Goal: Transaction & Acquisition: Purchase product/service

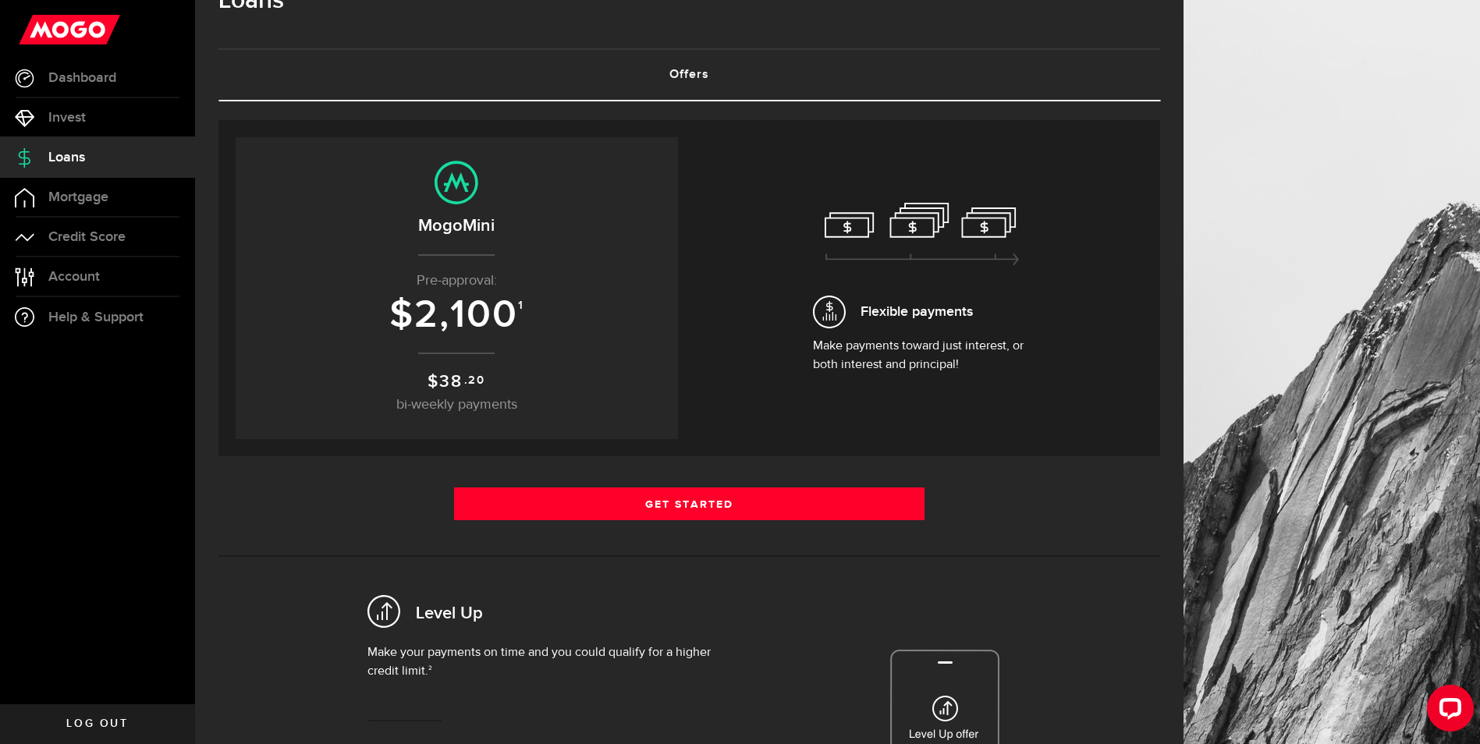
scroll to position [78, 0]
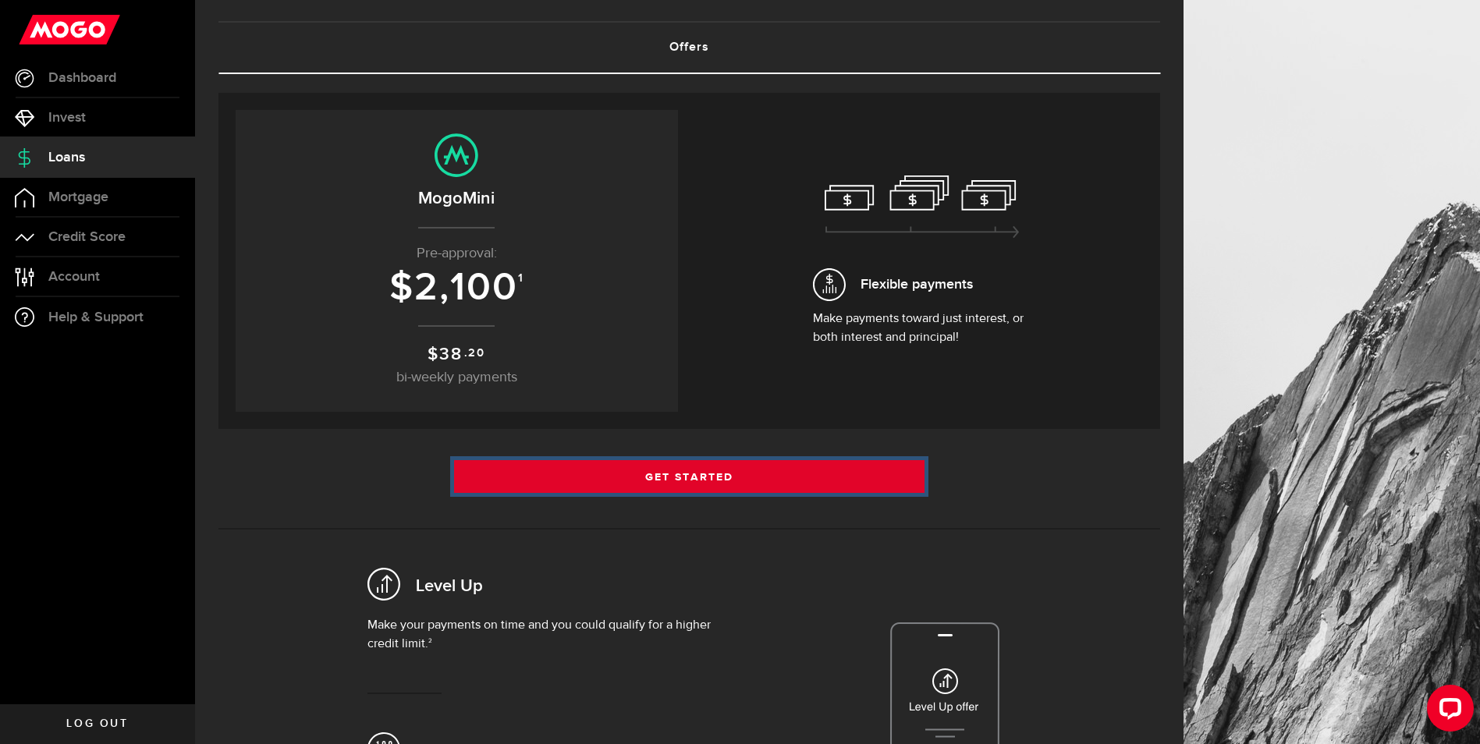
click at [646, 482] on link "Get Started" at bounding box center [689, 476] width 471 height 33
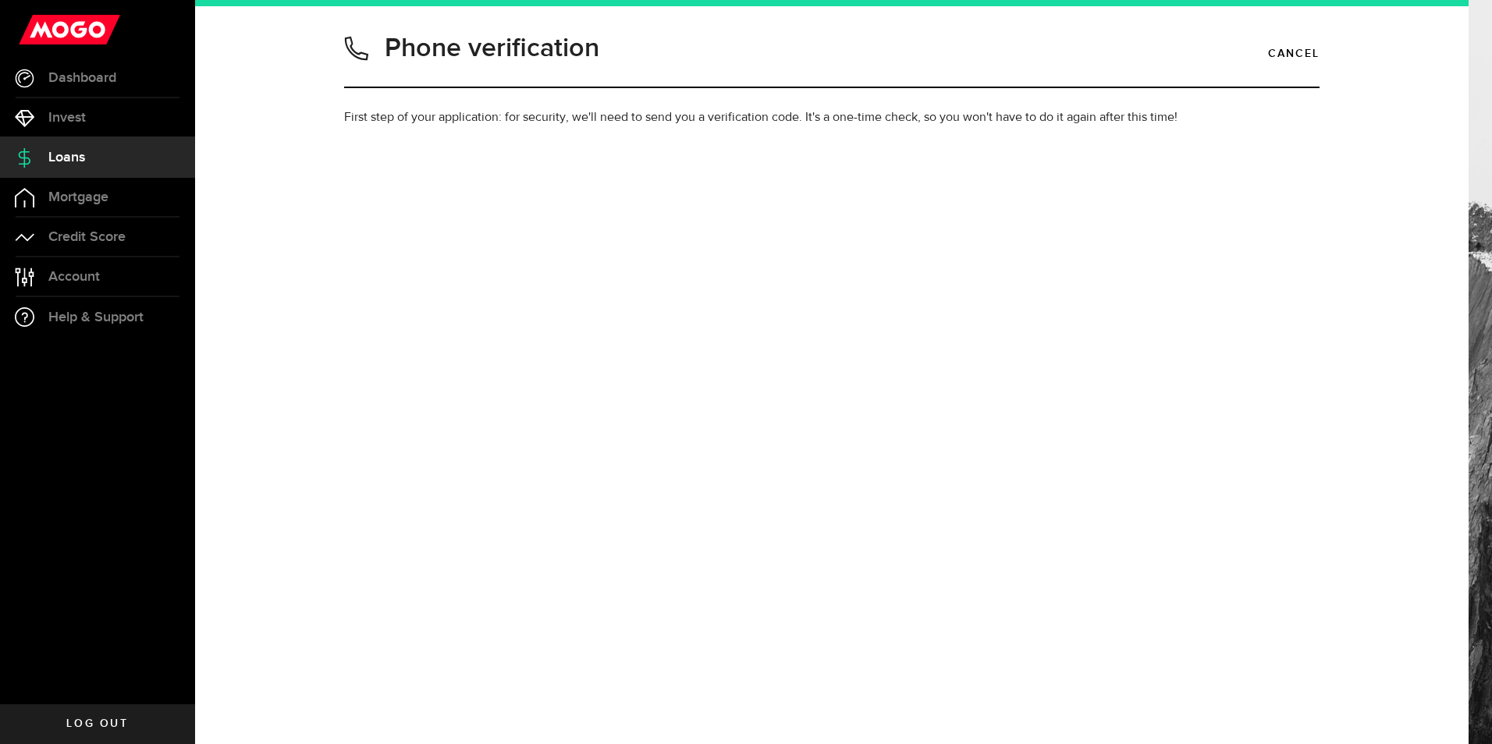
type input "8074449850"
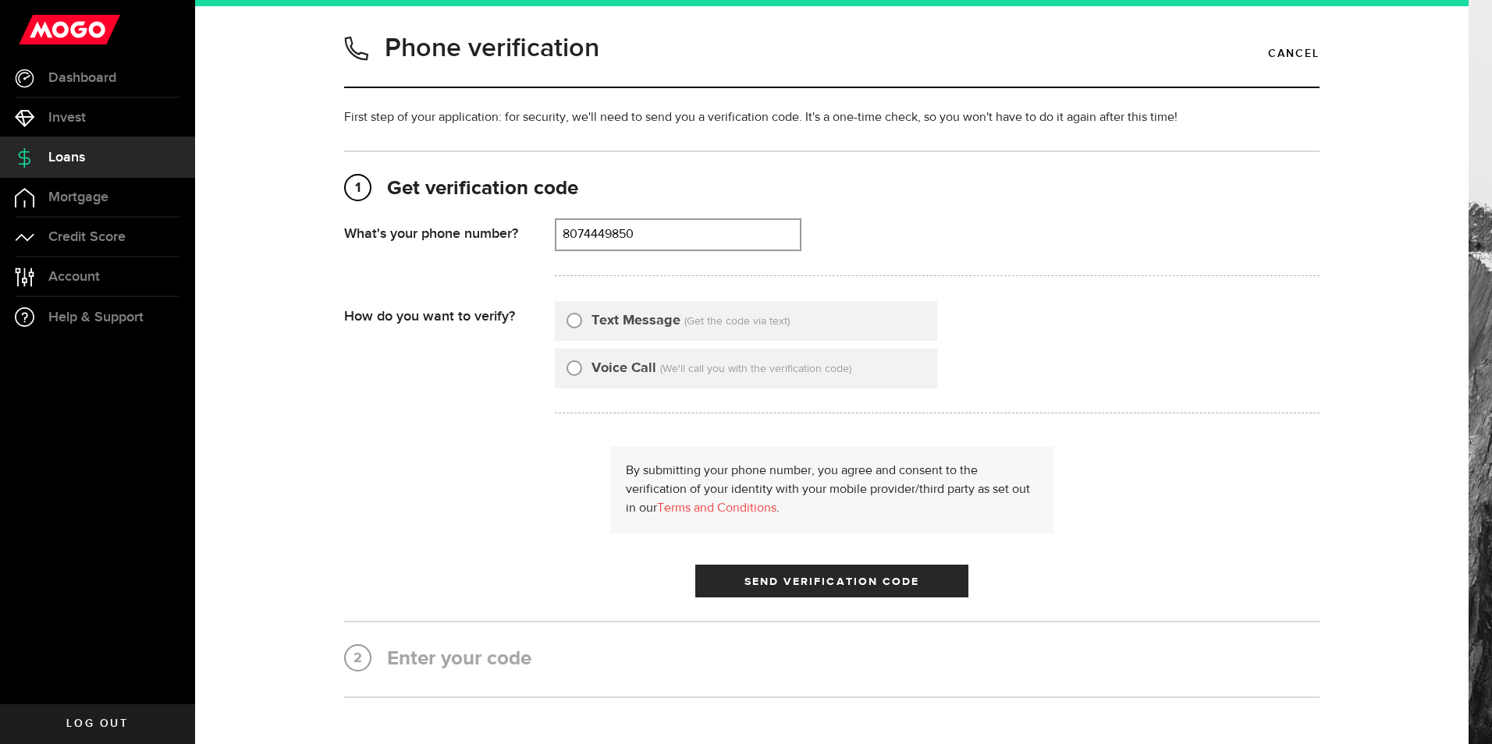
click at [570, 320] on input "Text Message" at bounding box center [574, 319] width 16 height 16
radio input "true"
click at [789, 591] on button "Send Verification Code" at bounding box center [831, 581] width 273 height 33
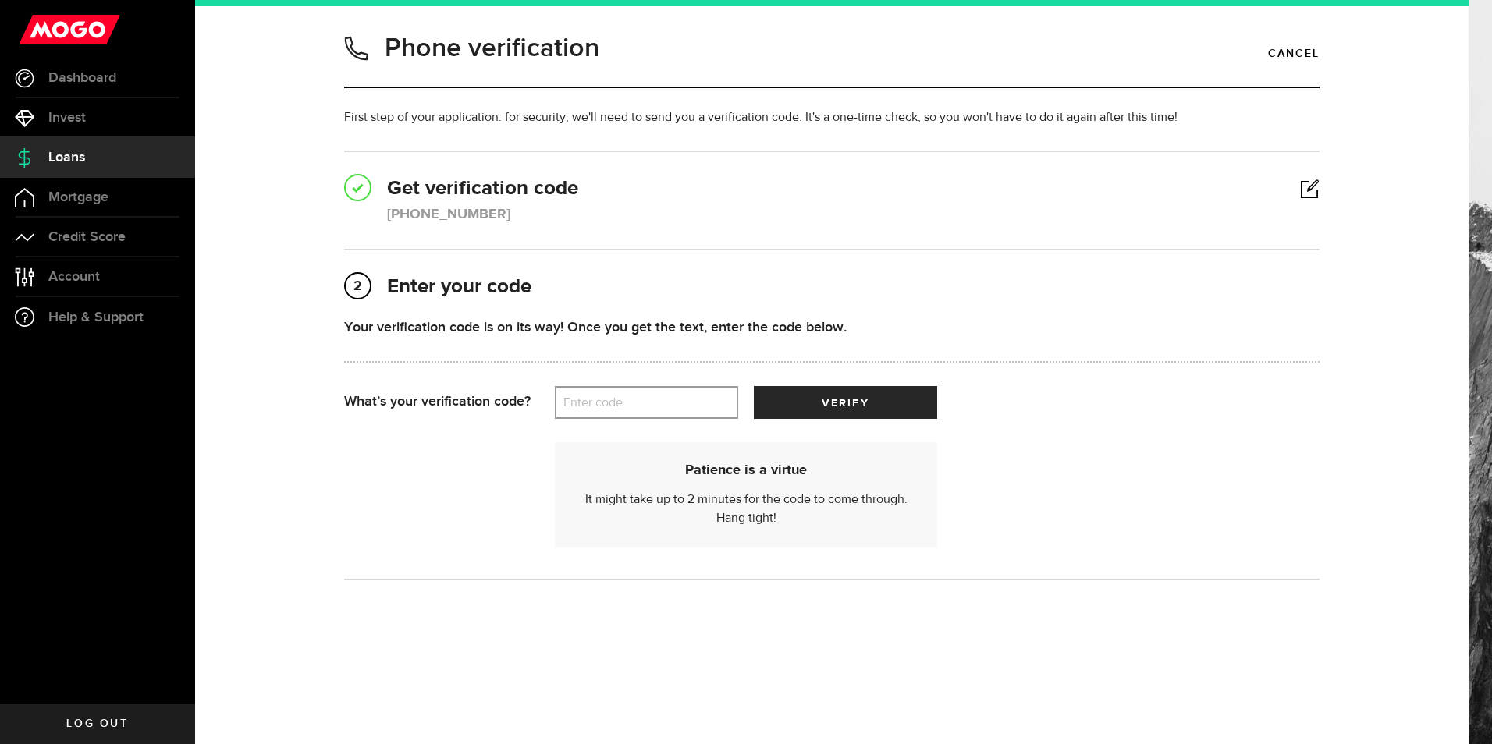
click at [660, 404] on label "Enter code" at bounding box center [646, 403] width 183 height 32
click at [660, 404] on input "Enter code" at bounding box center [646, 402] width 183 height 33
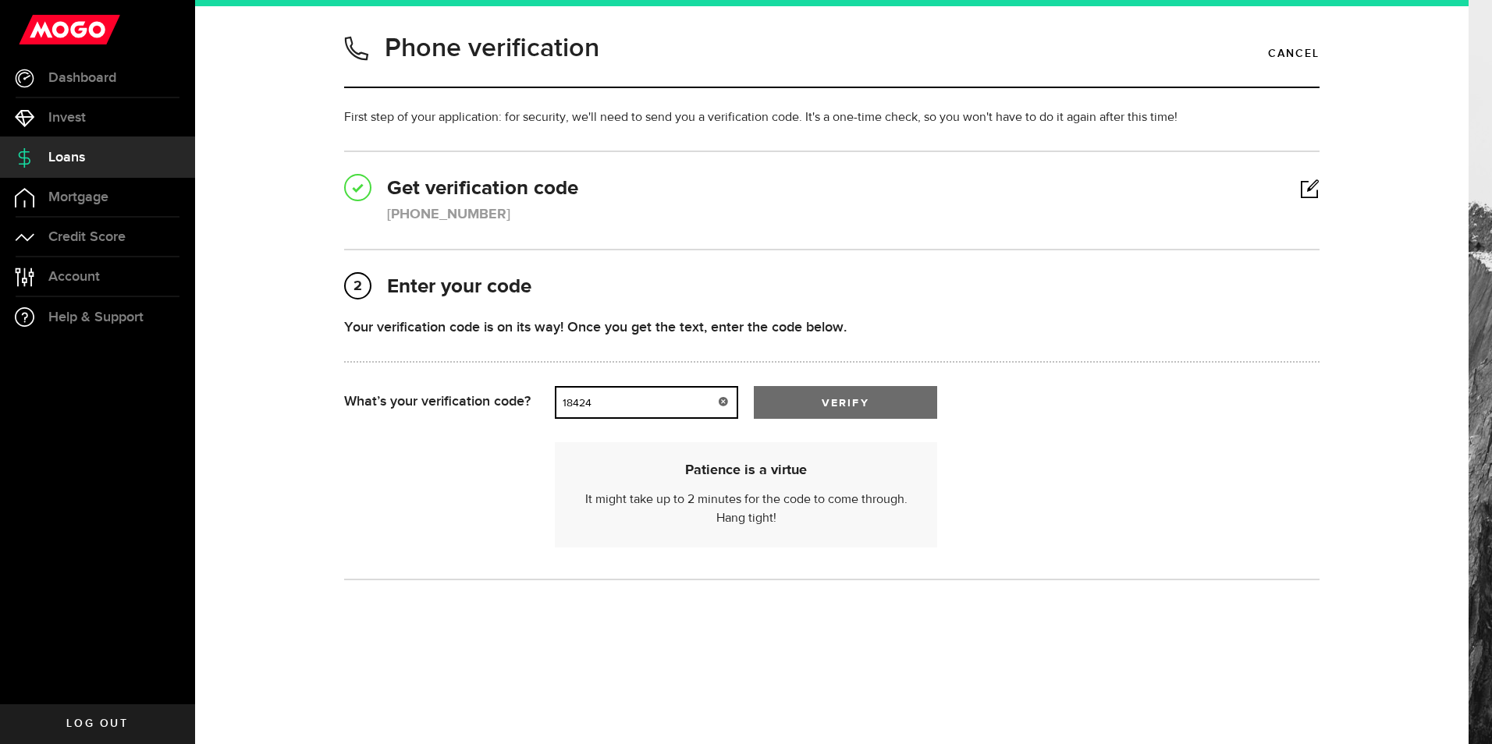
type input "18424"
click at [824, 398] on span "verify" at bounding box center [845, 403] width 47 height 11
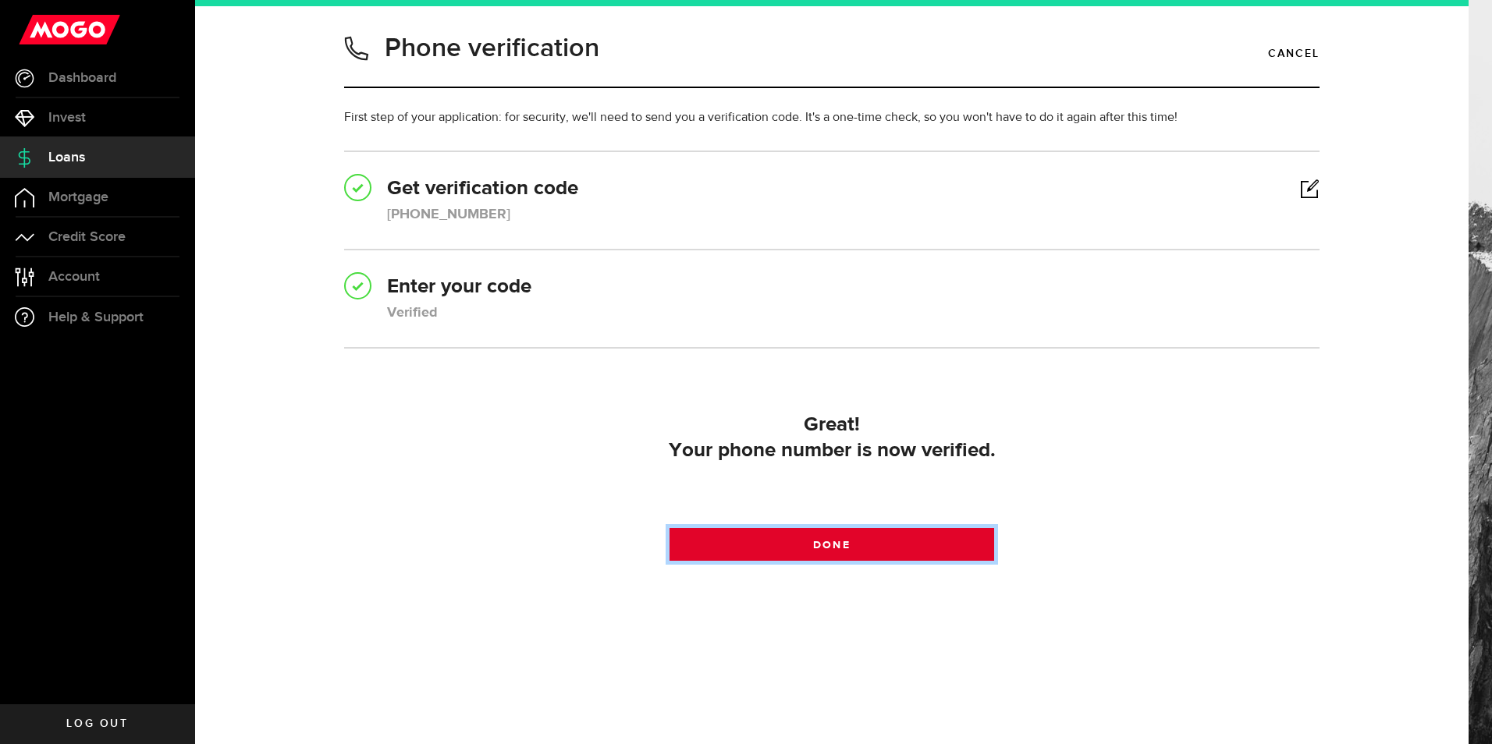
click at [833, 548] on span at bounding box center [831, 548] width 24 height 24
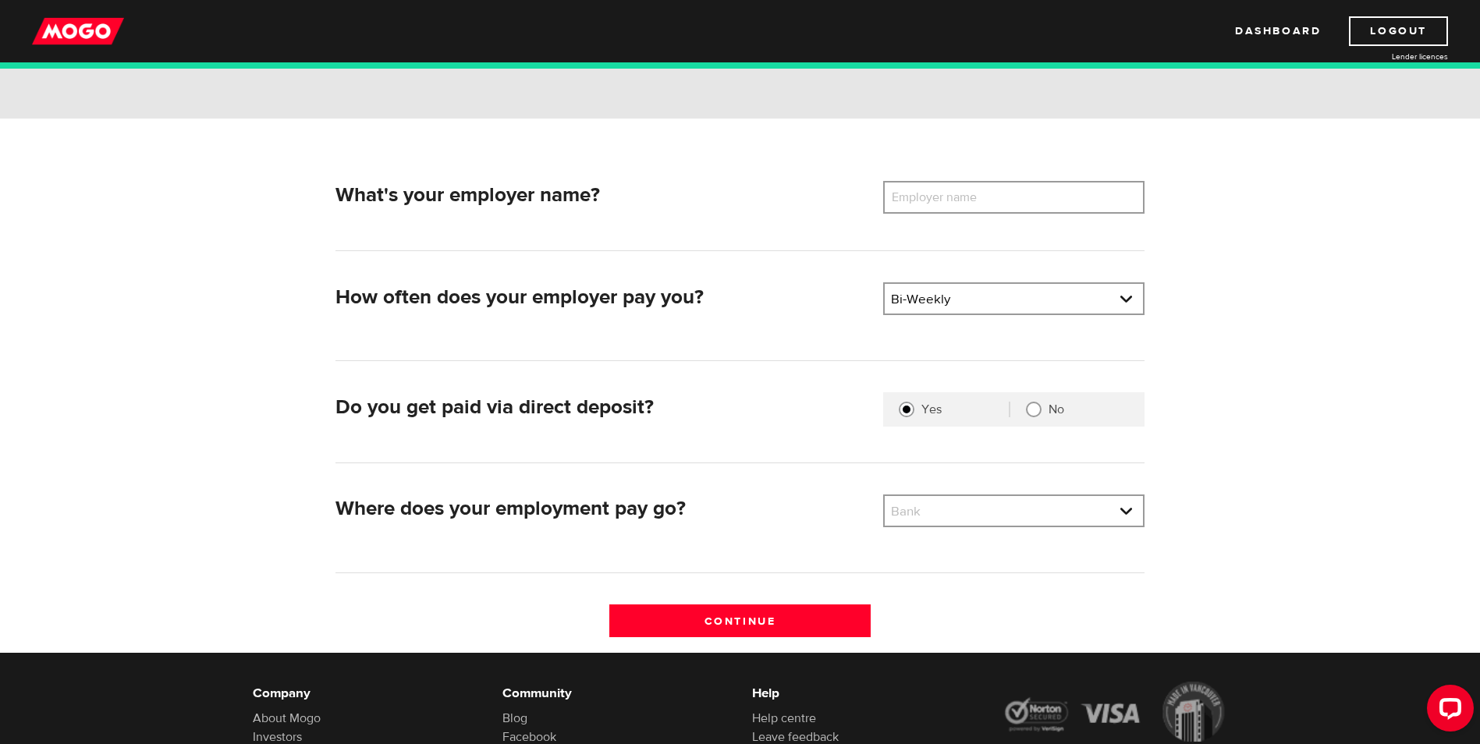
scroll to position [156, 0]
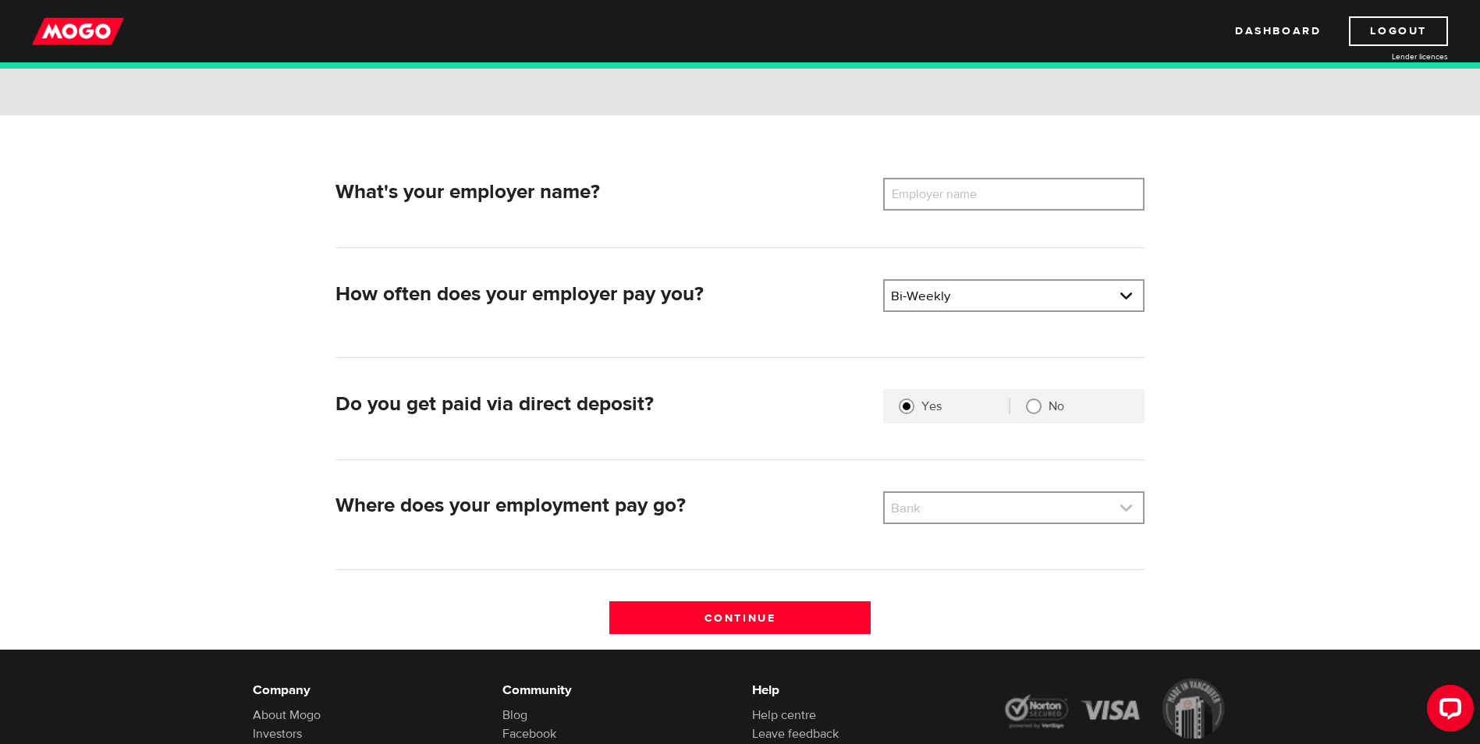
click at [997, 518] on link at bounding box center [1014, 508] width 258 height 30
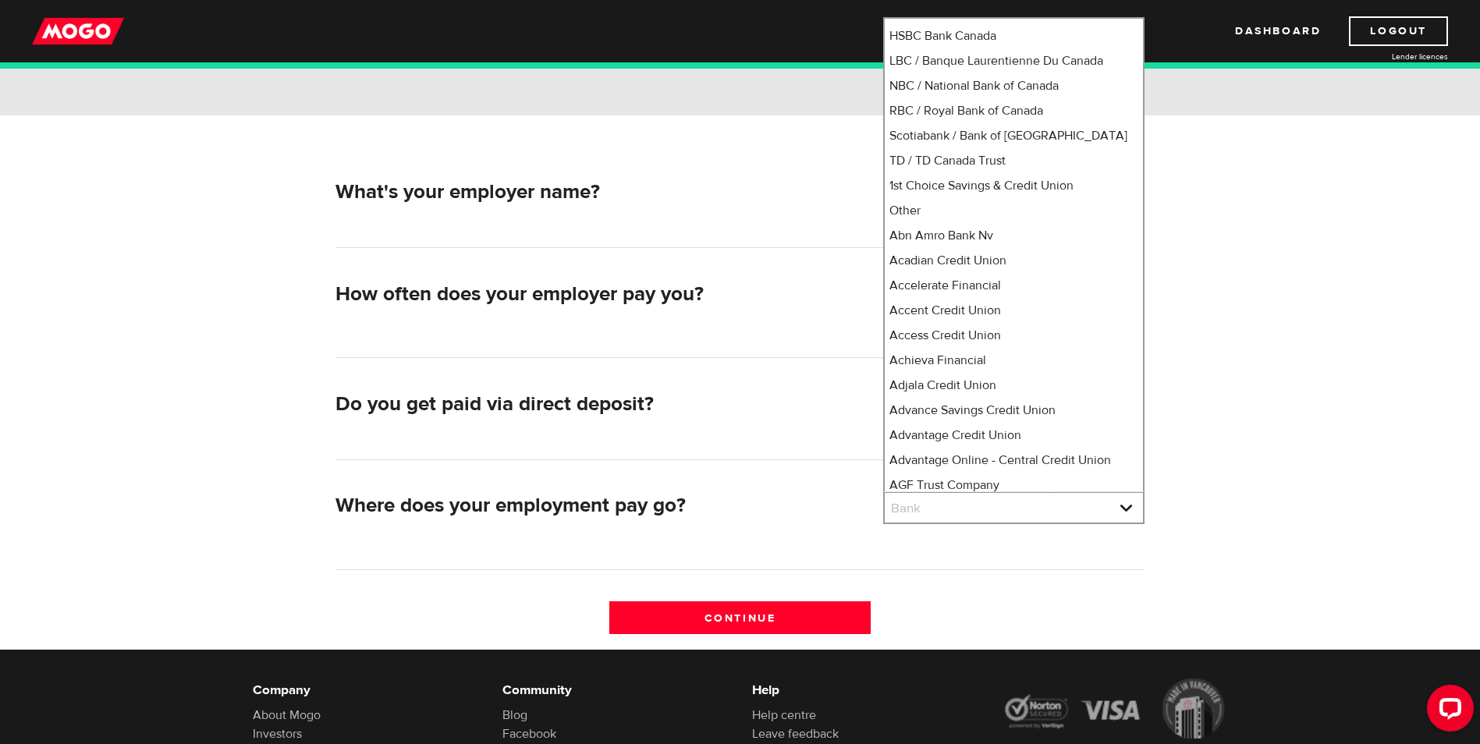
scroll to position [36, 0]
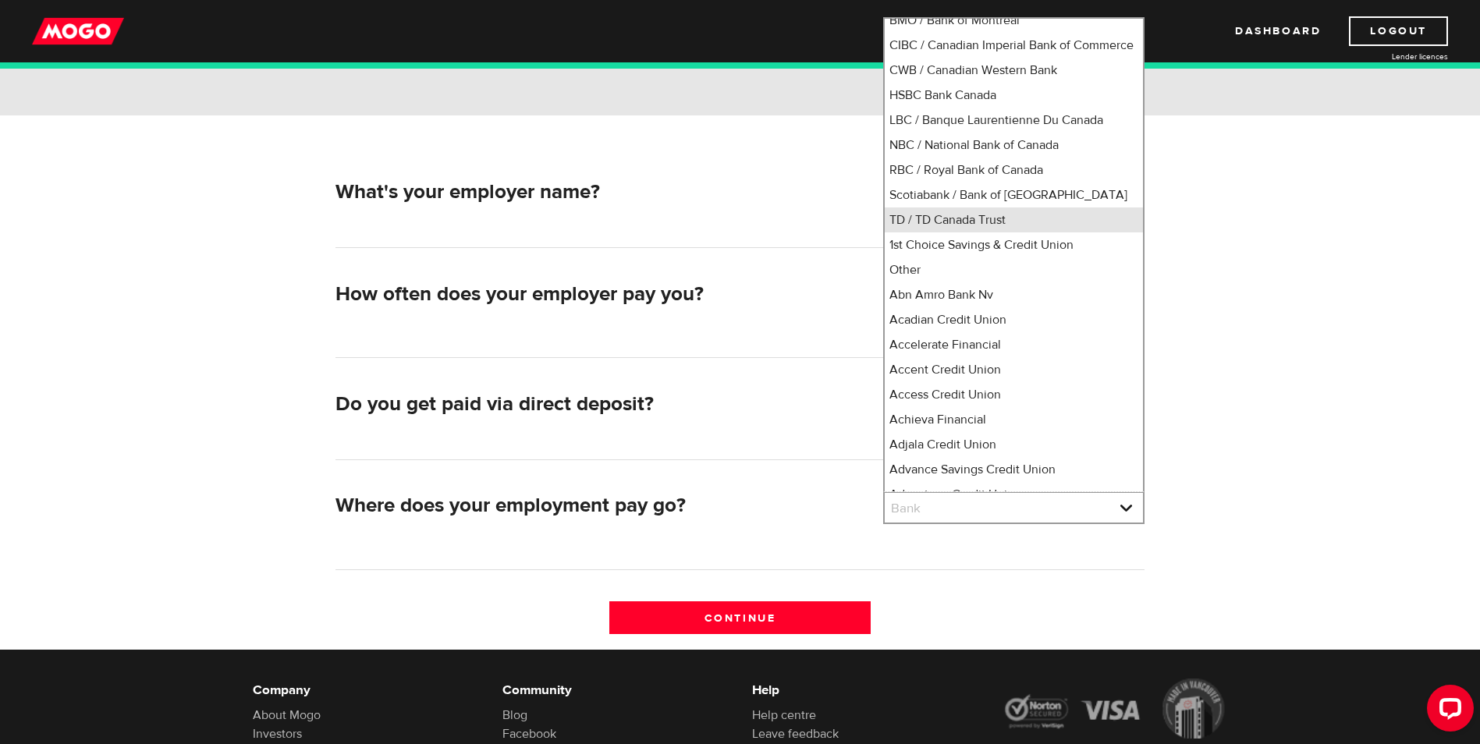
click at [983, 232] on li "TD / TD Canada Trust" at bounding box center [1014, 220] width 258 height 25
select select "9"
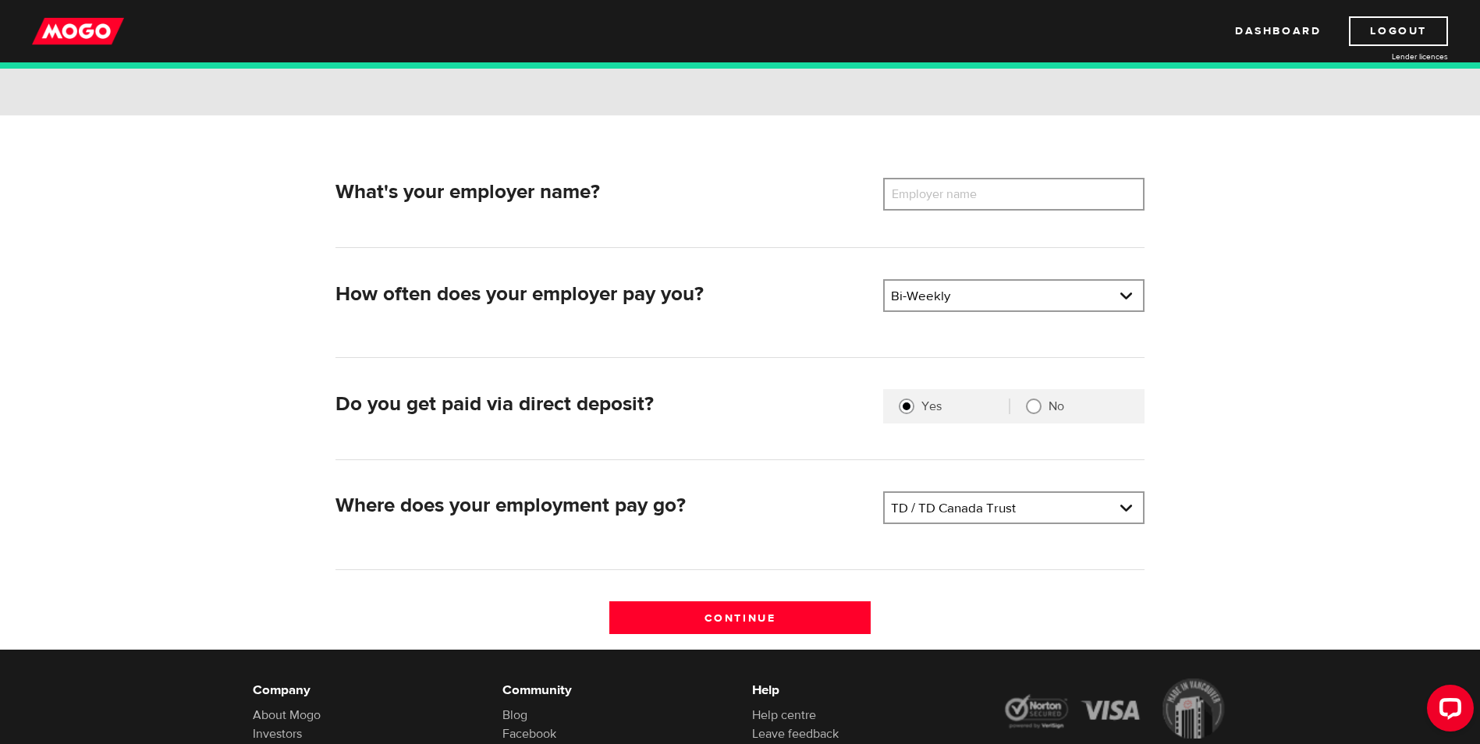
click at [977, 202] on label "Employer name" at bounding box center [946, 194] width 126 height 33
click at [977, 202] on input "Employer name" at bounding box center [1013, 194] width 261 height 33
type input "M"
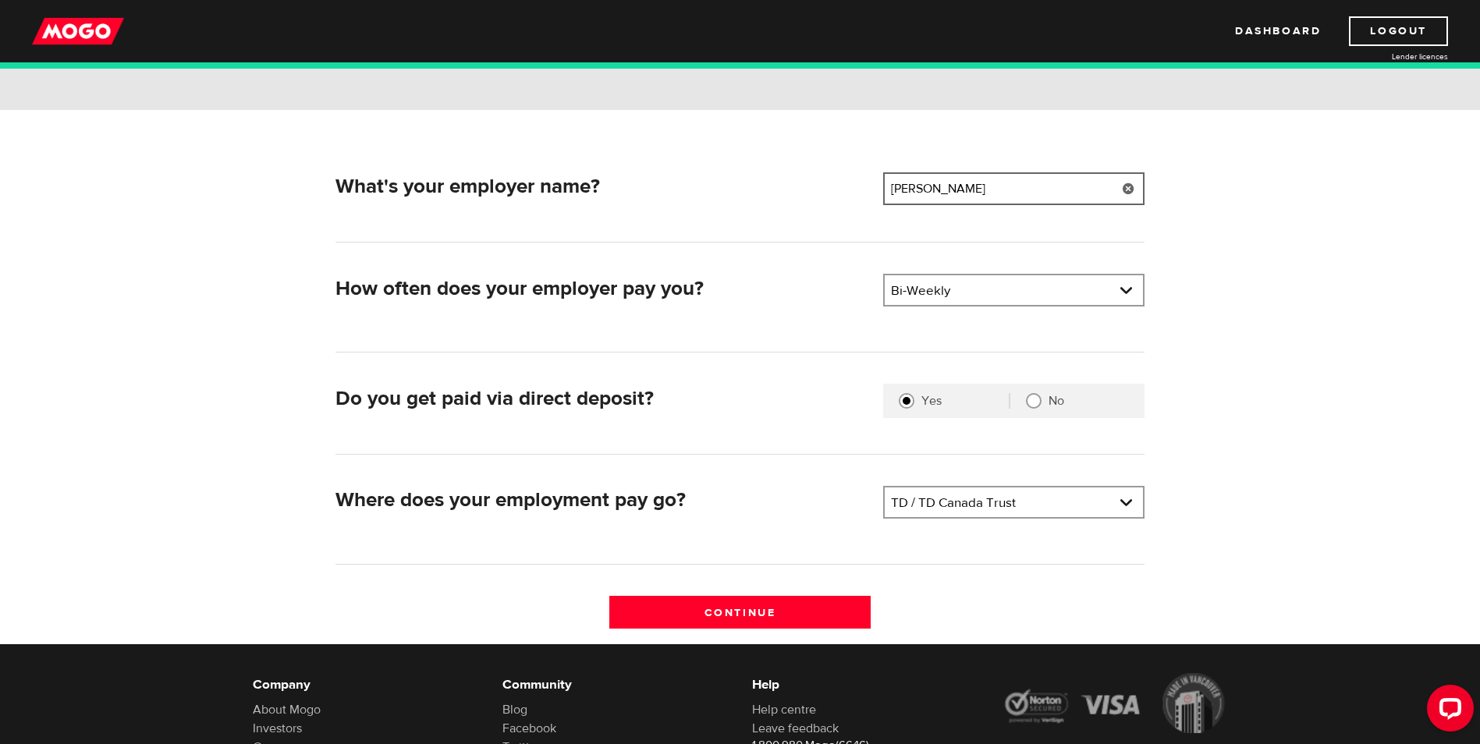
scroll to position [156, 0]
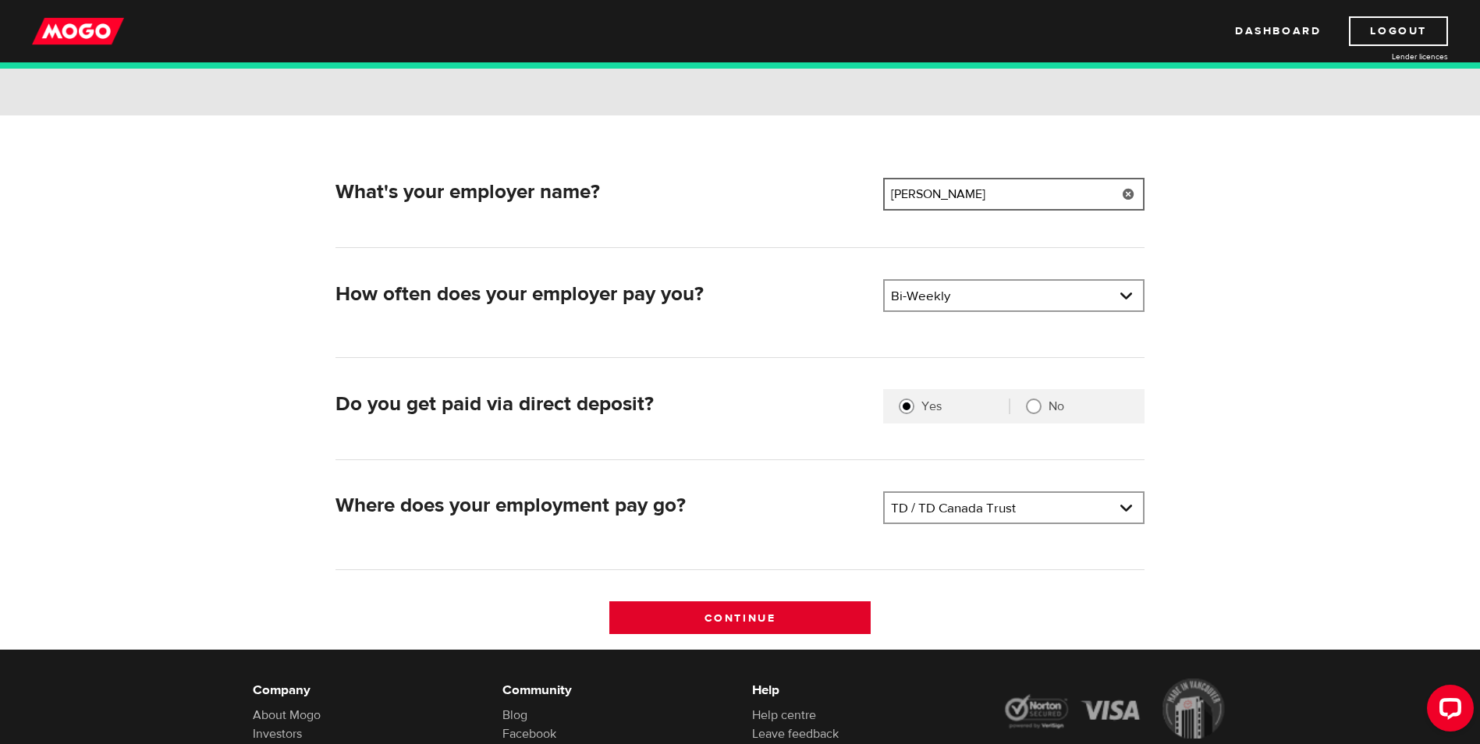
type input "Michael Panacheese"
click at [799, 615] on input "Continue" at bounding box center [739, 618] width 261 height 33
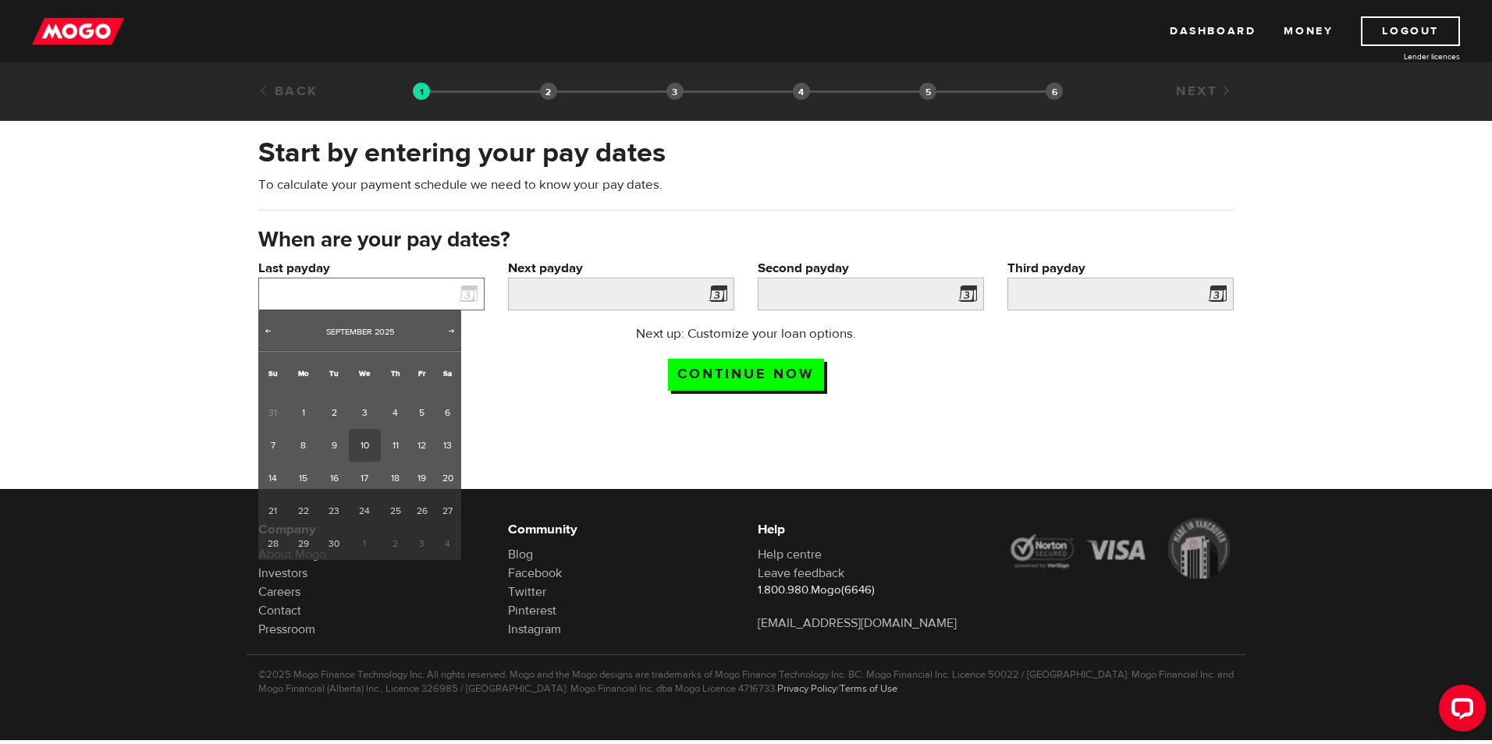
click at [372, 291] on input "Last payday" at bounding box center [371, 294] width 226 height 33
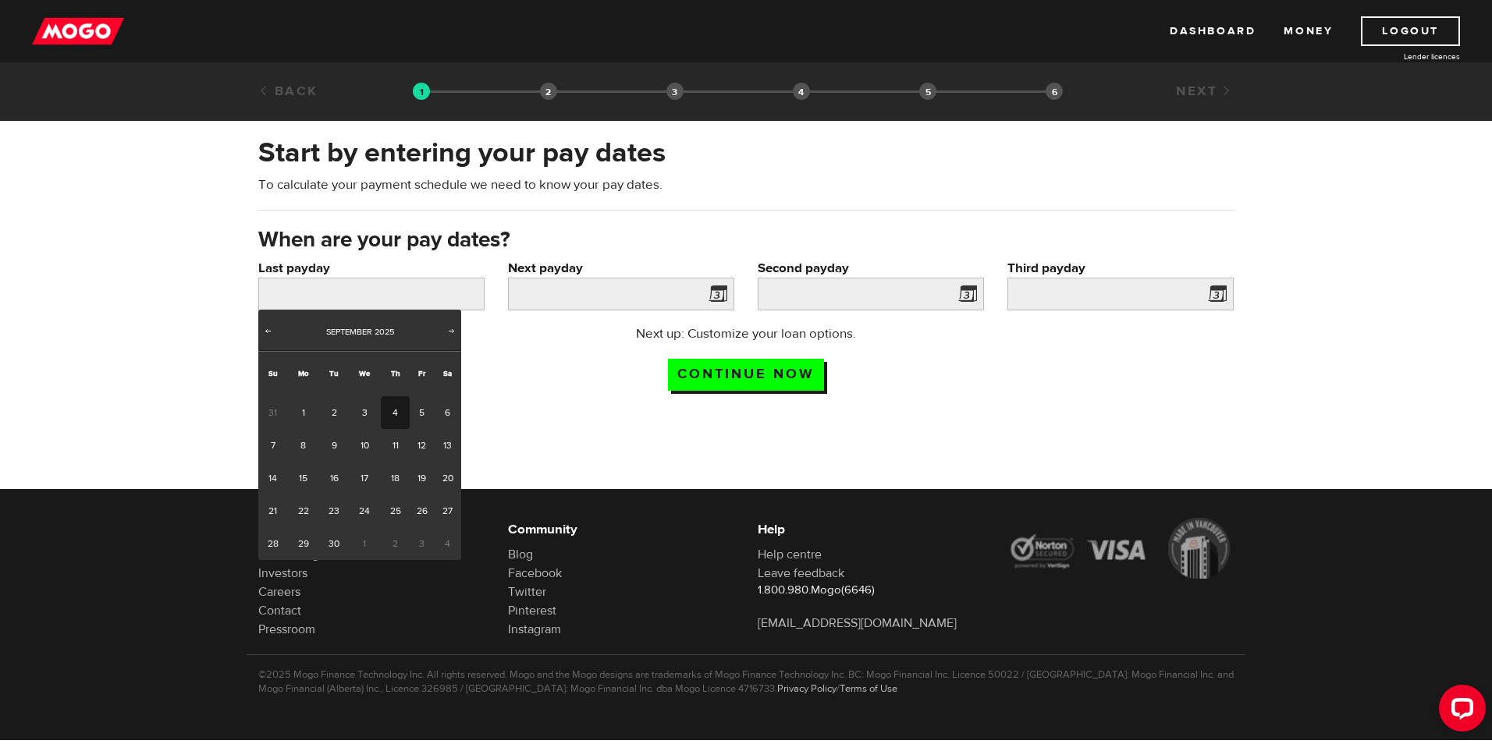
click at [393, 415] on link "4" at bounding box center [395, 412] width 29 height 33
type input "2025/09/04"
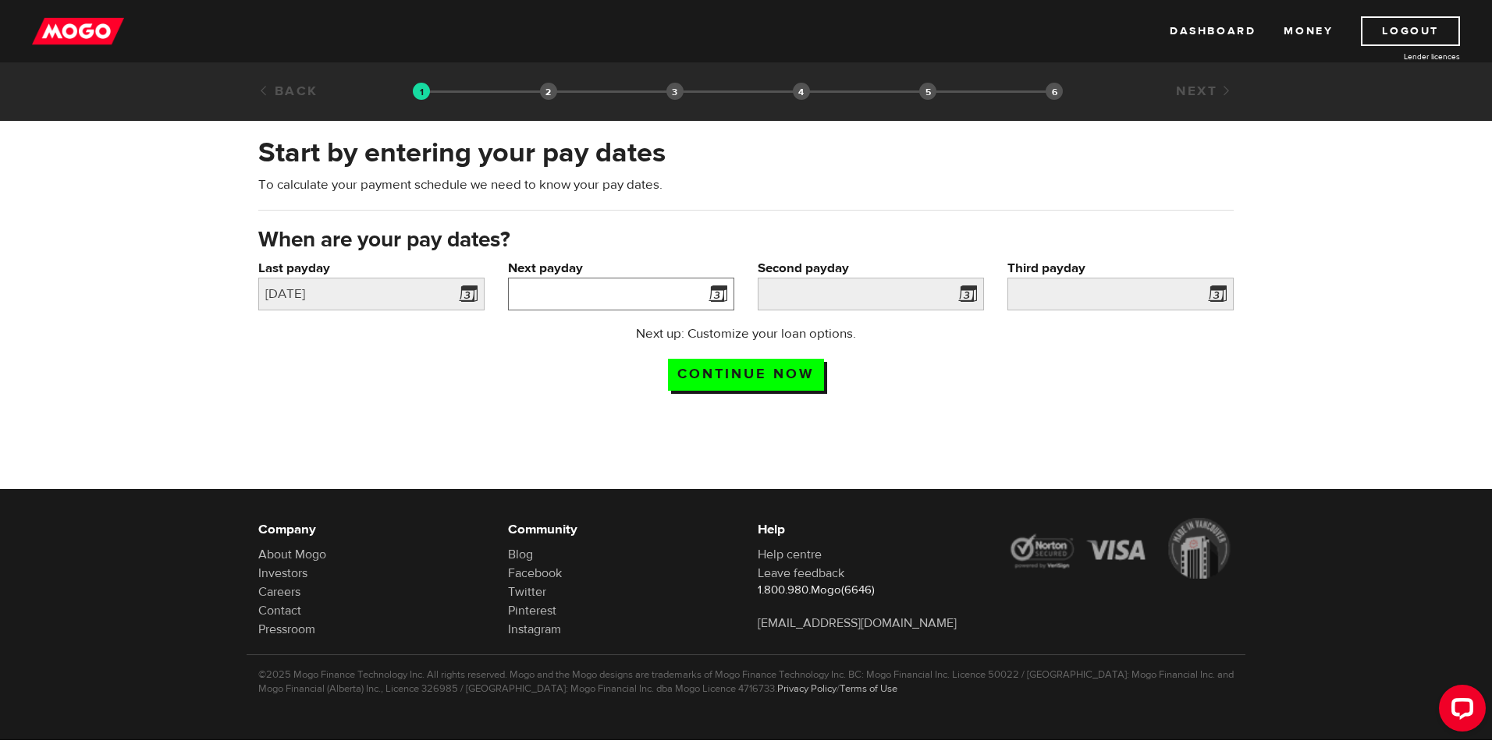
click at [611, 301] on input "Next payday" at bounding box center [621, 294] width 226 height 33
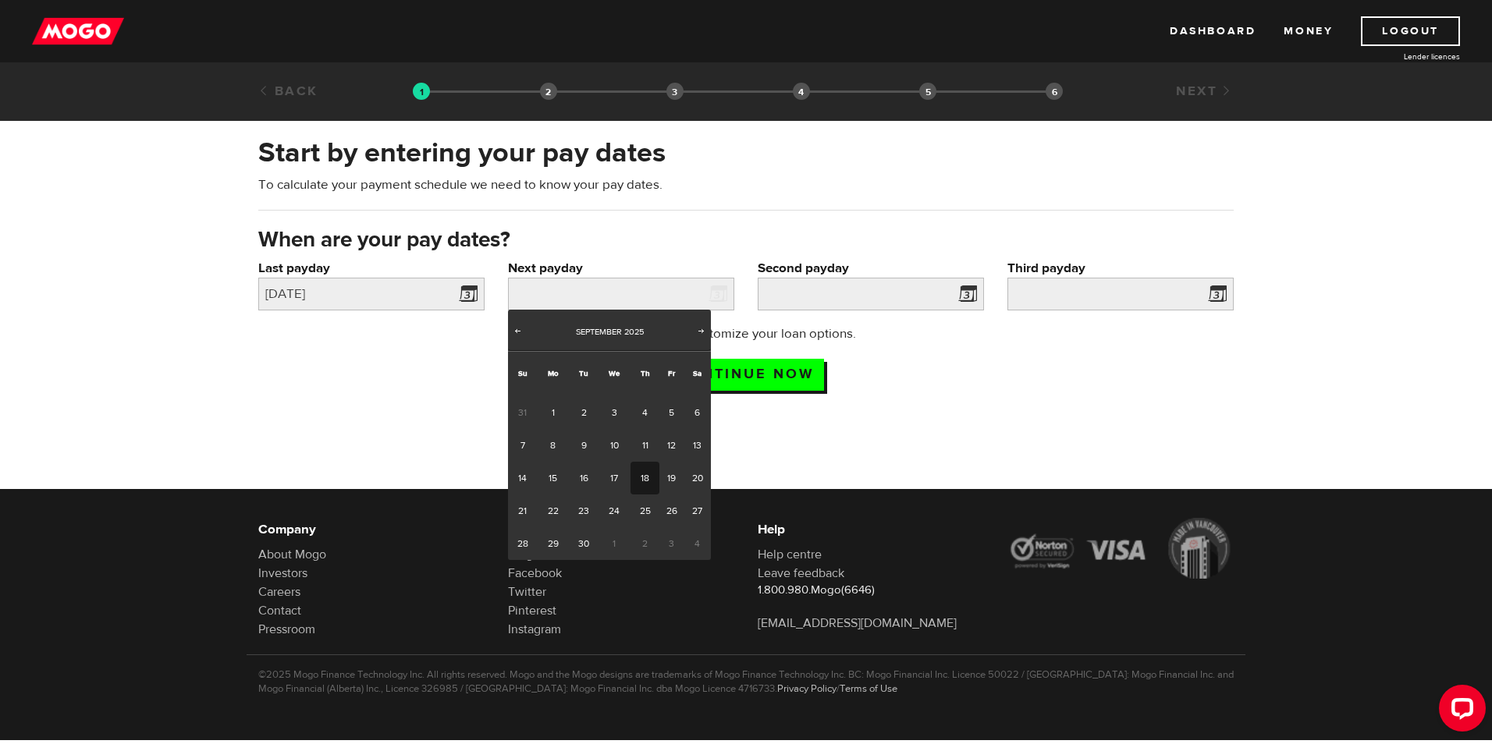
click at [641, 470] on link "18" at bounding box center [644, 478] width 29 height 33
type input "2025/09/18"
type input "2025/10/2"
type input "2025/10/16"
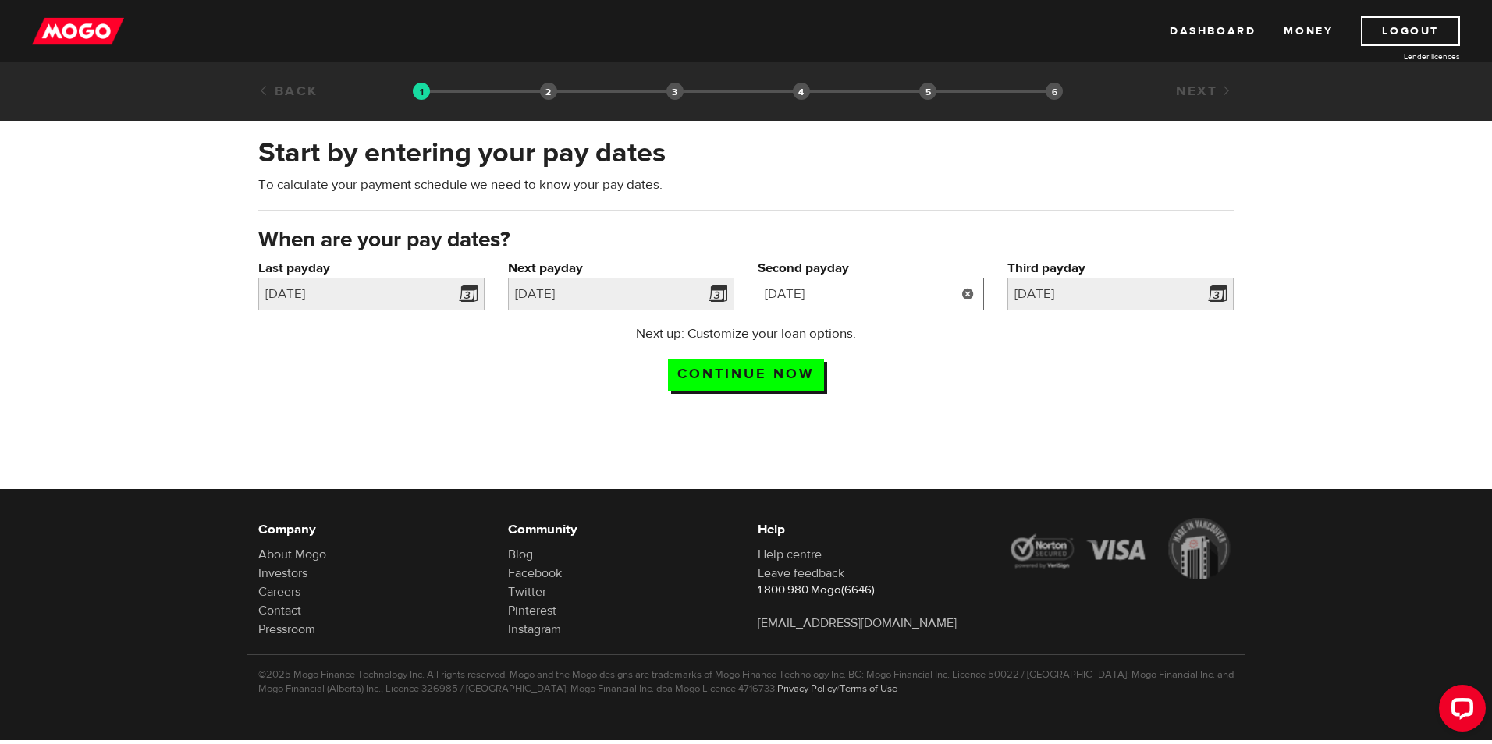
click at [910, 289] on input "2025/10/2" at bounding box center [871, 294] width 226 height 33
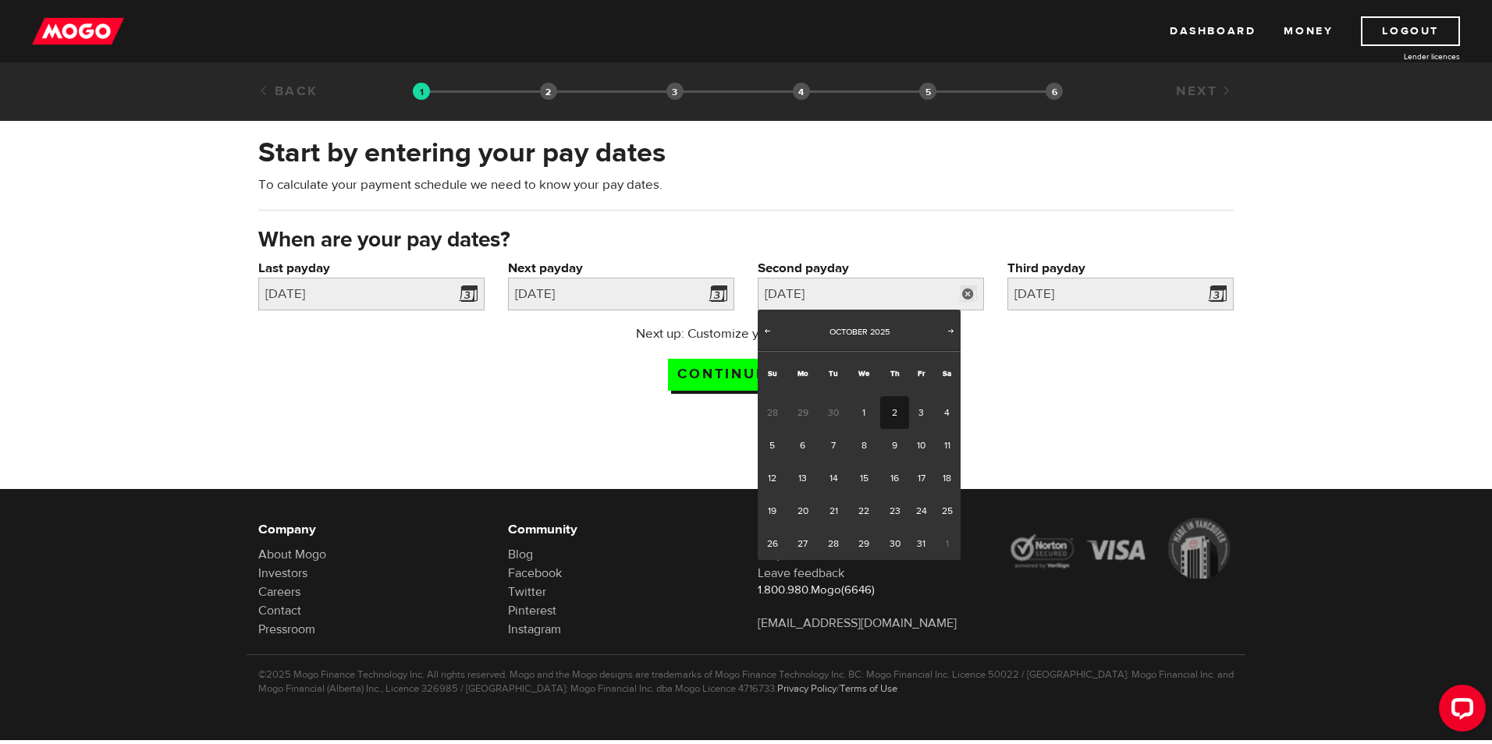
click at [899, 413] on link "2" at bounding box center [894, 412] width 29 height 33
type input "2025/10/02"
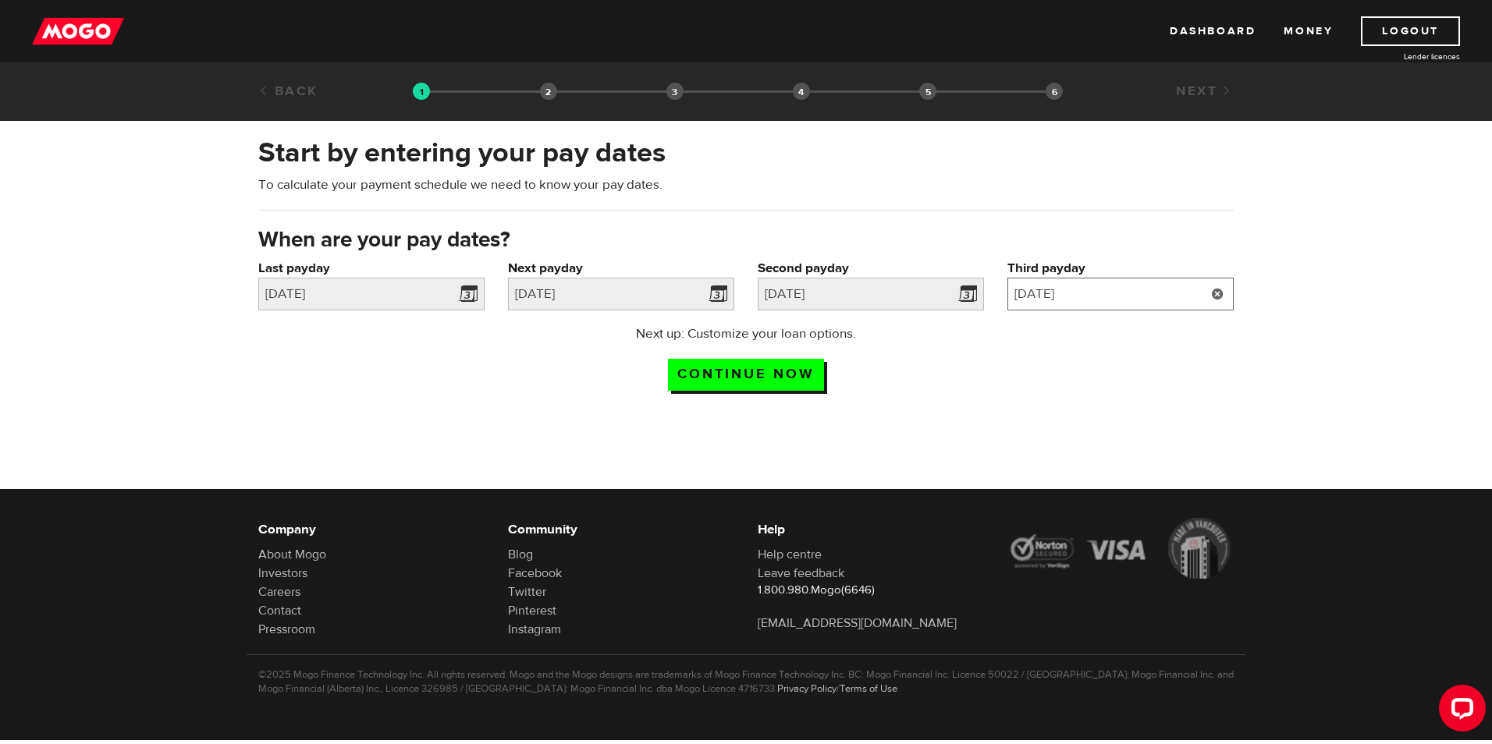
click at [1093, 289] on input "2025/10/16" at bounding box center [1120, 294] width 226 height 33
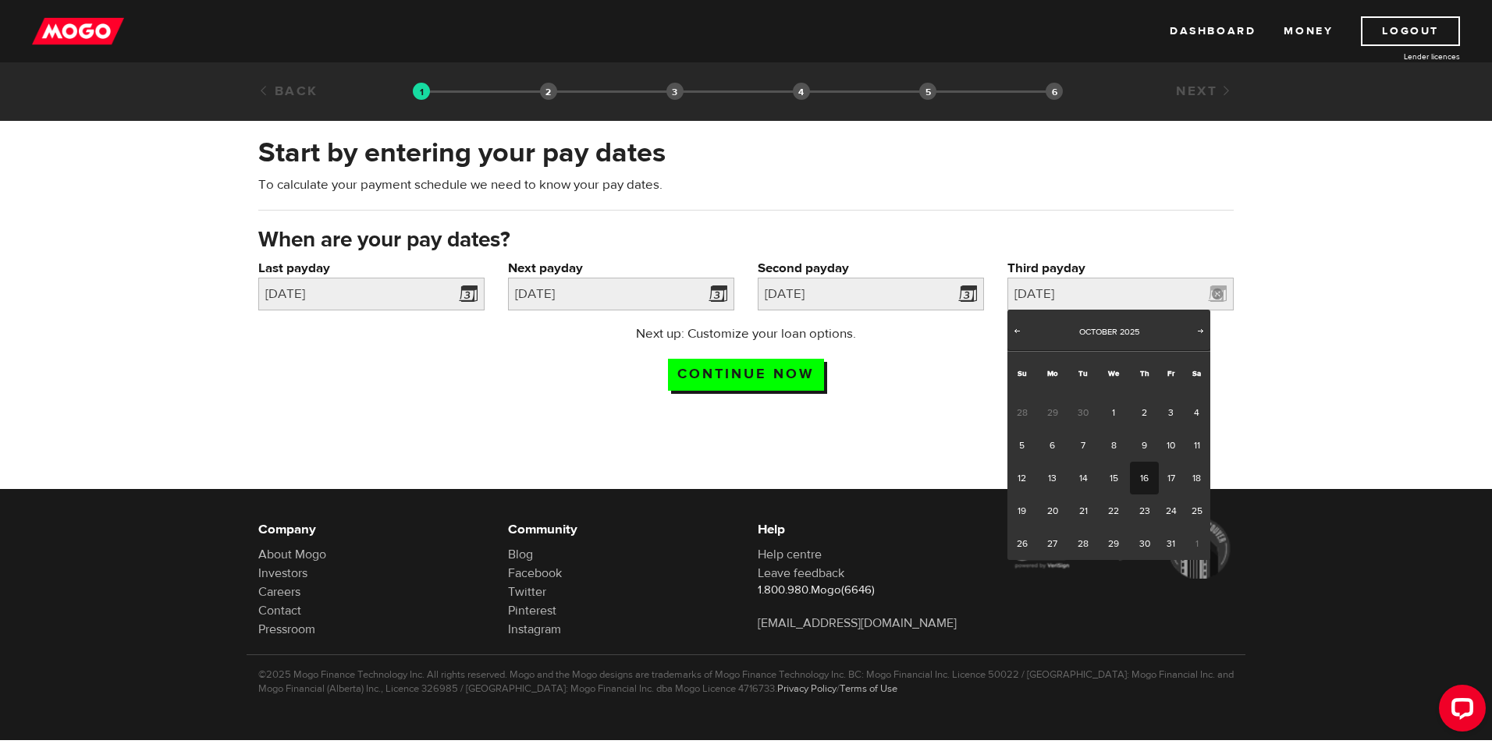
click at [1140, 476] on link "16" at bounding box center [1144, 478] width 29 height 33
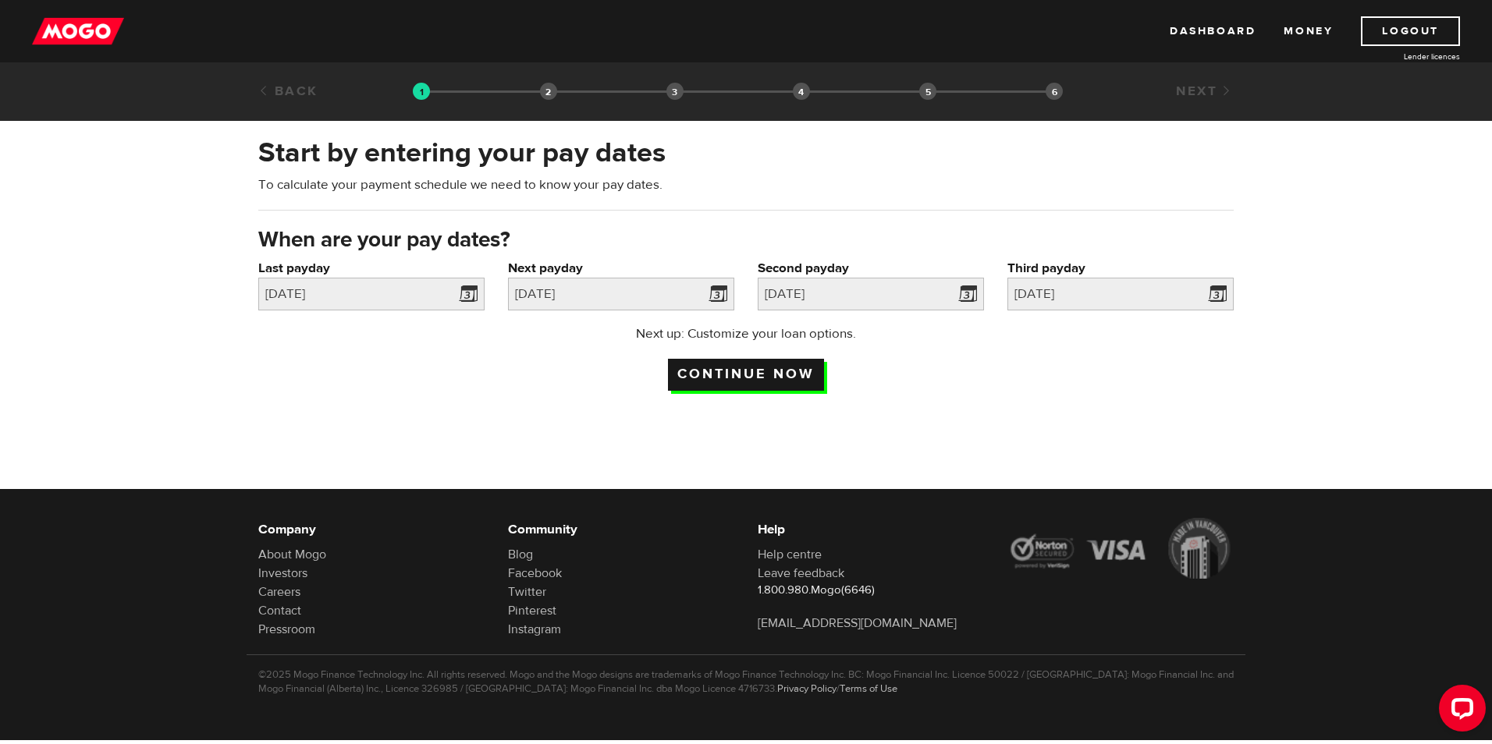
click at [732, 377] on input "Continue now" at bounding box center [746, 375] width 156 height 32
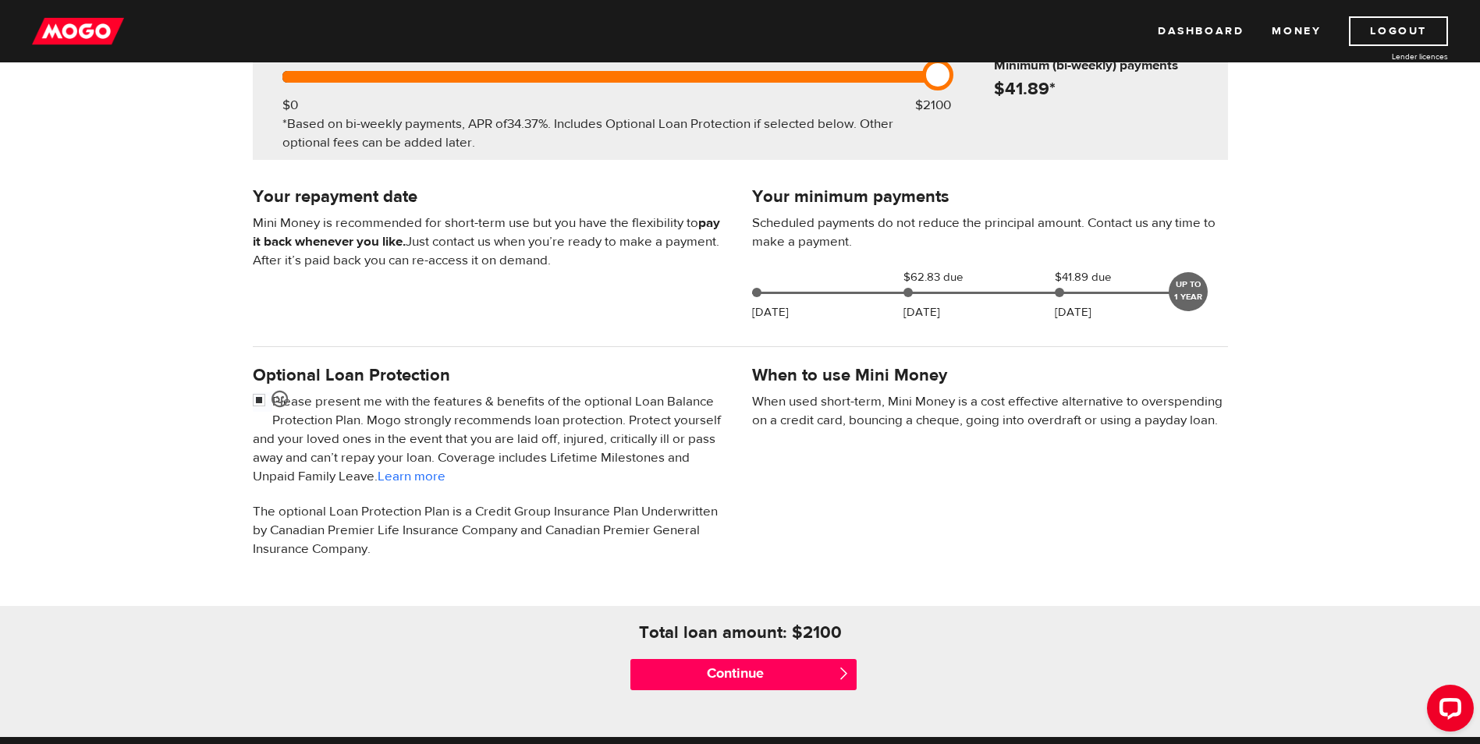
scroll to position [390, 0]
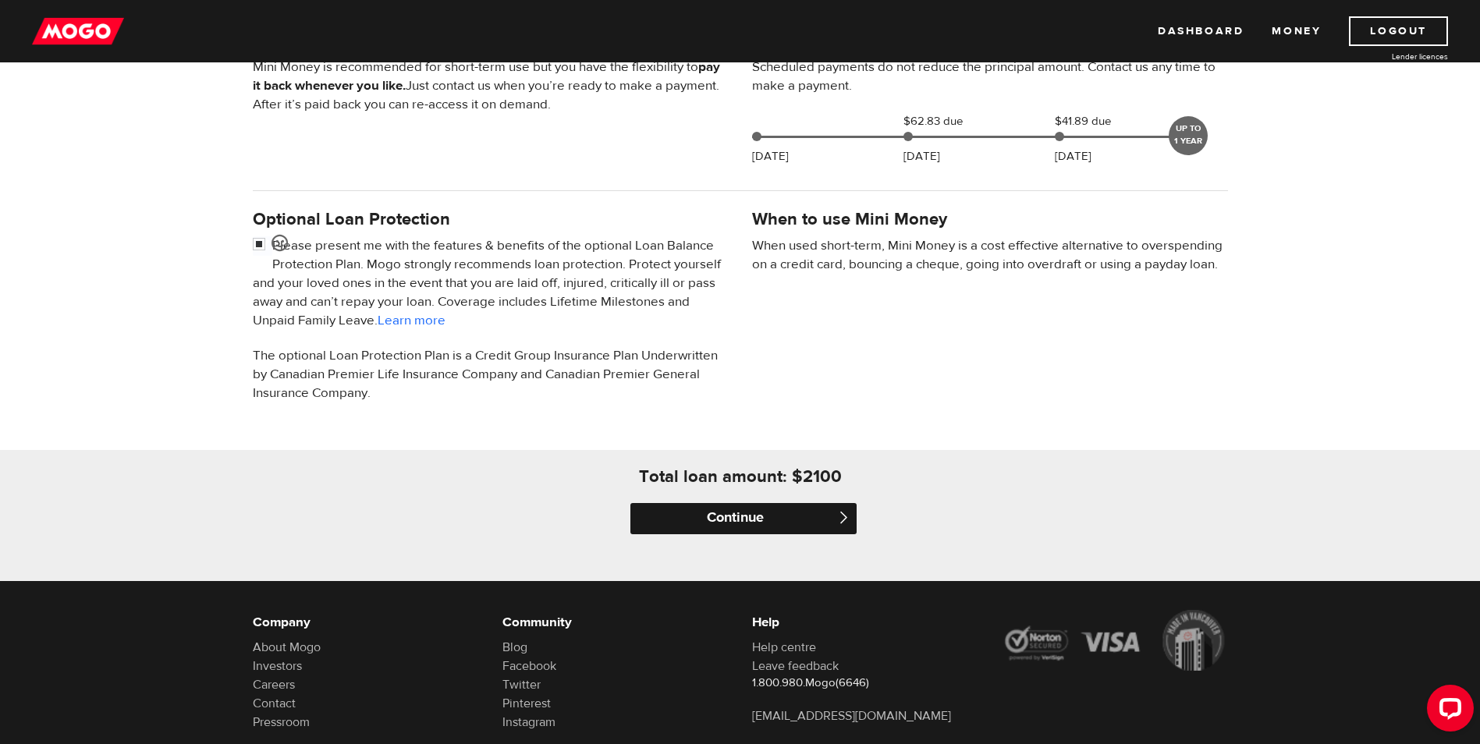
click at [719, 527] on input "Continue" at bounding box center [743, 518] width 226 height 31
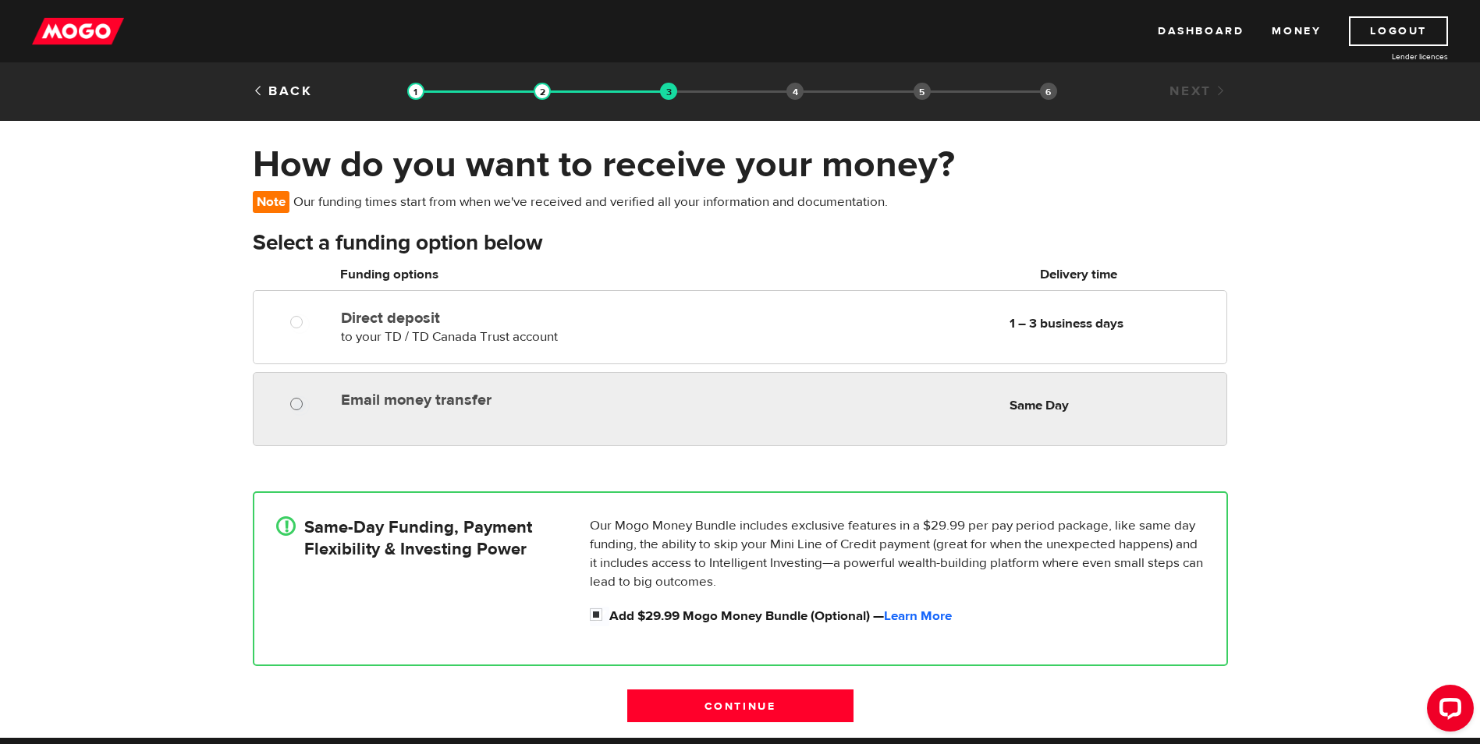
radio input "true"
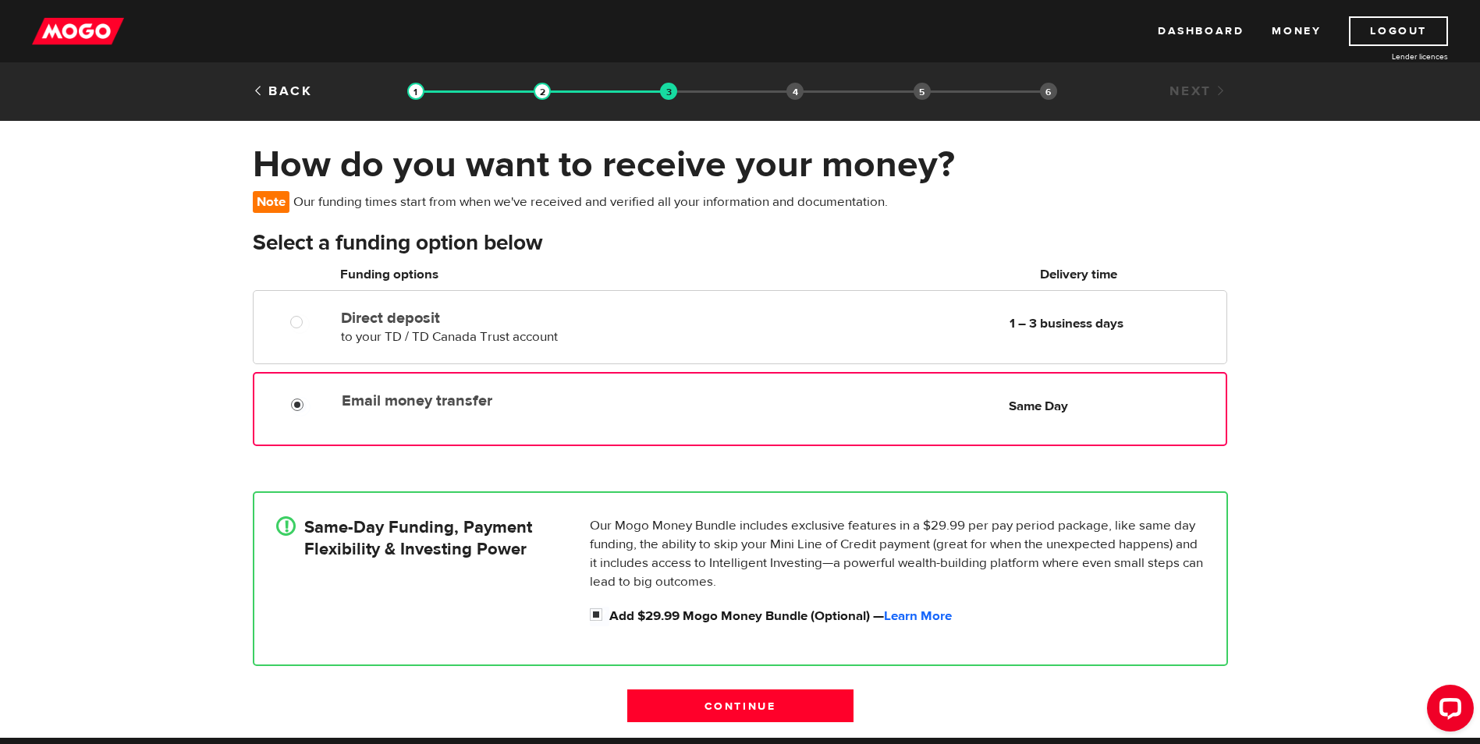
click at [293, 403] on input "Email money transfer" at bounding box center [301, 407] width 20 height 20
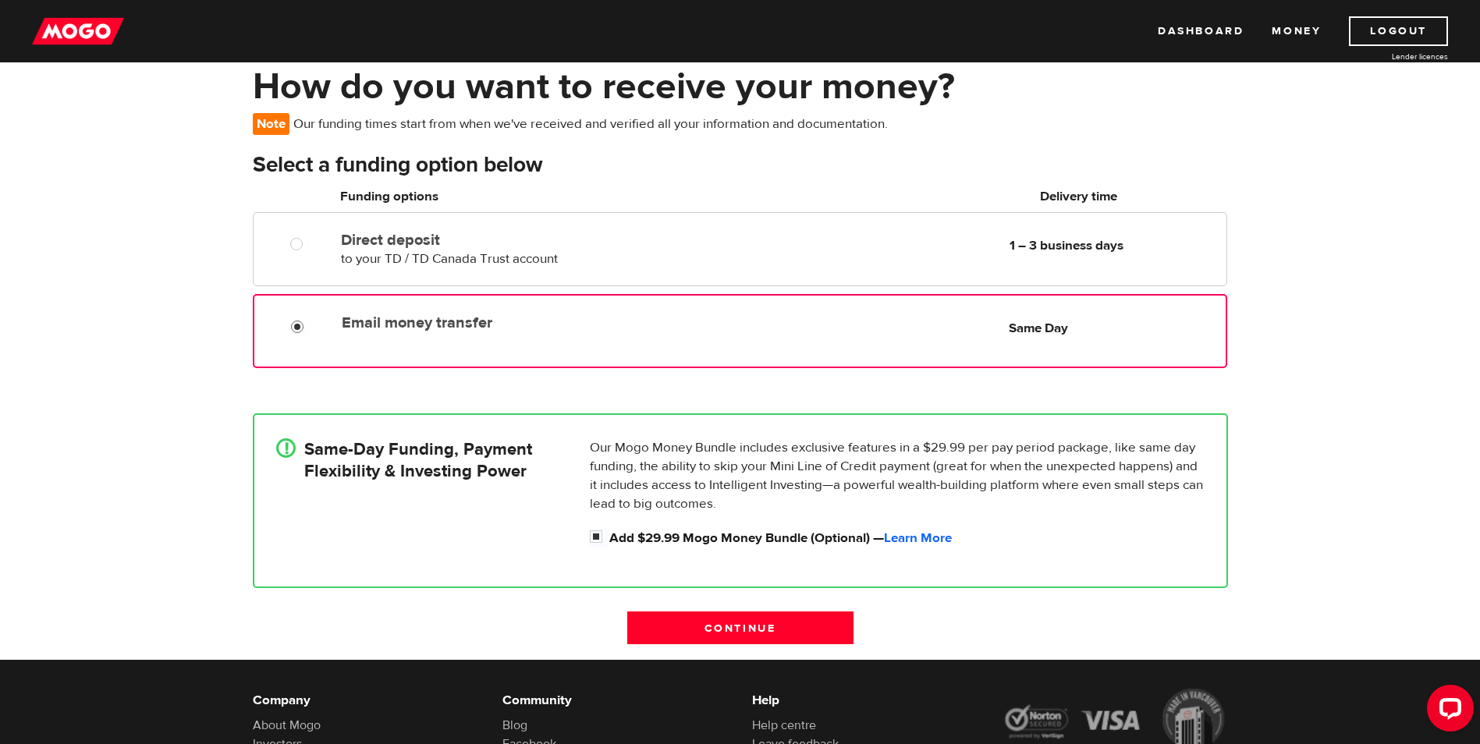
scroll to position [156, 0]
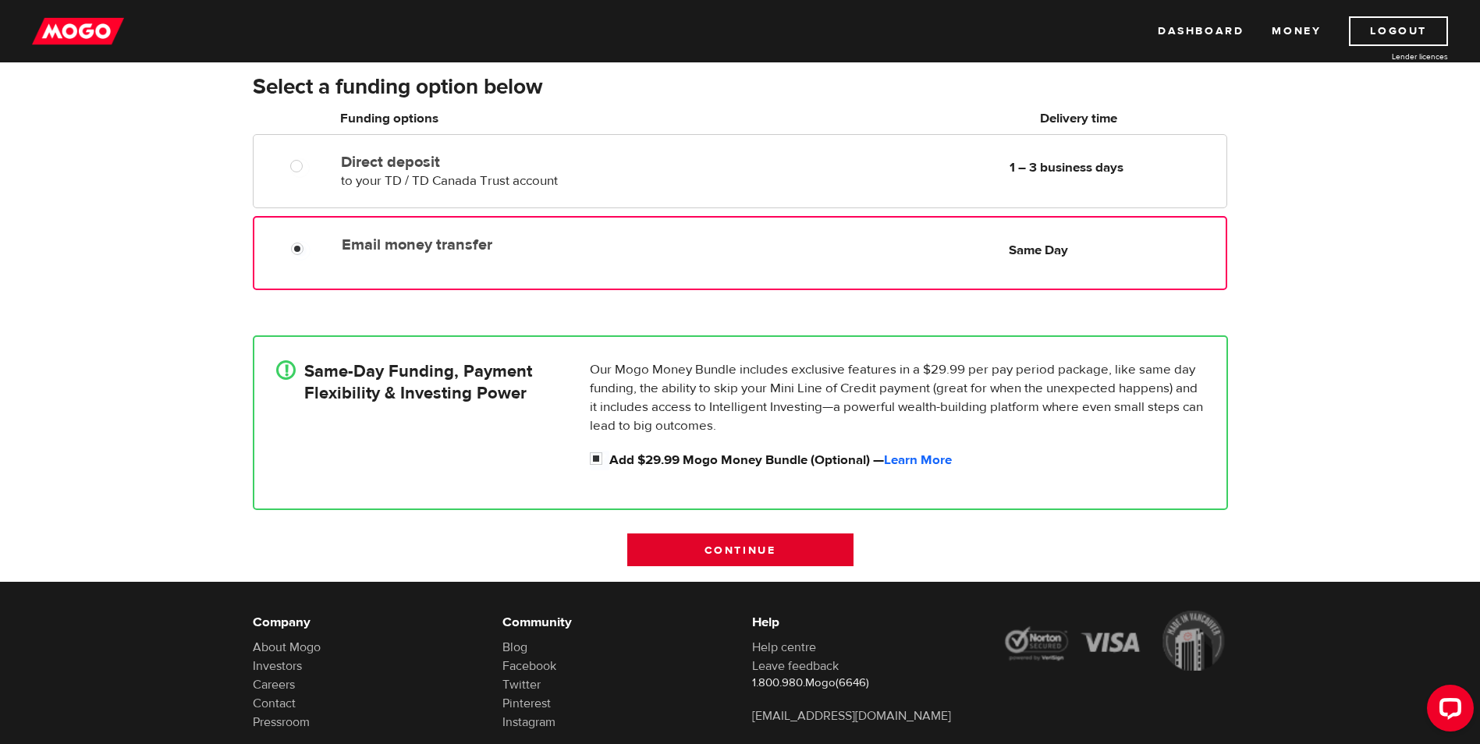
click at [710, 555] on input "Continue" at bounding box center [740, 550] width 226 height 33
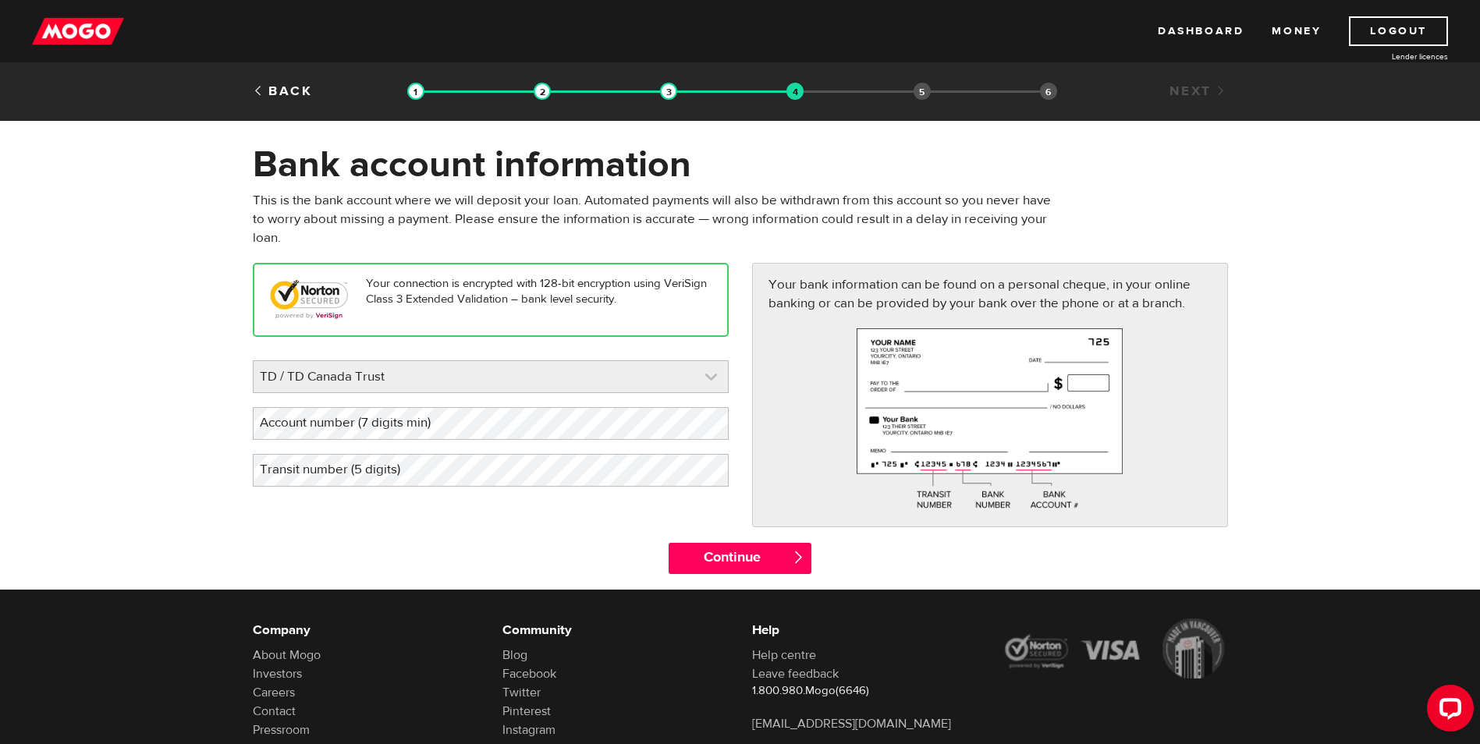
click at [577, 374] on link at bounding box center [491, 376] width 474 height 31
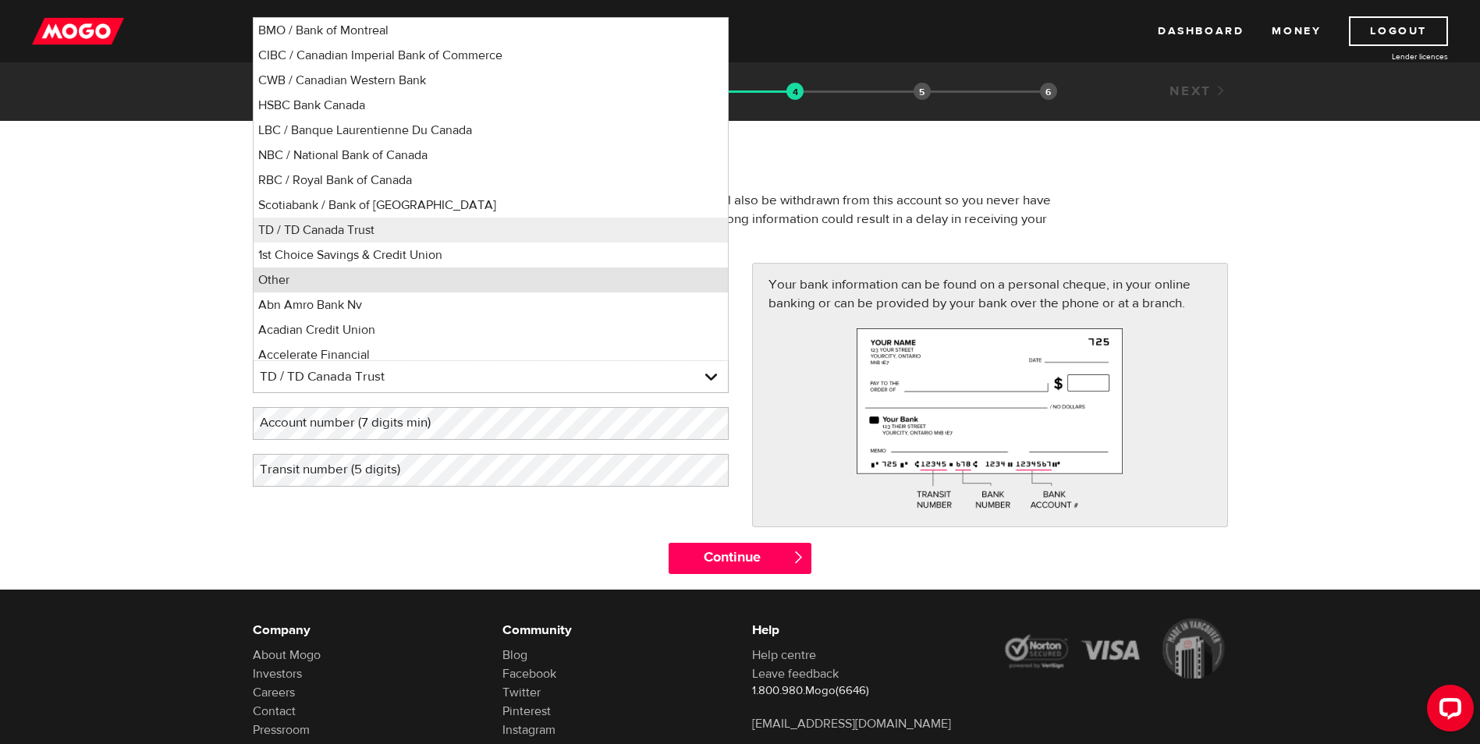
scroll to position [7, 0]
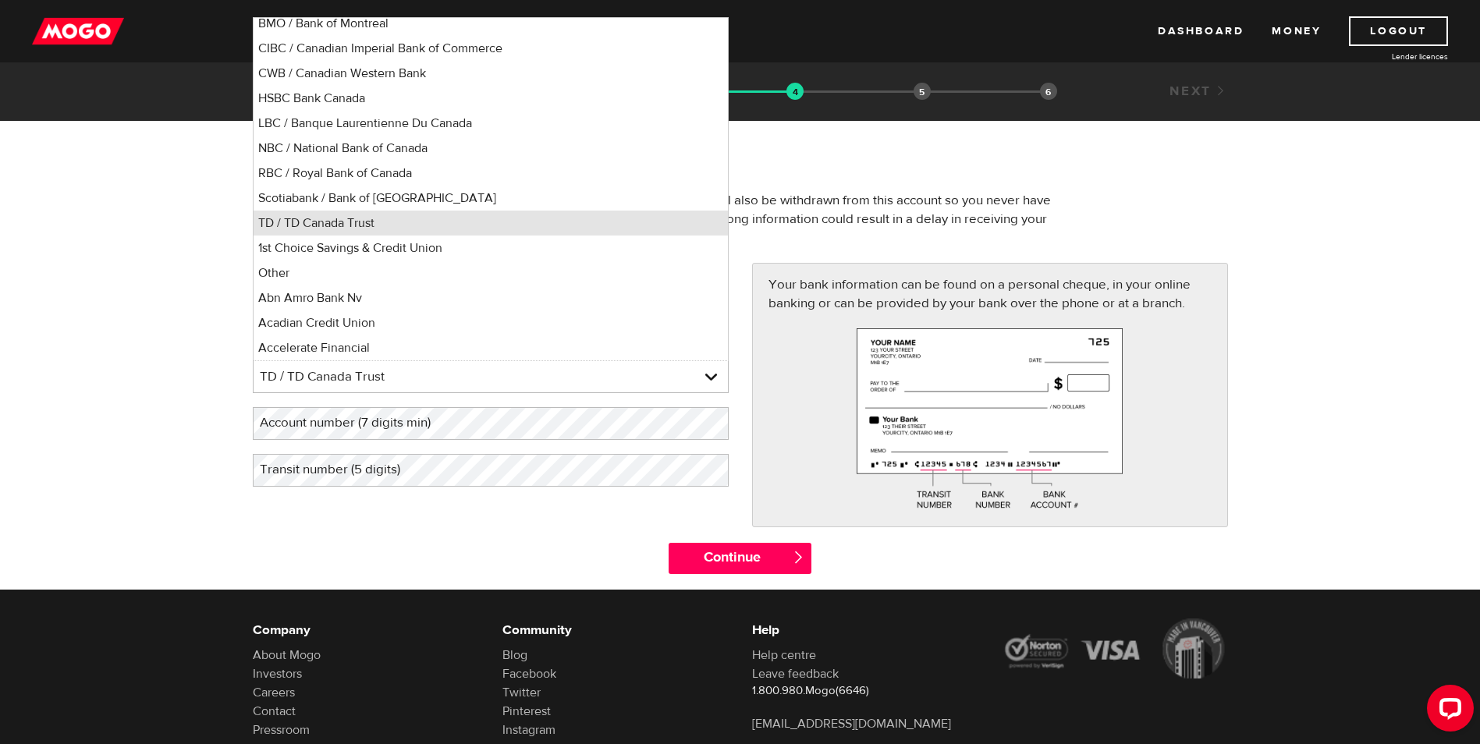
click at [518, 226] on li "TD / TD Canada Trust" at bounding box center [491, 223] width 474 height 25
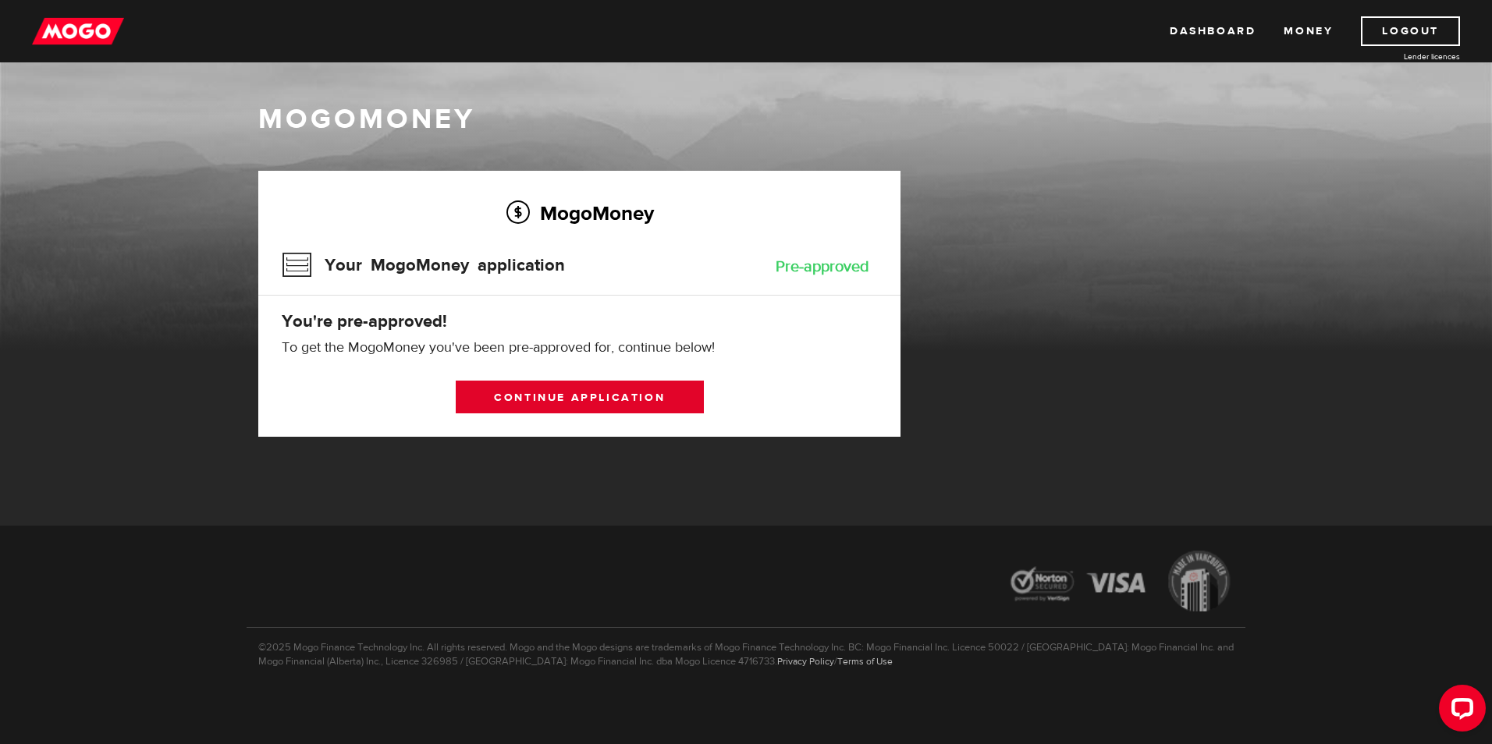
click at [605, 395] on link "Continue application" at bounding box center [580, 397] width 248 height 33
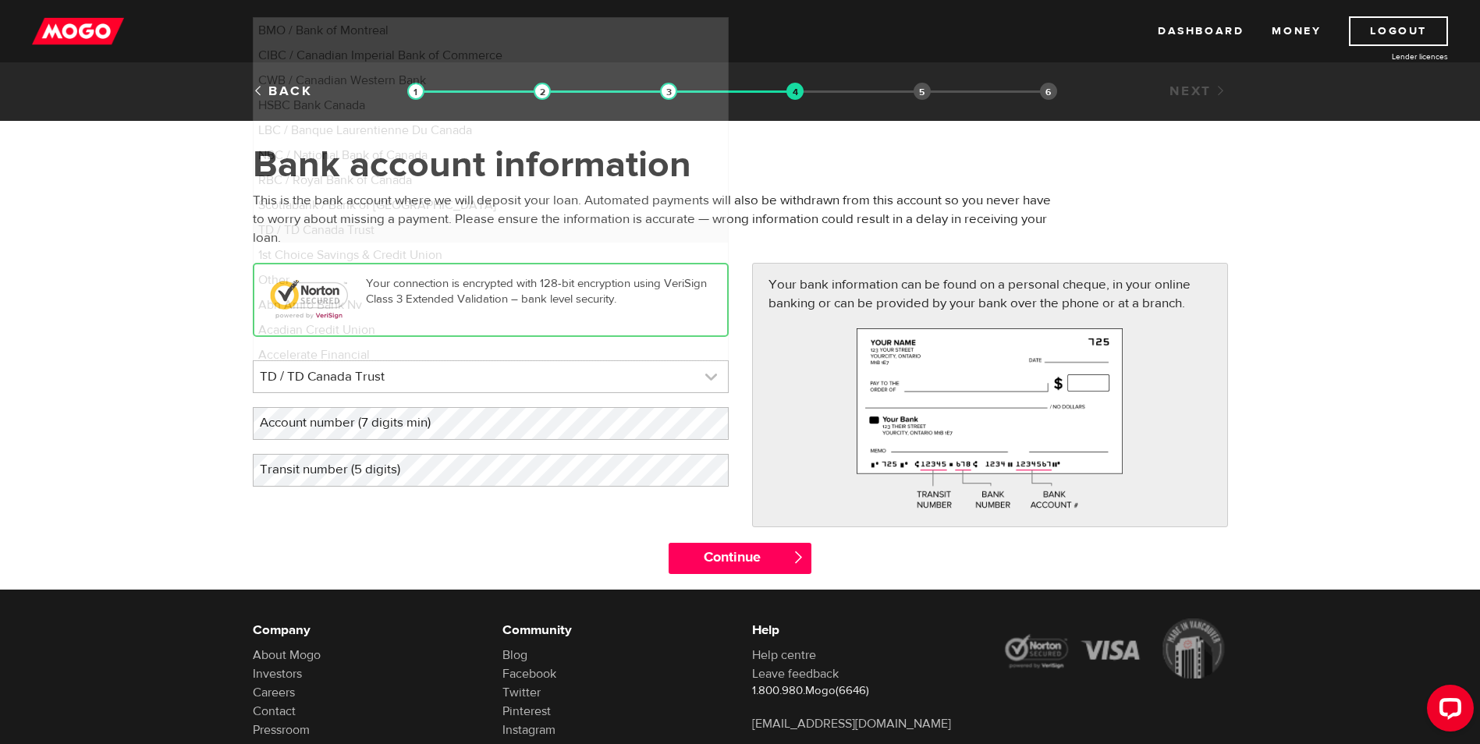
click at [492, 376] on link at bounding box center [491, 376] width 474 height 31
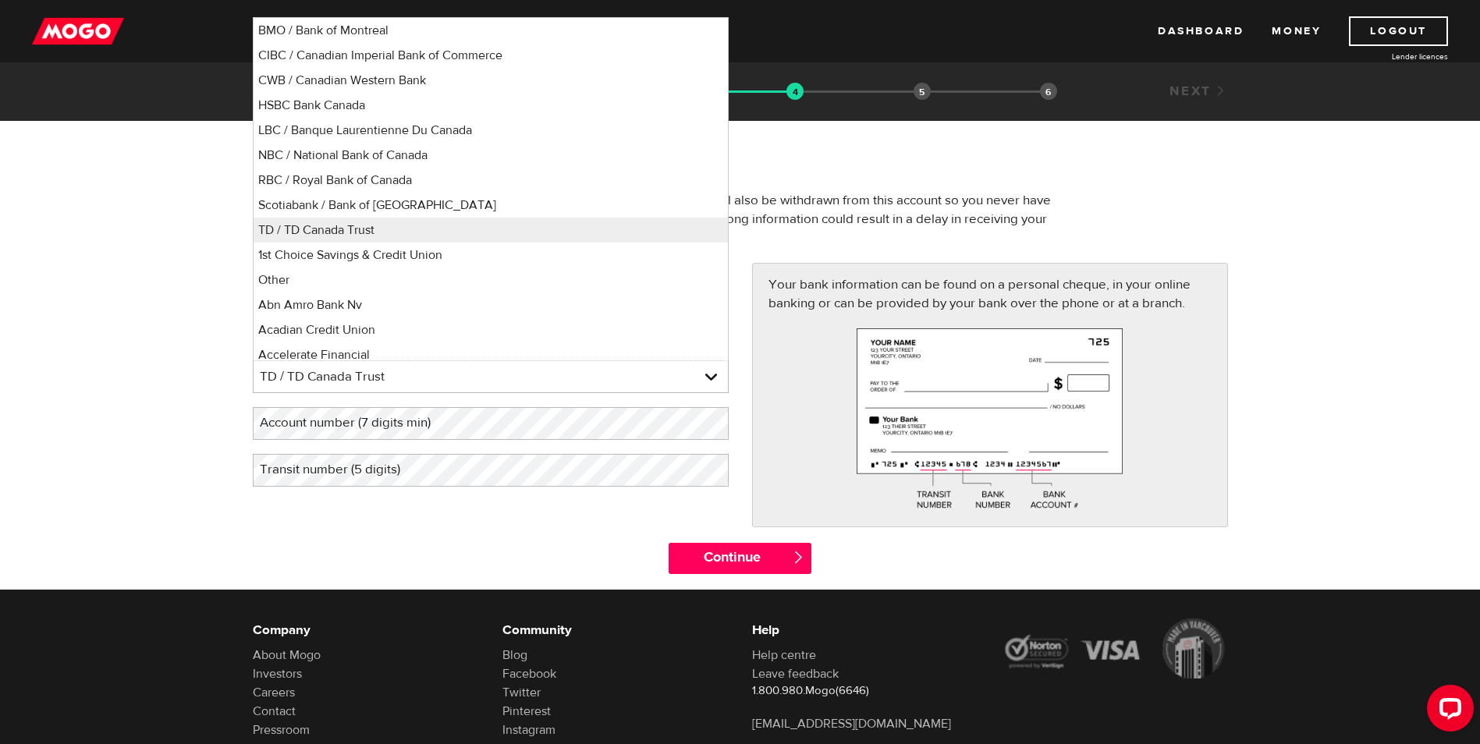
click at [456, 424] on label "Account number (7 digits min)" at bounding box center [358, 423] width 210 height 32
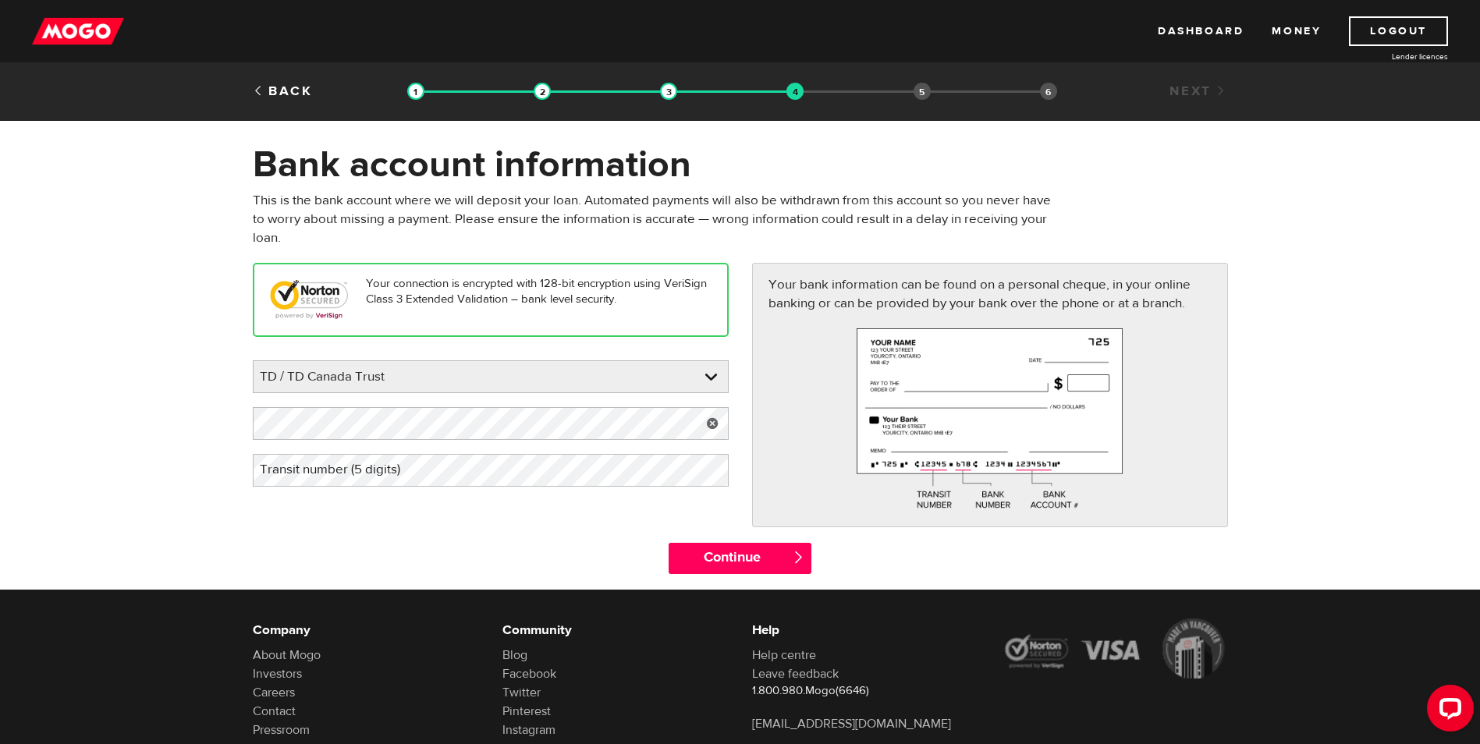
click at [426, 469] on label "Transit number (5 digits)" at bounding box center [342, 470] width 179 height 32
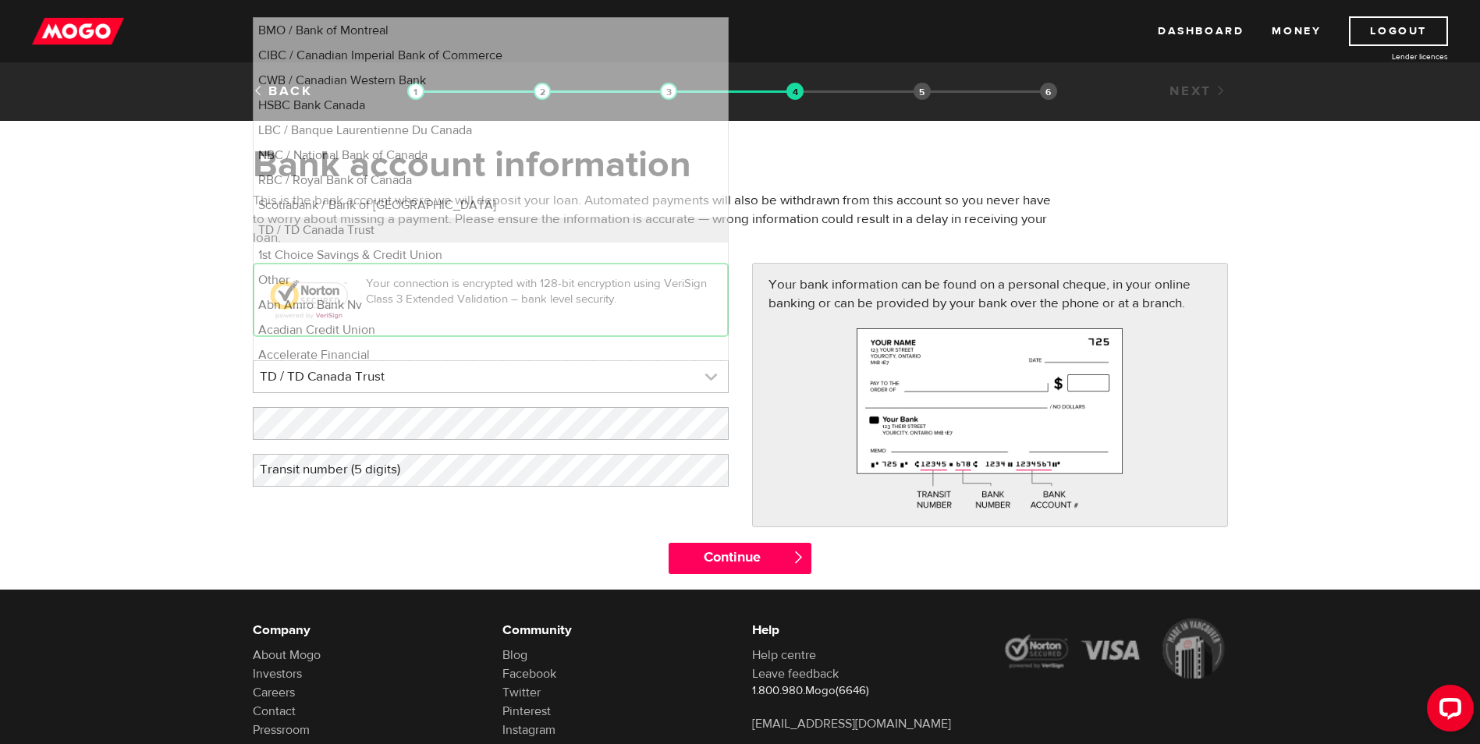
click at [564, 381] on link at bounding box center [491, 376] width 474 height 31
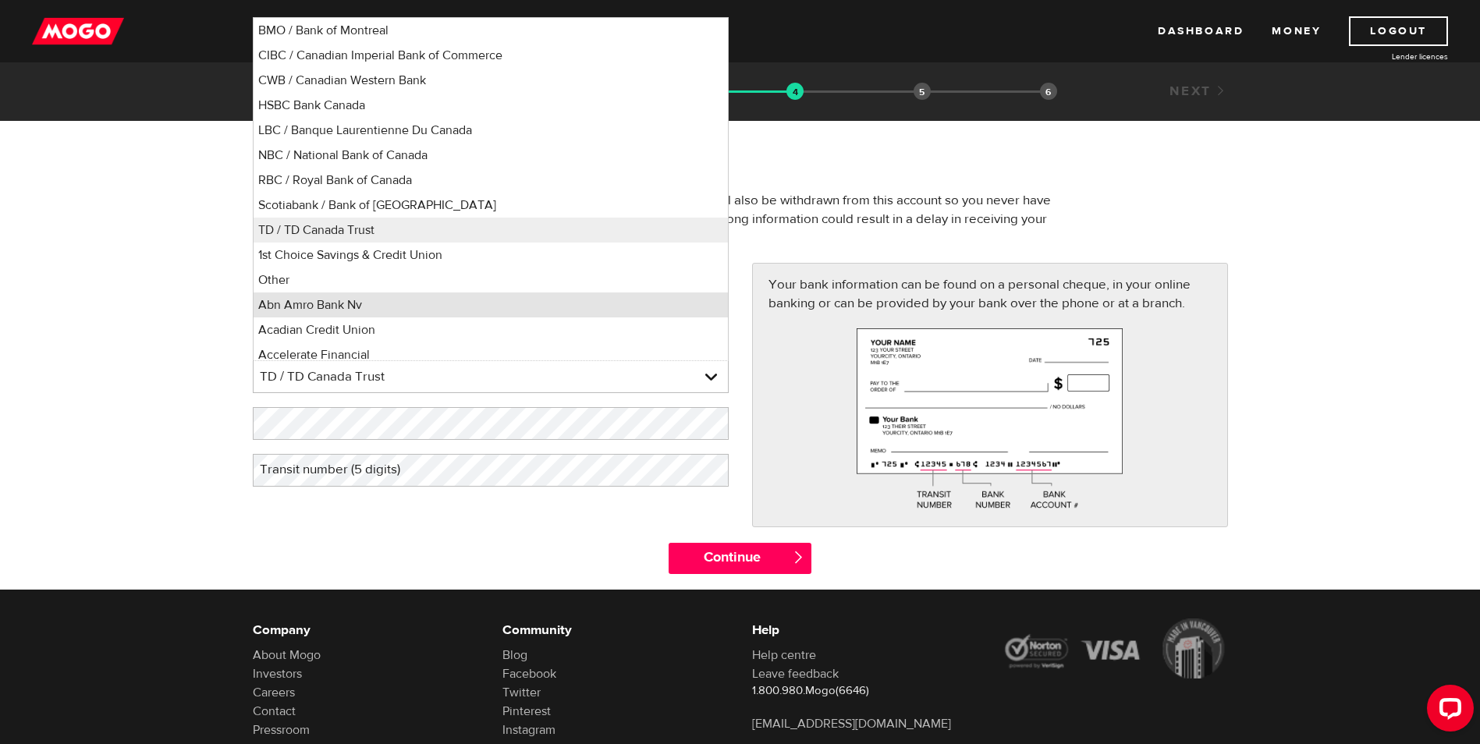
scroll to position [7, 0]
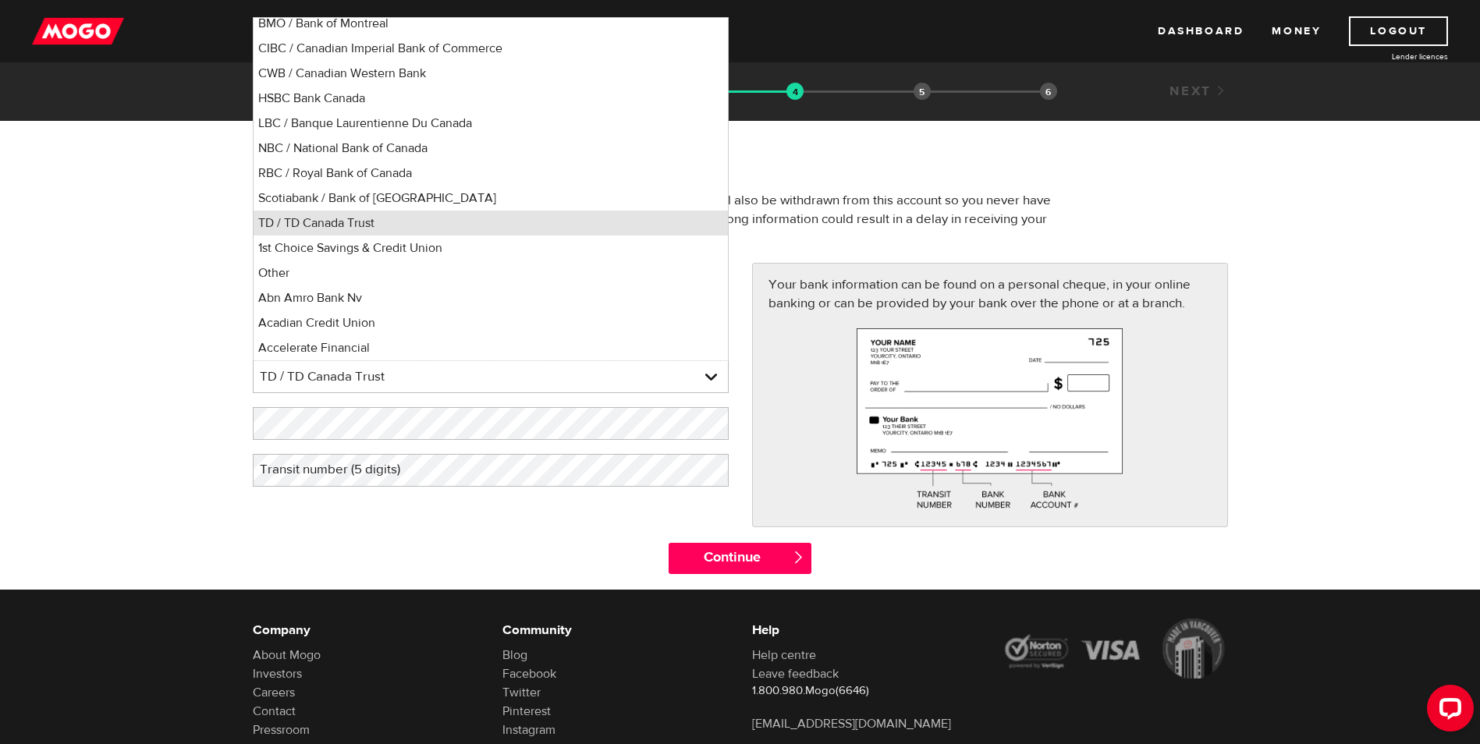
click at [566, 213] on li "TD / TD Canada Trust" at bounding box center [491, 223] width 474 height 25
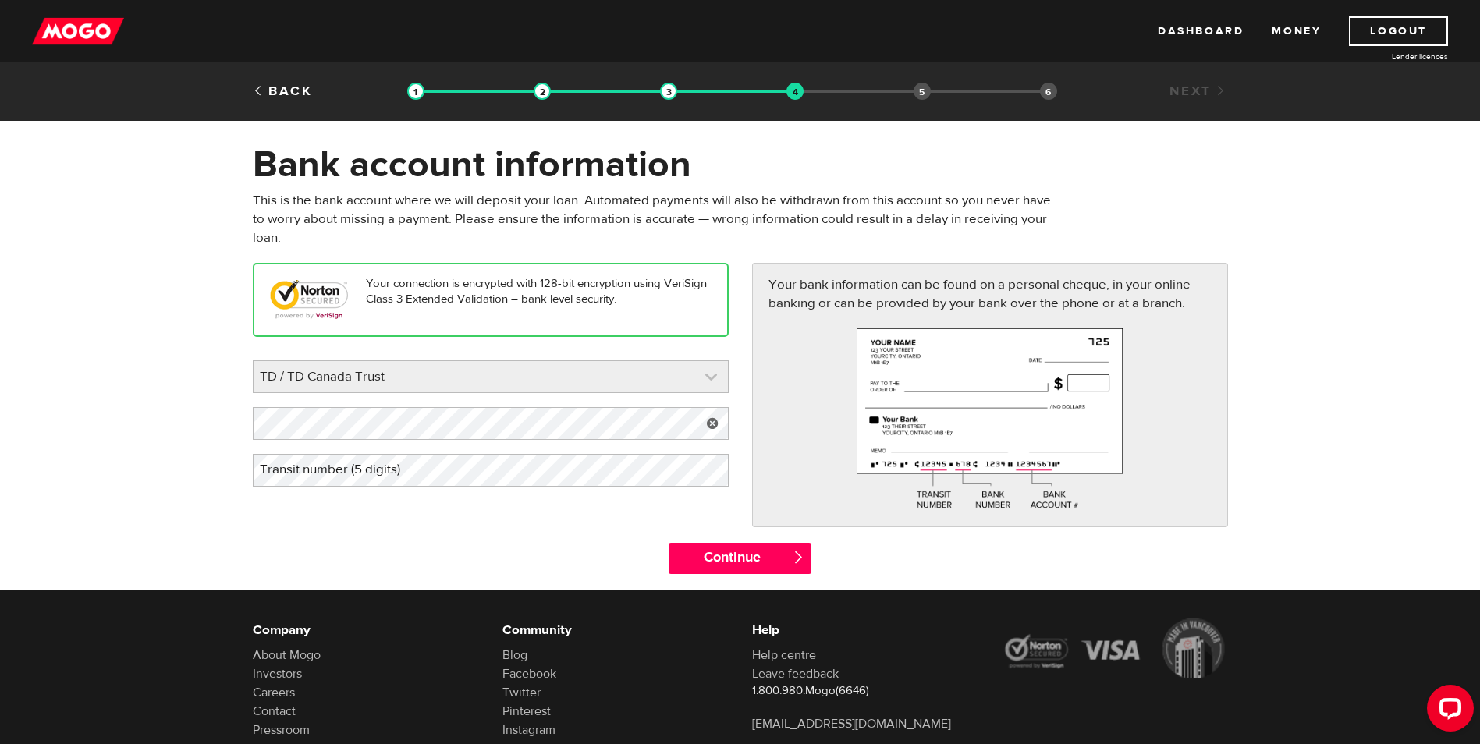
click at [449, 377] on link at bounding box center [491, 376] width 474 height 31
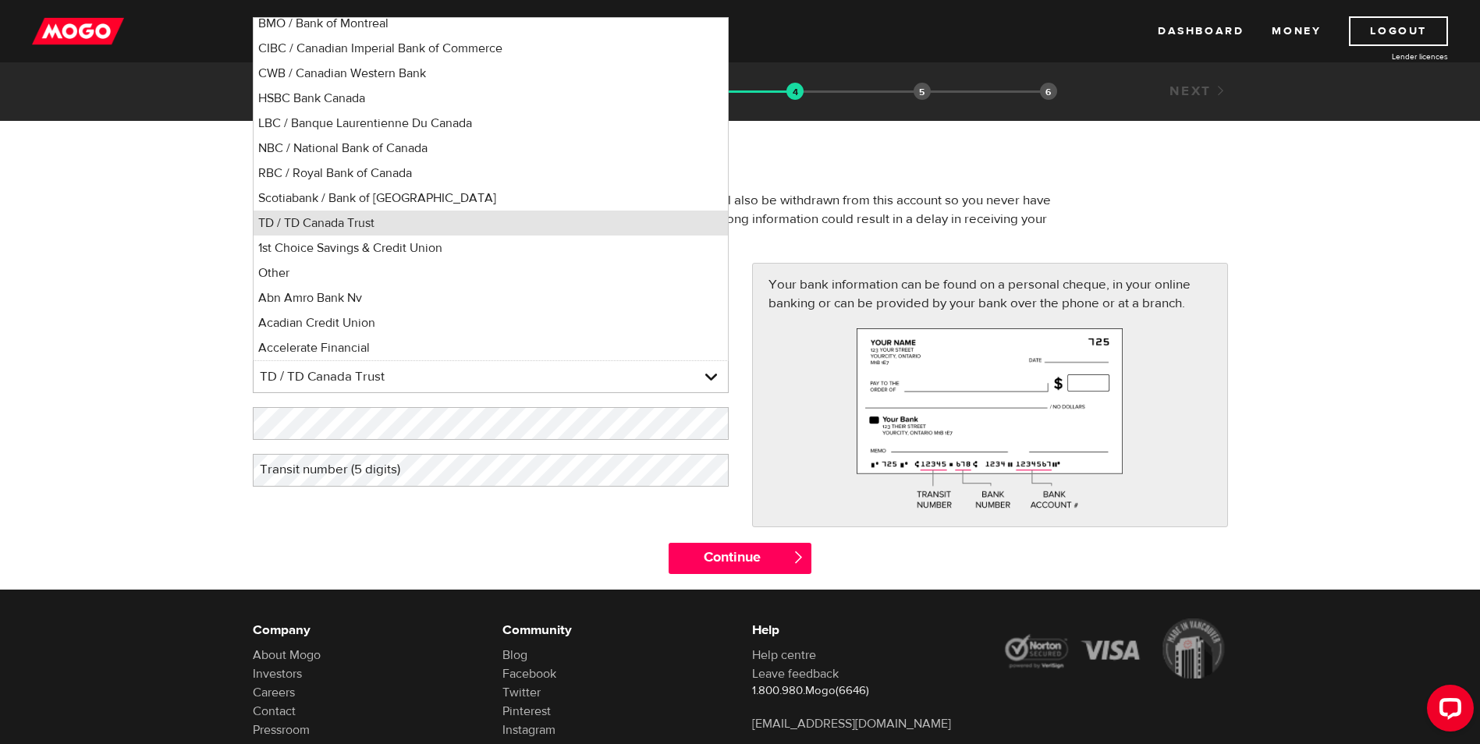
click at [467, 224] on li "TD / TD Canada Trust" at bounding box center [491, 223] width 474 height 25
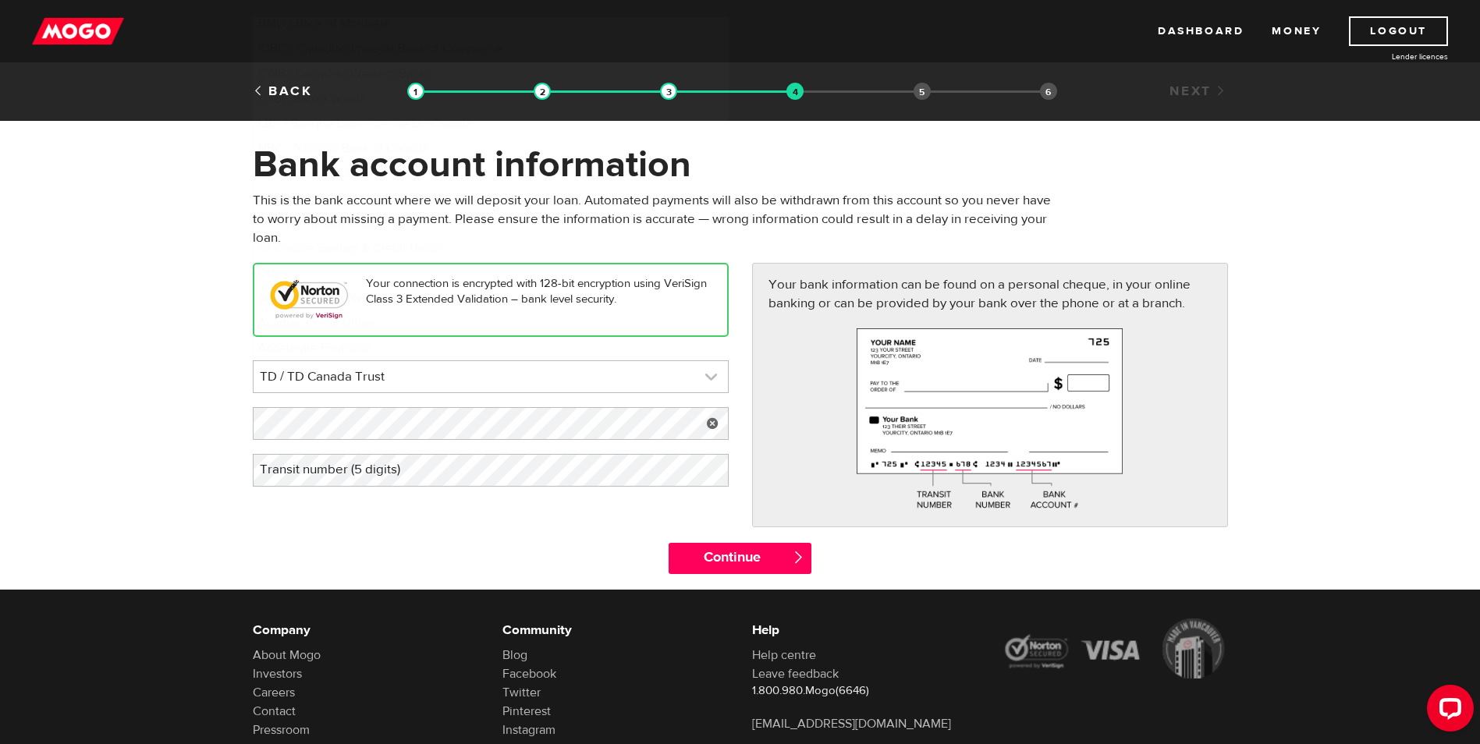
click at [455, 385] on link at bounding box center [491, 376] width 474 height 31
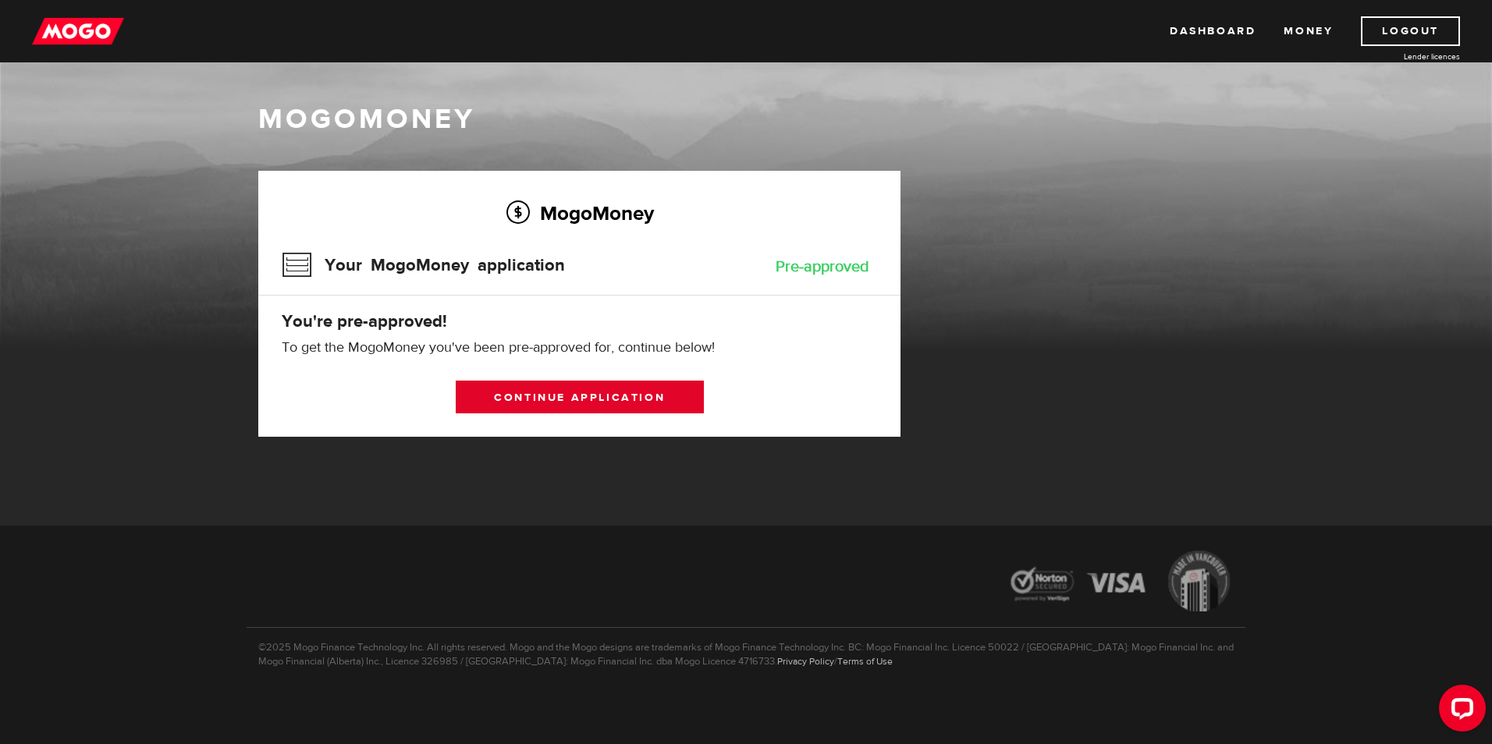
click at [662, 401] on link "Continue application" at bounding box center [580, 397] width 248 height 33
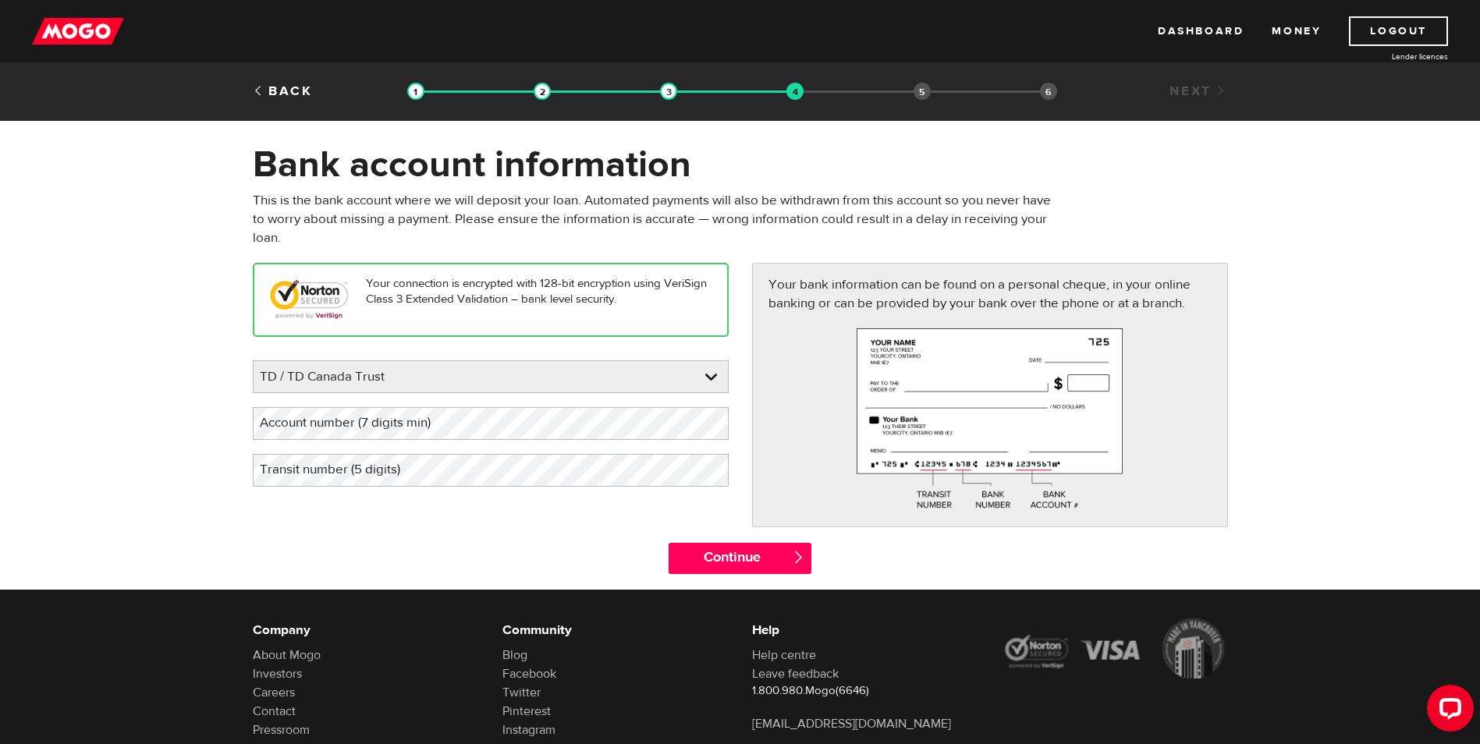
click at [461, 425] on label "Account number (7 digits min)" at bounding box center [358, 423] width 210 height 32
click at [411, 474] on label "Transit number (5 digits)" at bounding box center [342, 470] width 179 height 32
click at [741, 559] on input "Continue" at bounding box center [740, 558] width 143 height 31
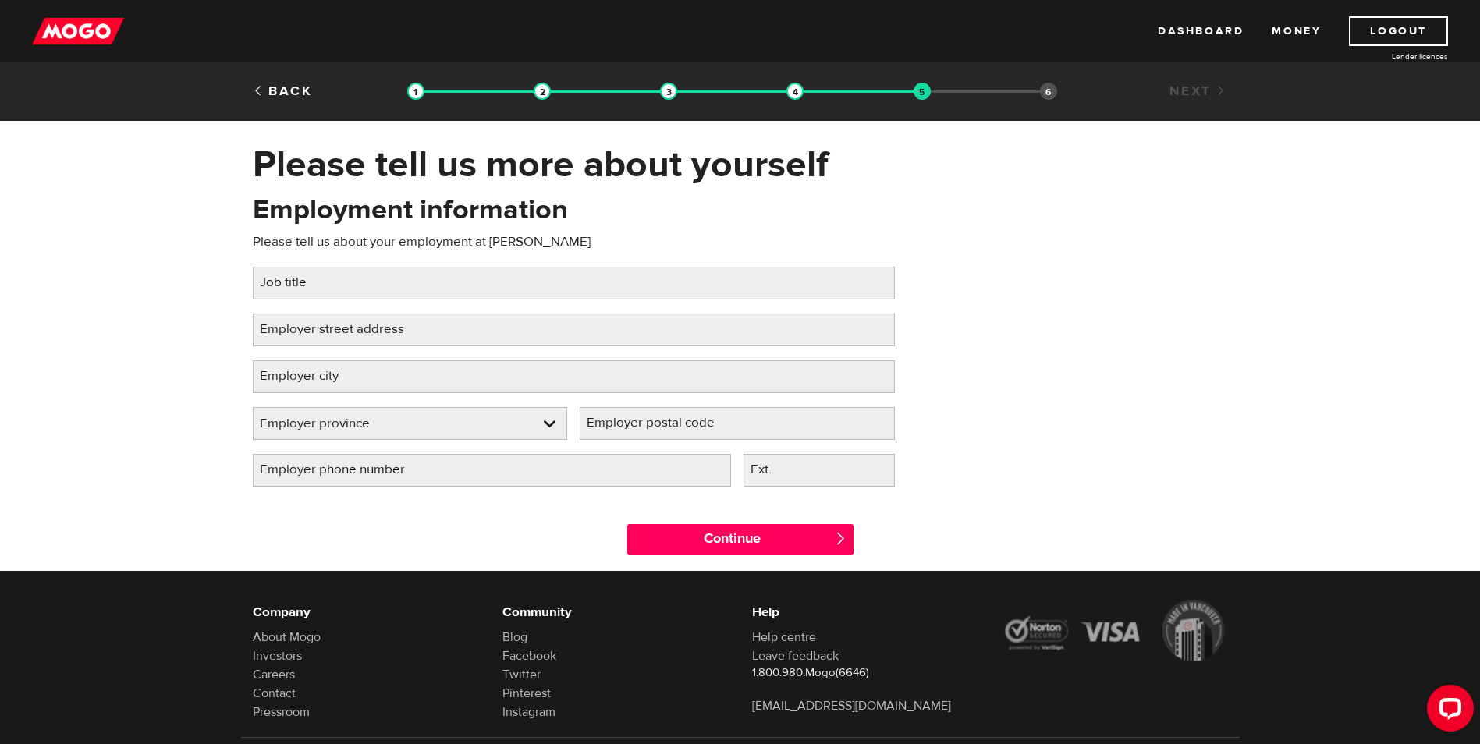
click at [317, 282] on label "Job title" at bounding box center [296, 283] width 86 height 32
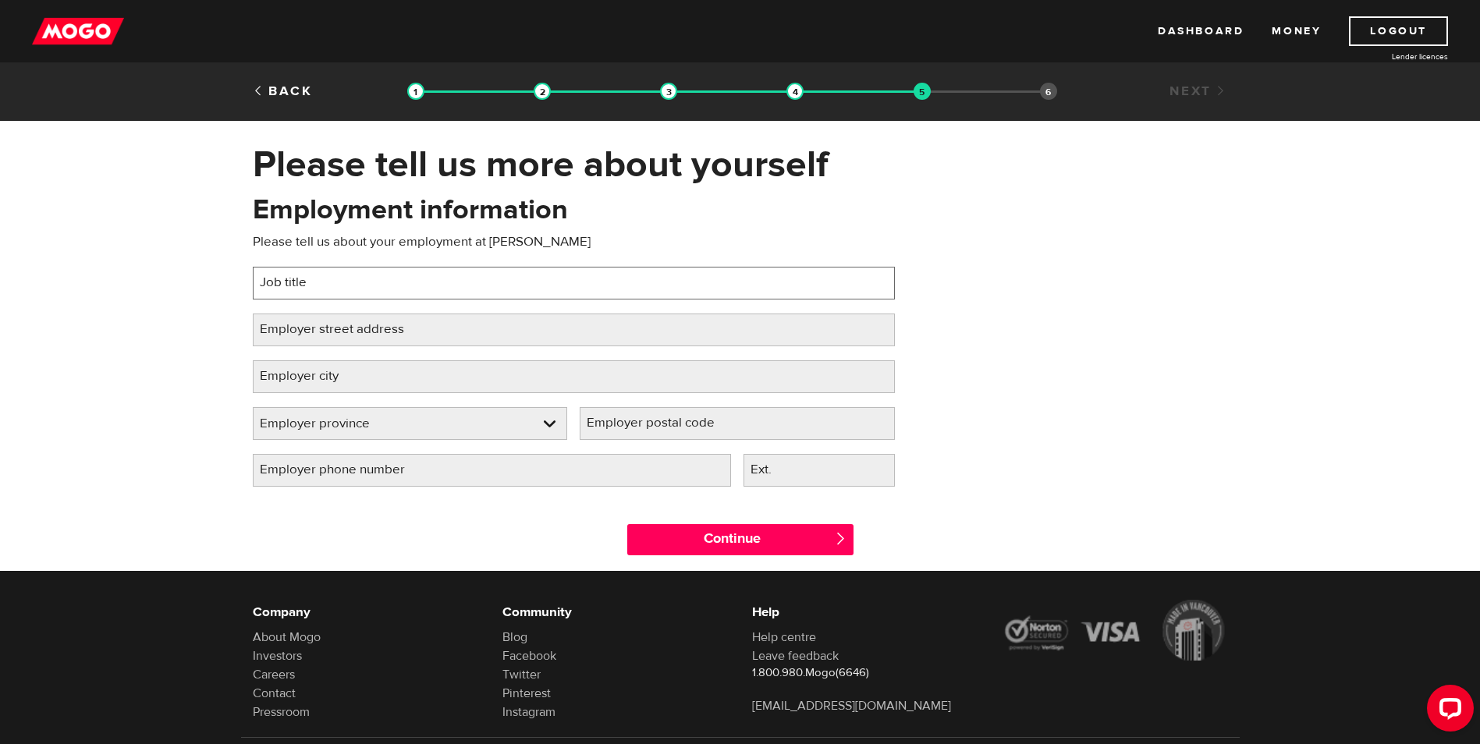
click at [317, 282] on input "Job title" at bounding box center [574, 283] width 642 height 33
type input "Housing Assistant"
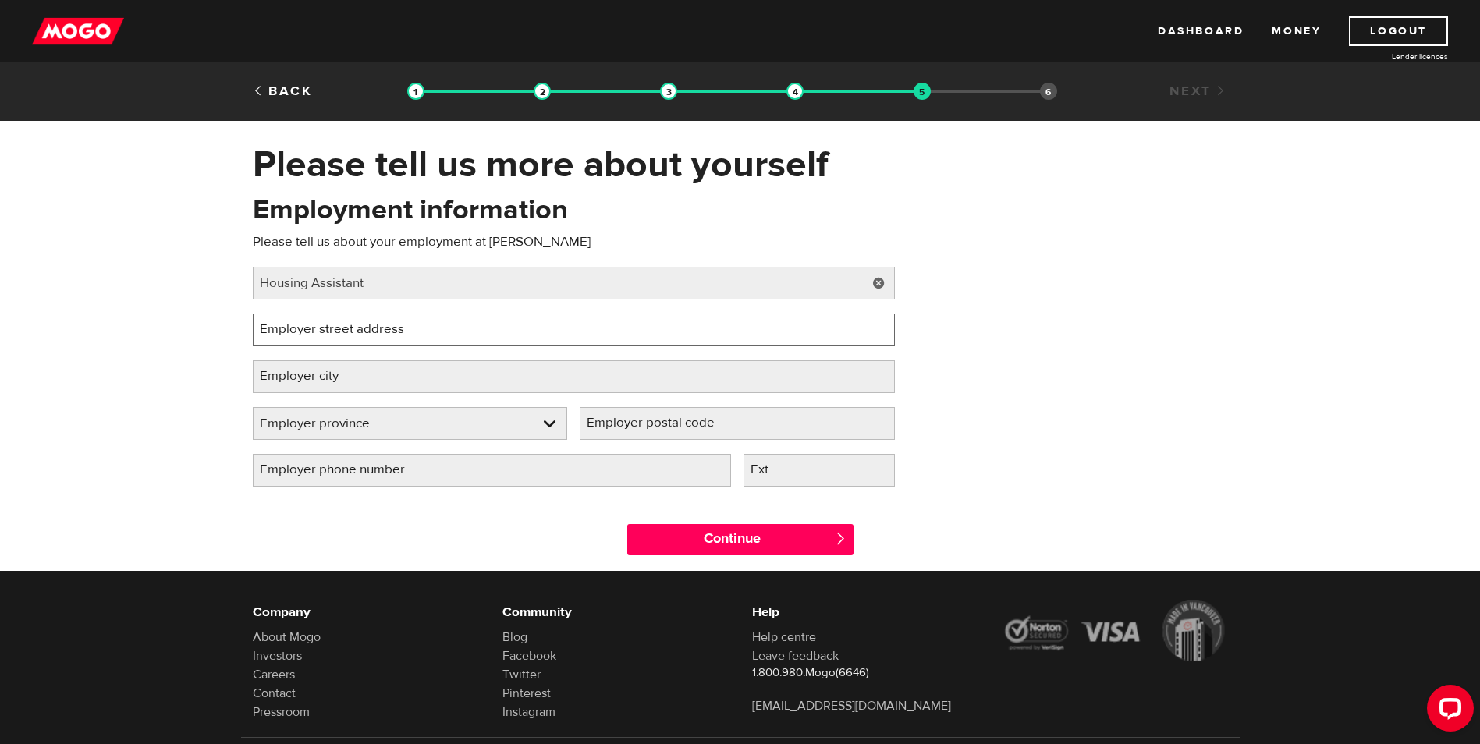
click at [464, 328] on input "Employer street address" at bounding box center [574, 330] width 642 height 33
type input "50 James Road Highway 599"
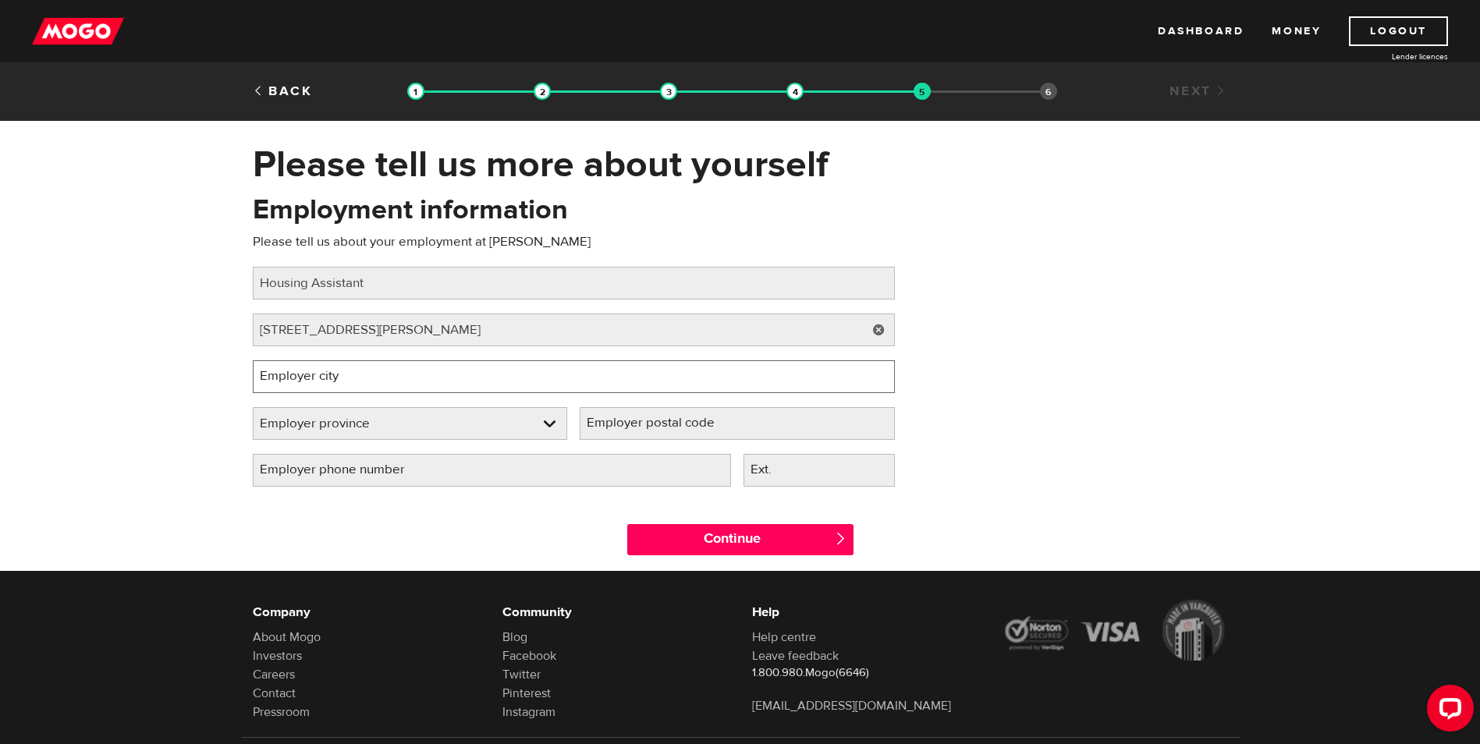
click at [414, 380] on input "Employer city" at bounding box center [574, 376] width 642 height 33
type input "OSNABURGH HOUSE"
select select "ON"
type input "P0V 2H0"
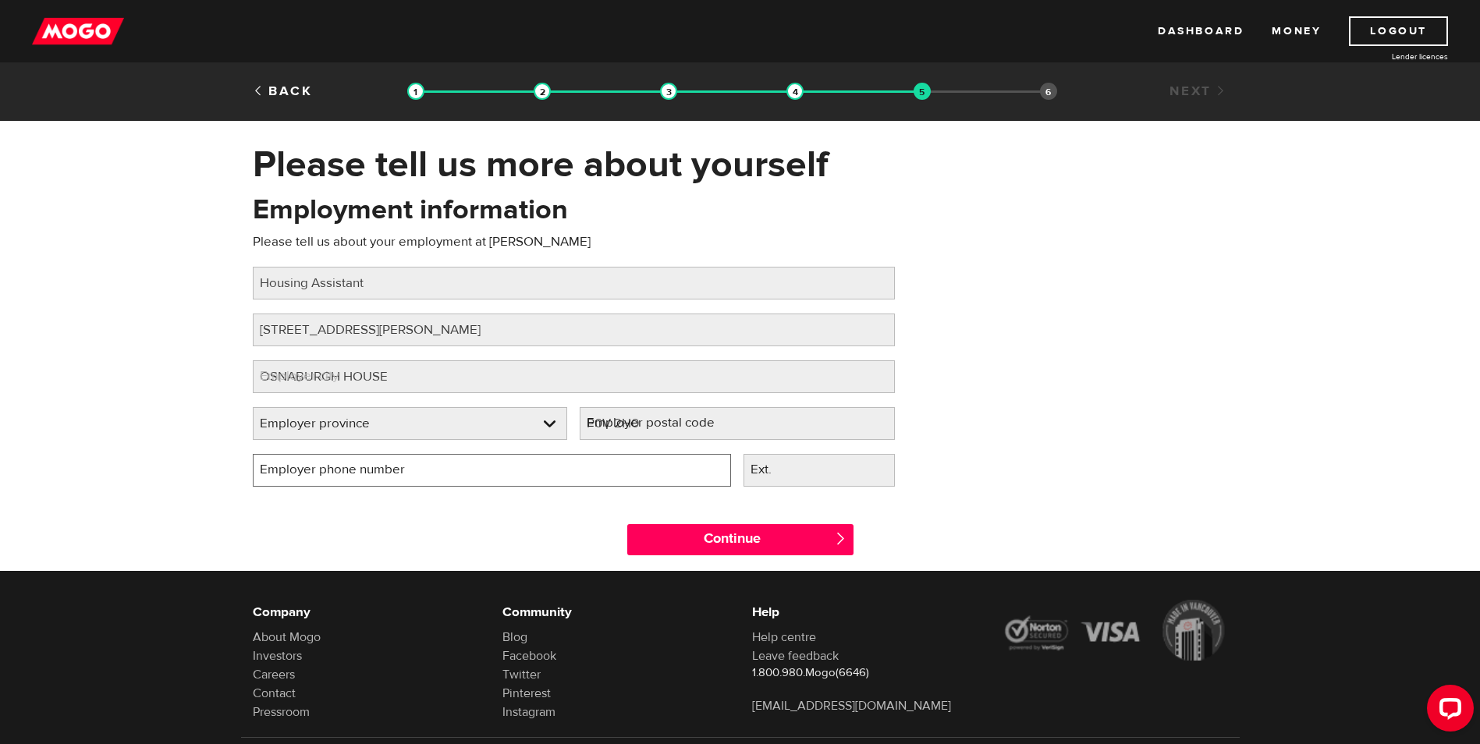
type input "(807) 444-9850"
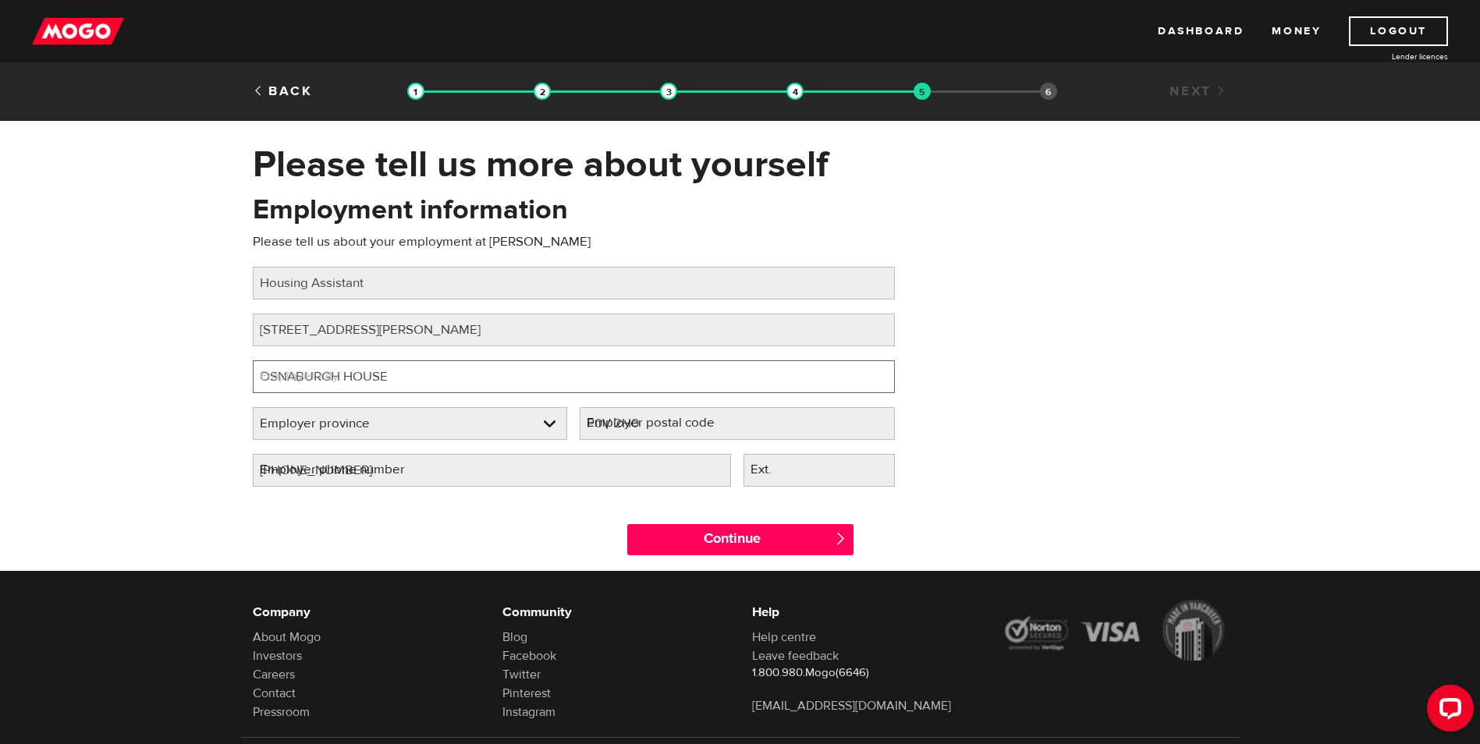
select select "ON"
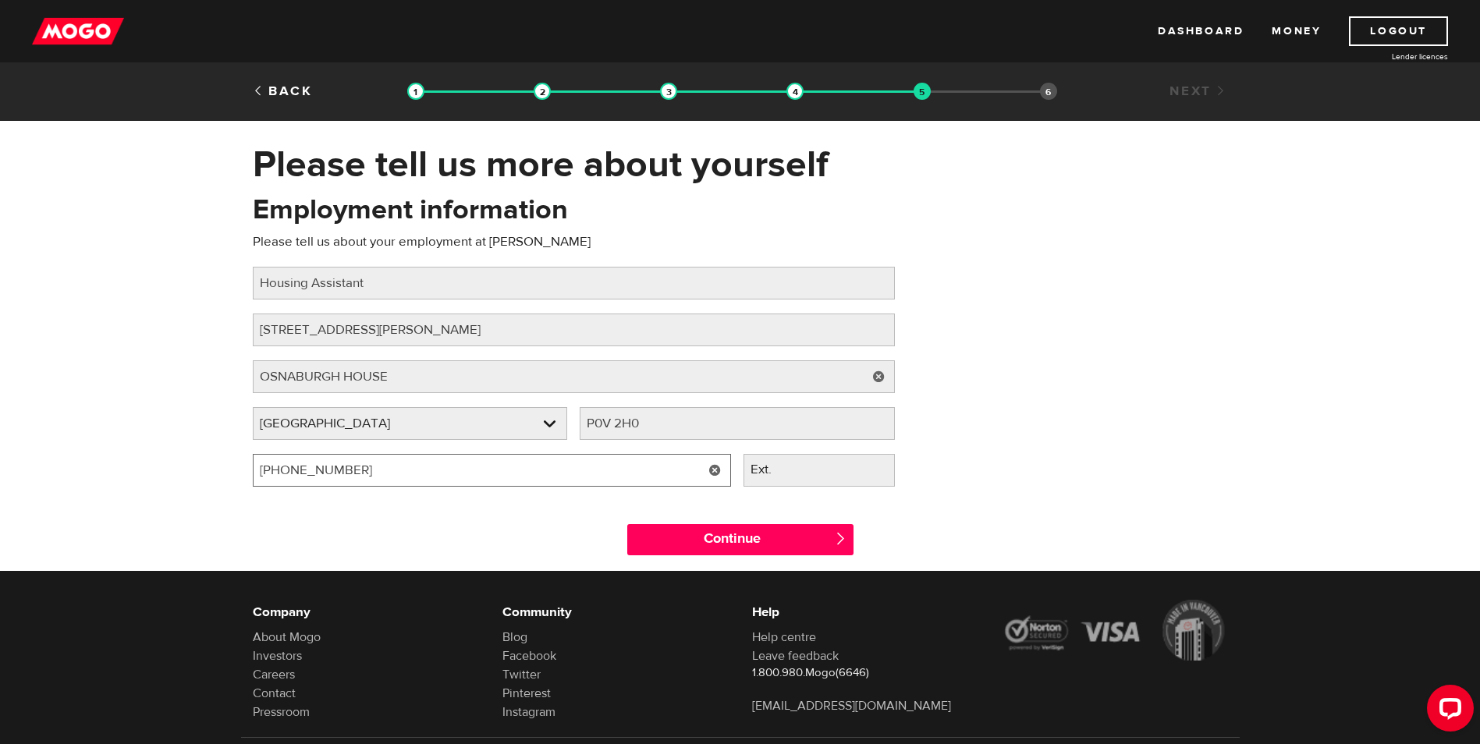
click at [411, 467] on input "(807) 444-9850" at bounding box center [492, 470] width 478 height 33
type input "(807) 928-2750"
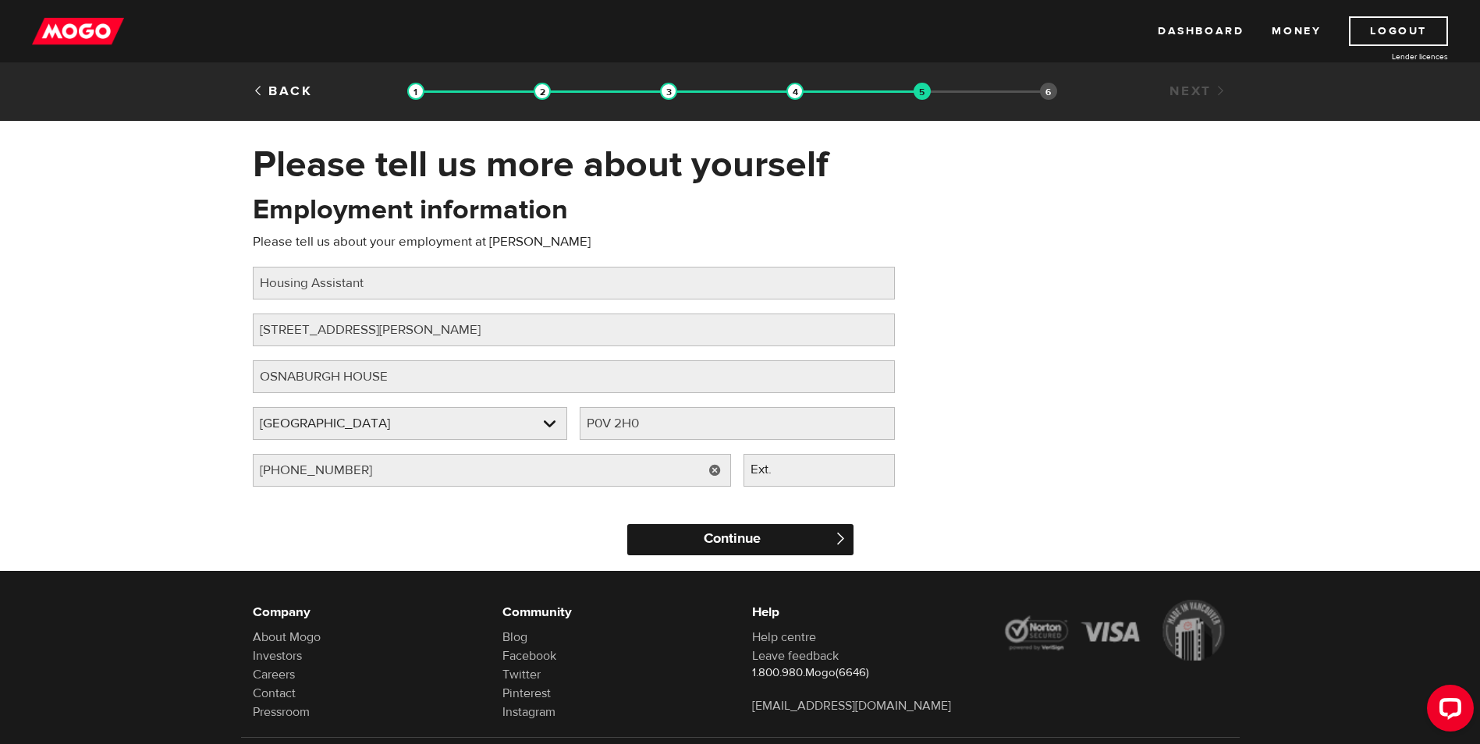
click at [737, 541] on input "Continue" at bounding box center [740, 539] width 226 height 31
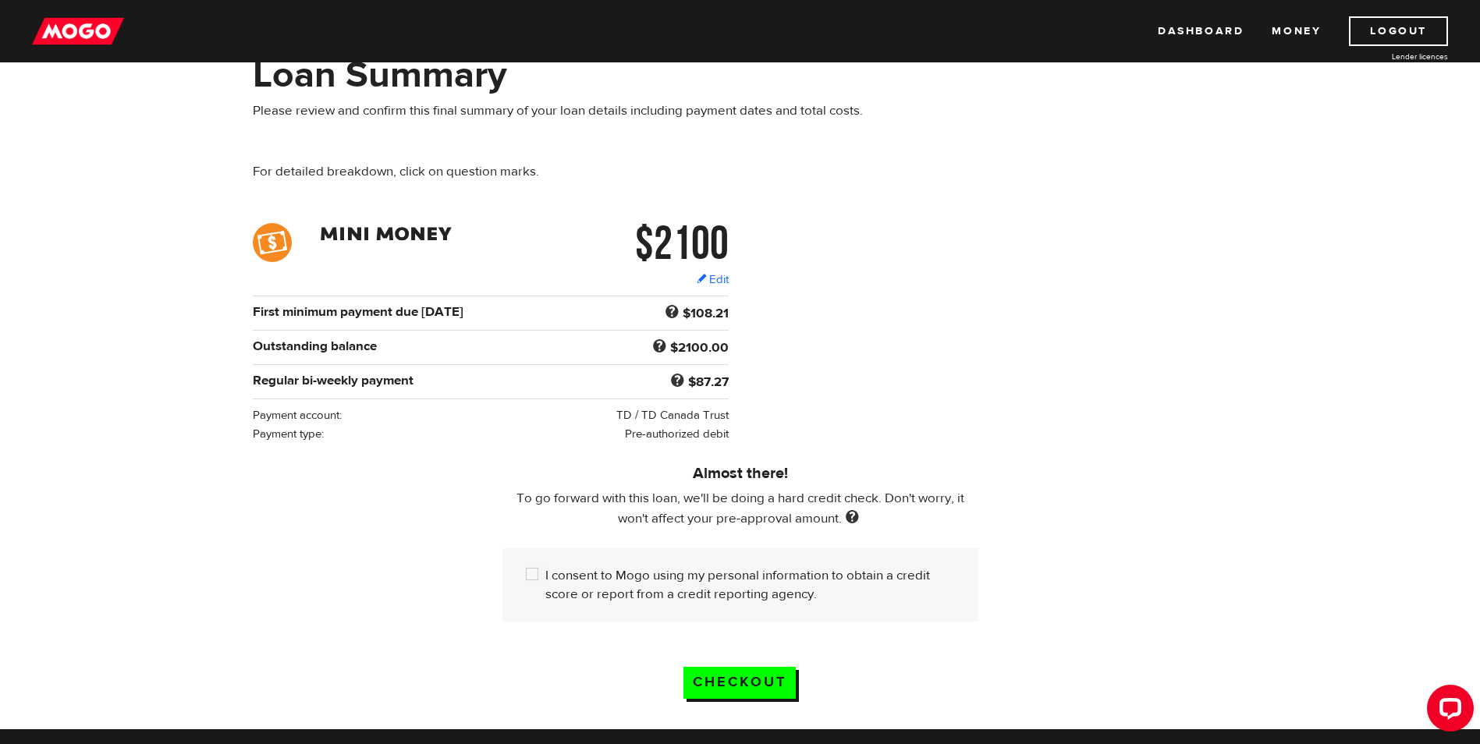
scroll to position [234, 0]
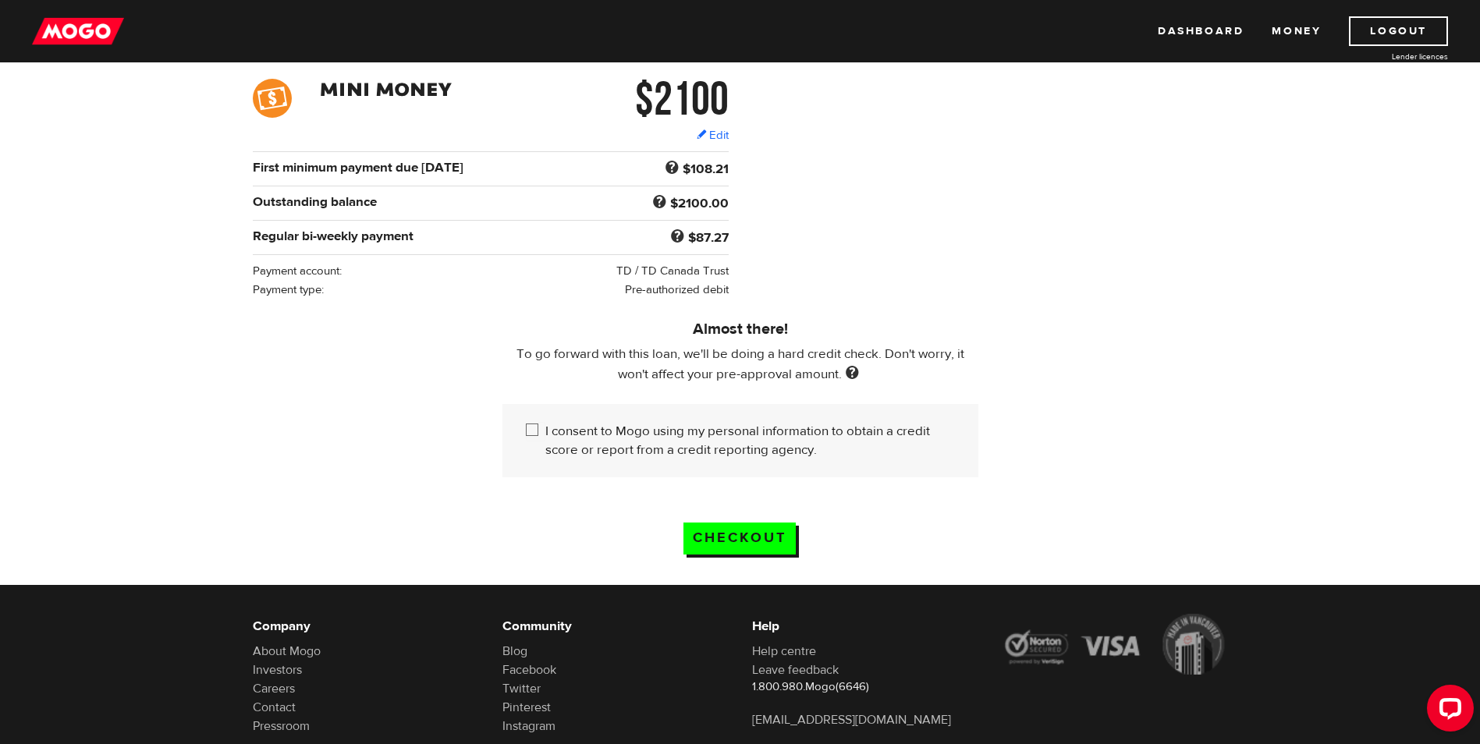
click at [532, 427] on input "I consent to Mogo using my personal information to obtain a credit score or rep…" at bounding box center [536, 432] width 20 height 20
checkbox input "true"
click at [731, 537] on input "Checkout" at bounding box center [739, 539] width 112 height 32
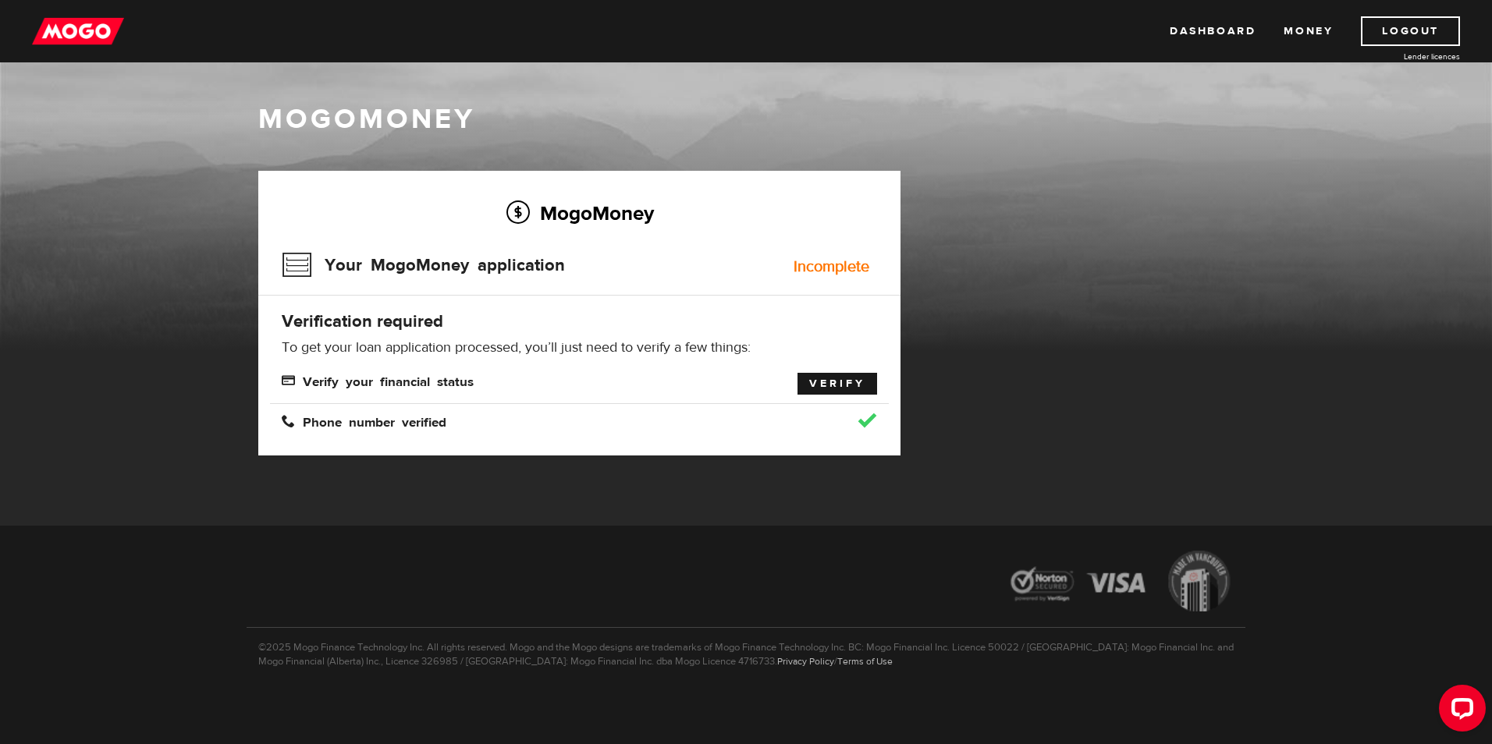
click at [829, 382] on link "Verify" at bounding box center [837, 384] width 80 height 22
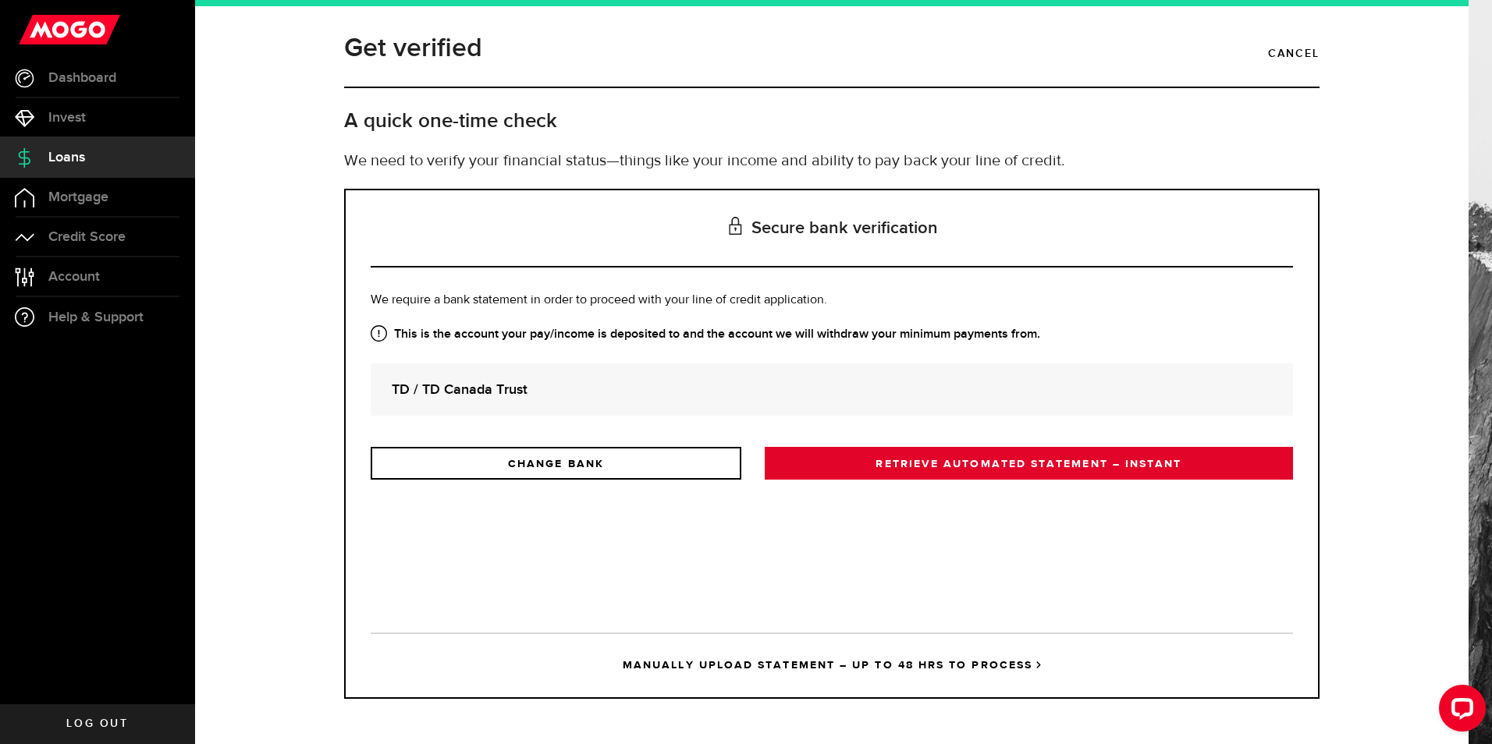
click at [973, 474] on link "RETRIEVE AUTOMATED STATEMENT – INSTANT" at bounding box center [1029, 463] width 528 height 33
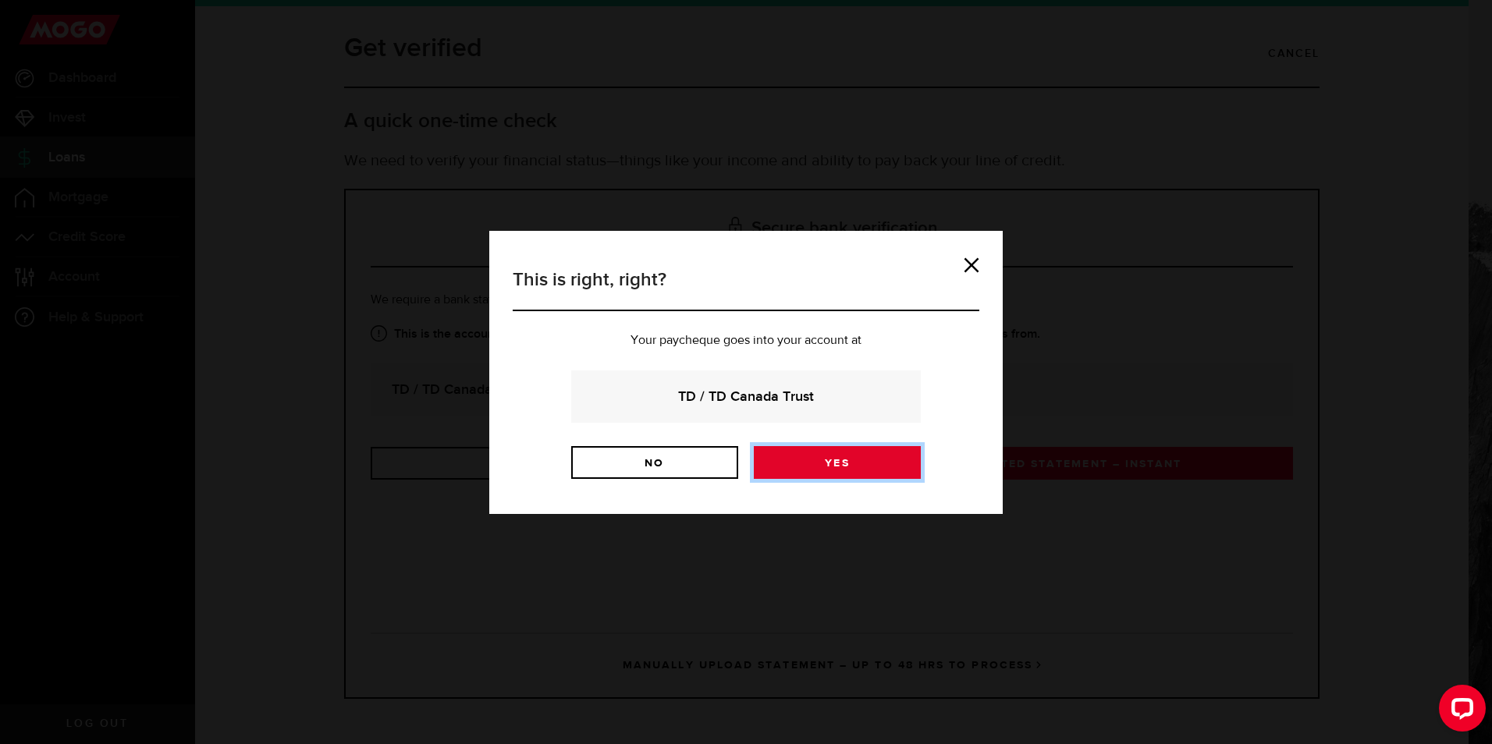
click at [881, 462] on link "Yes" at bounding box center [837, 462] width 167 height 33
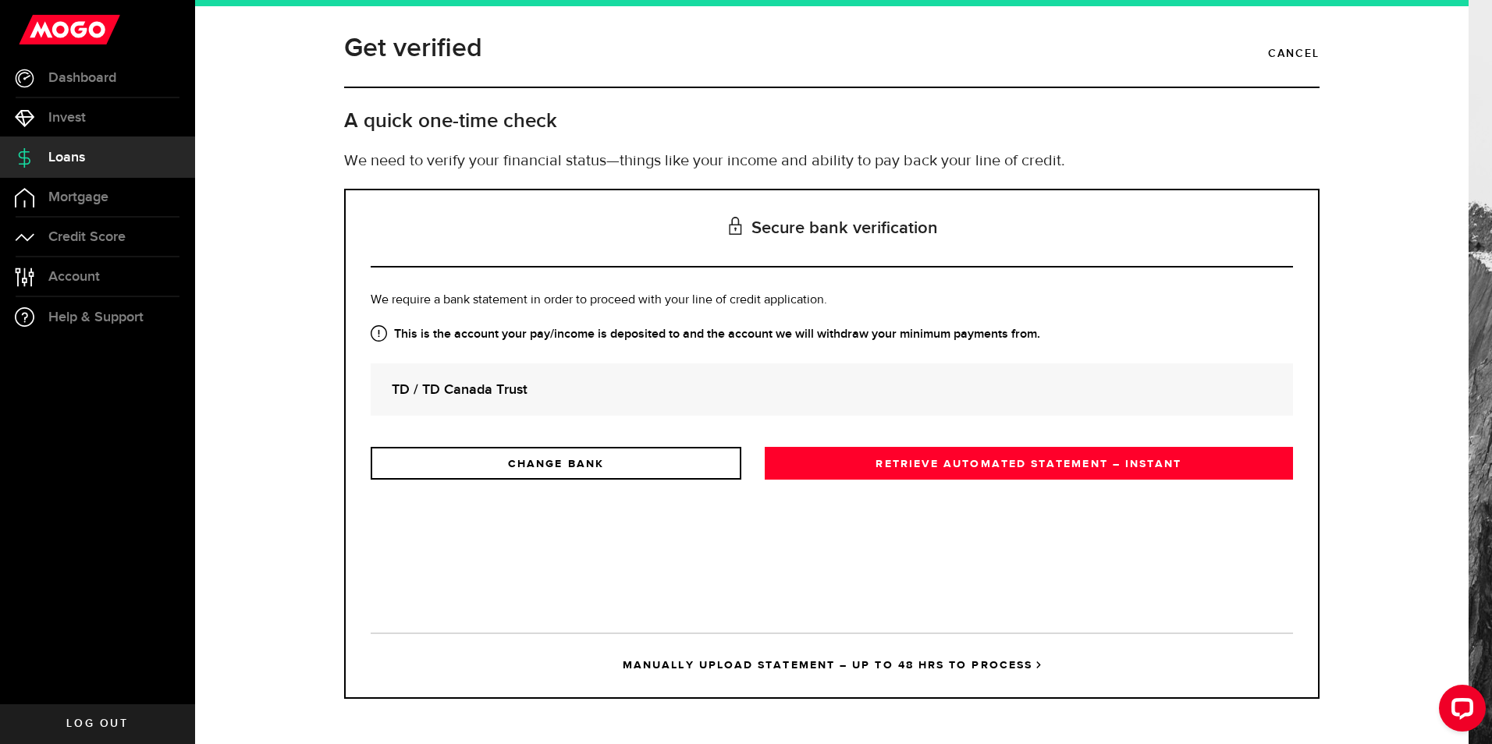
click at [881, 462] on link "RETRIEVE AUTOMATED STATEMENT – INSTANT" at bounding box center [1029, 463] width 528 height 33
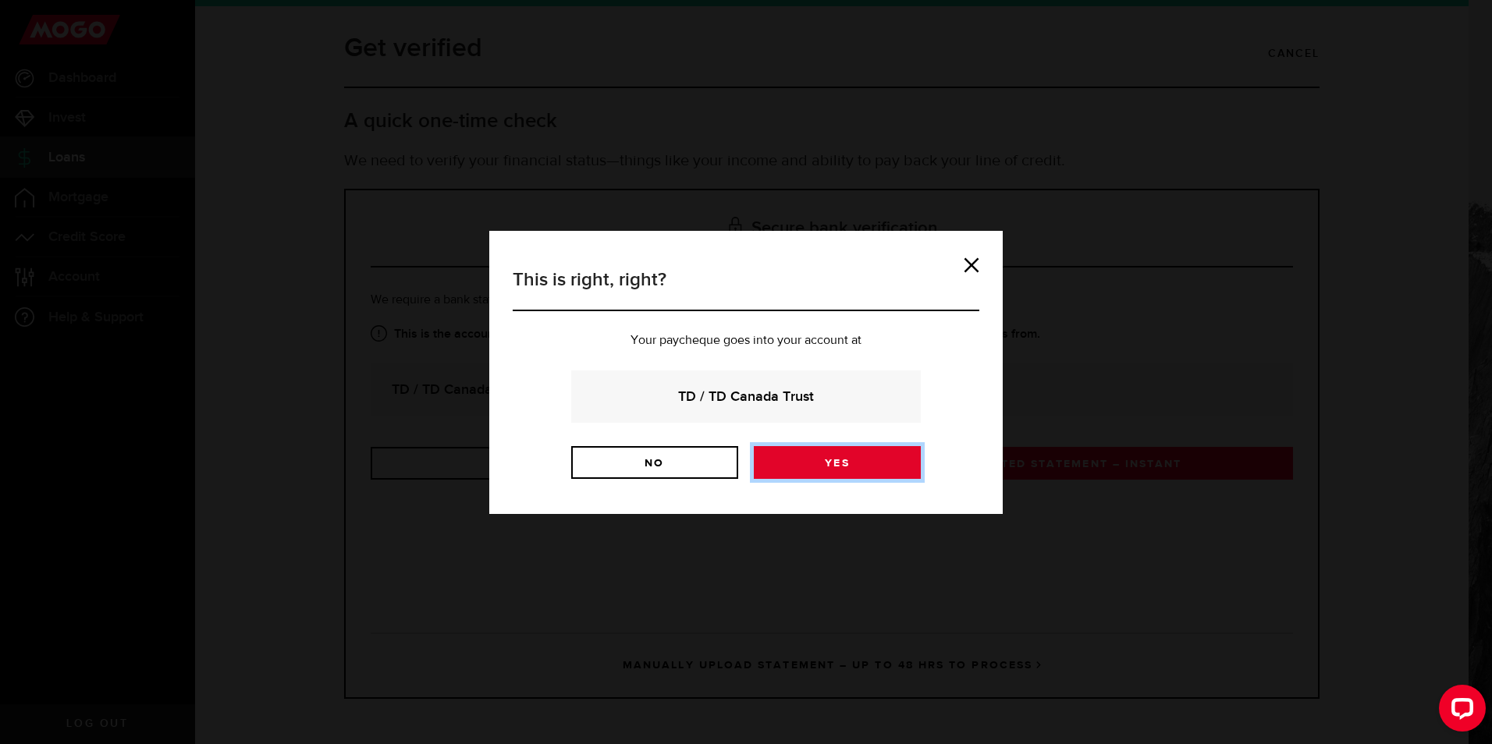
click at [843, 467] on link "Yes" at bounding box center [837, 462] width 167 height 33
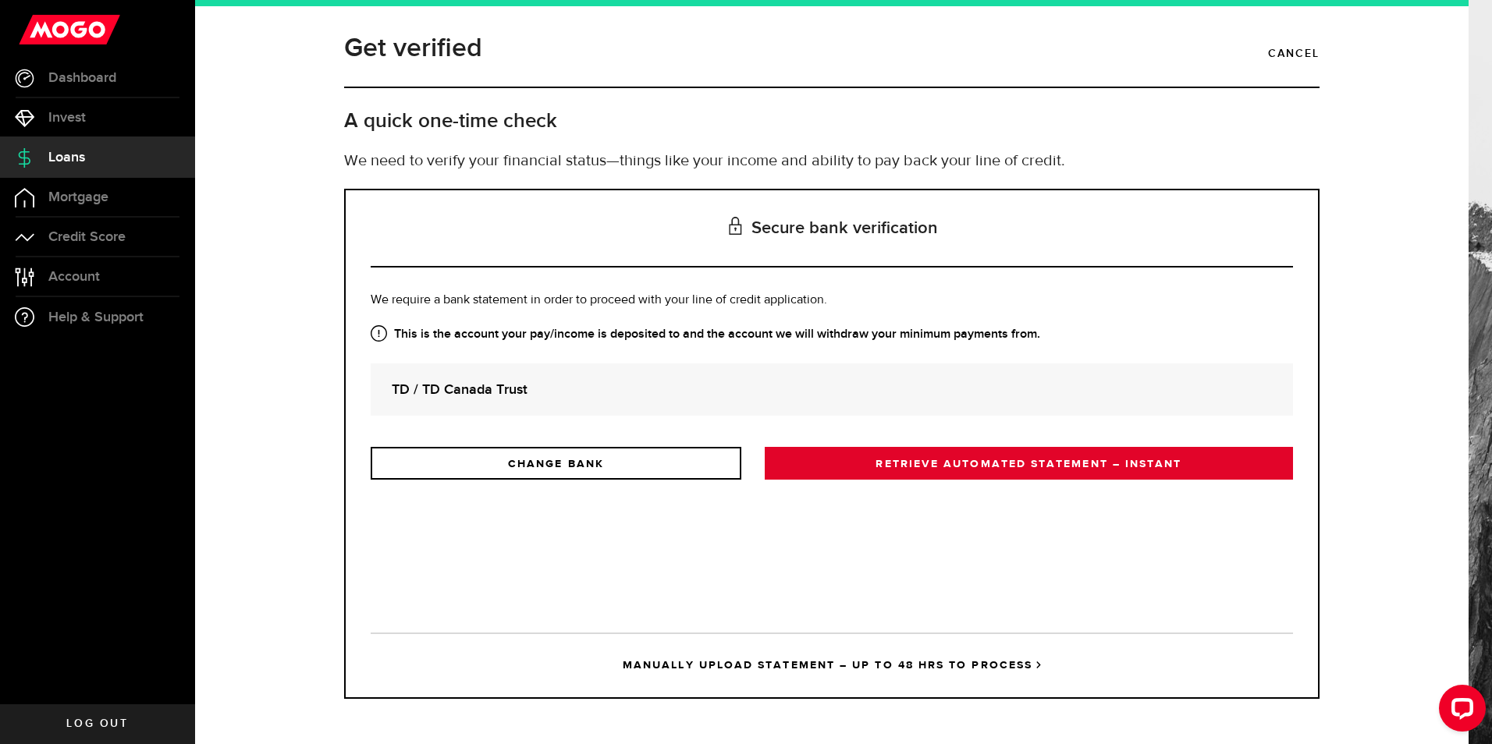
click at [1031, 458] on link "RETRIEVE AUTOMATED STATEMENT – INSTANT" at bounding box center [1029, 463] width 528 height 33
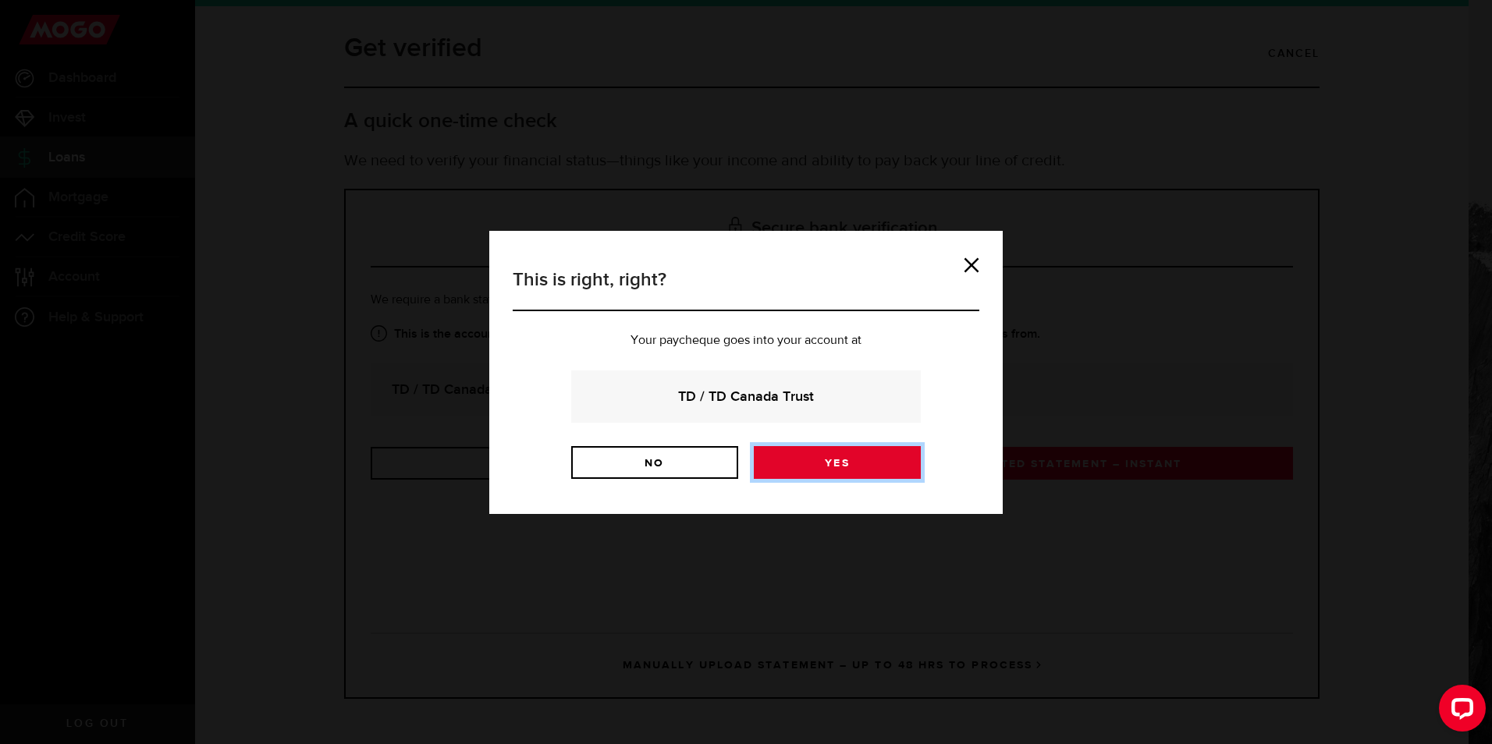
click at [839, 465] on link "Yes" at bounding box center [837, 462] width 167 height 33
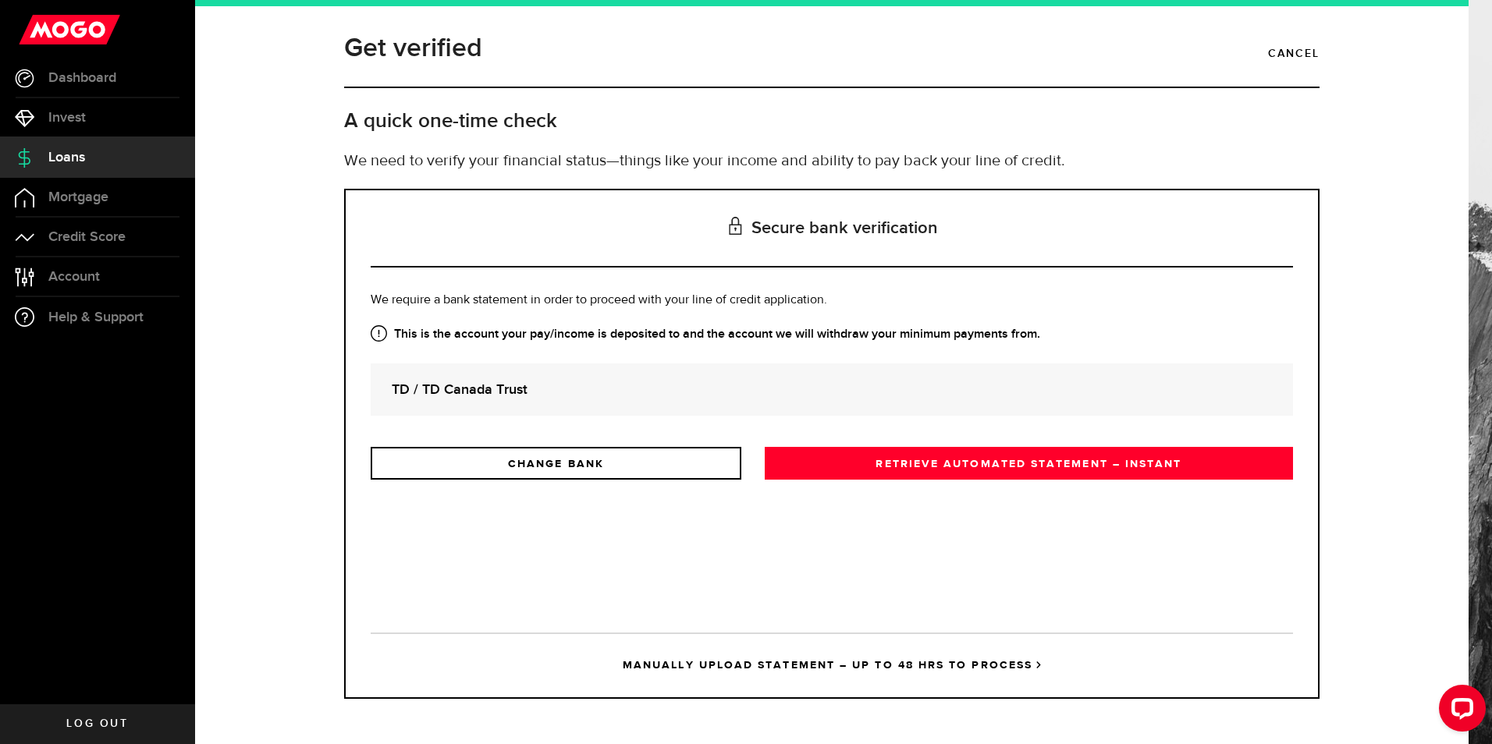
click at [705, 685] on link "MANUALLY UPLOAD STATEMENT – UP TO 48 HRS TO PROCESS" at bounding box center [832, 665] width 922 height 65
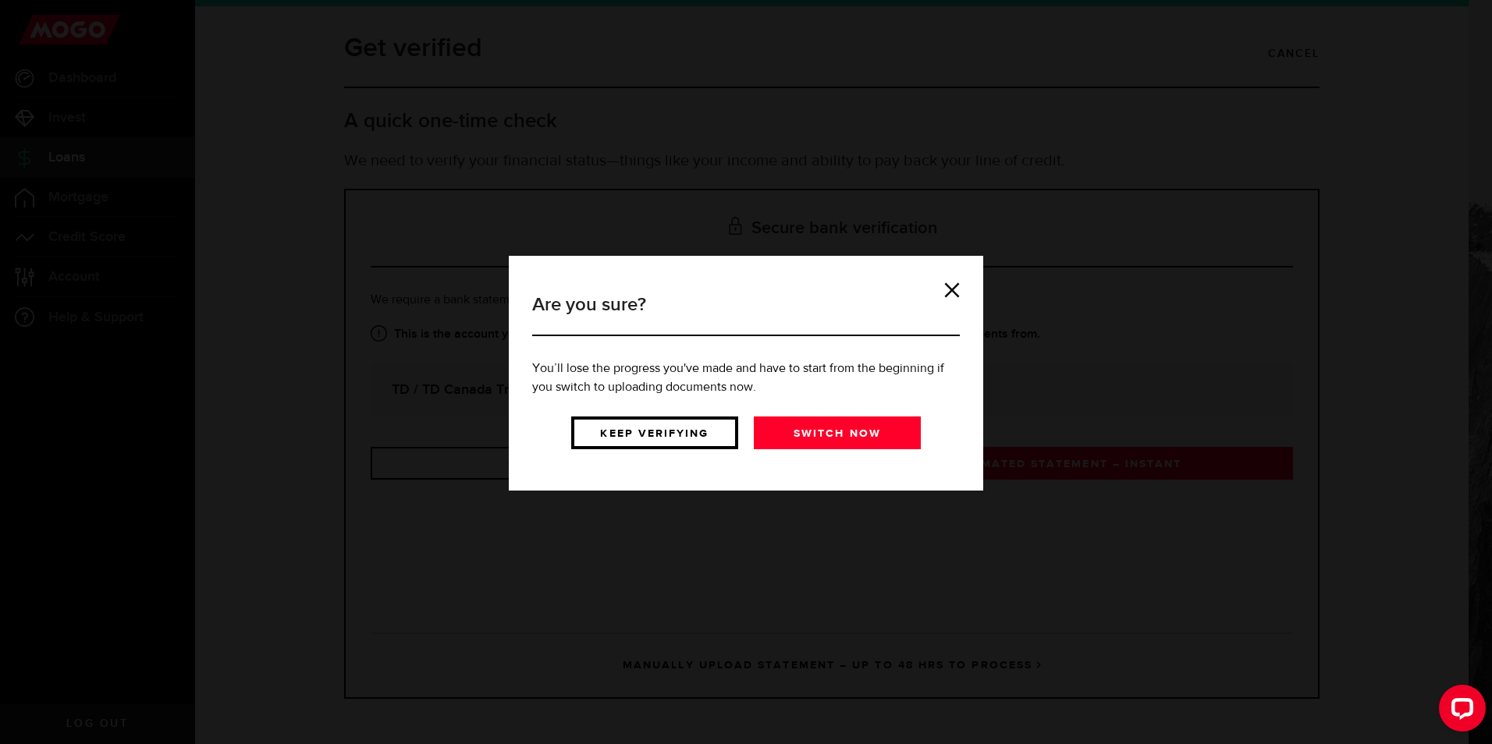
click at [673, 436] on link "Keep verifying" at bounding box center [654, 433] width 167 height 33
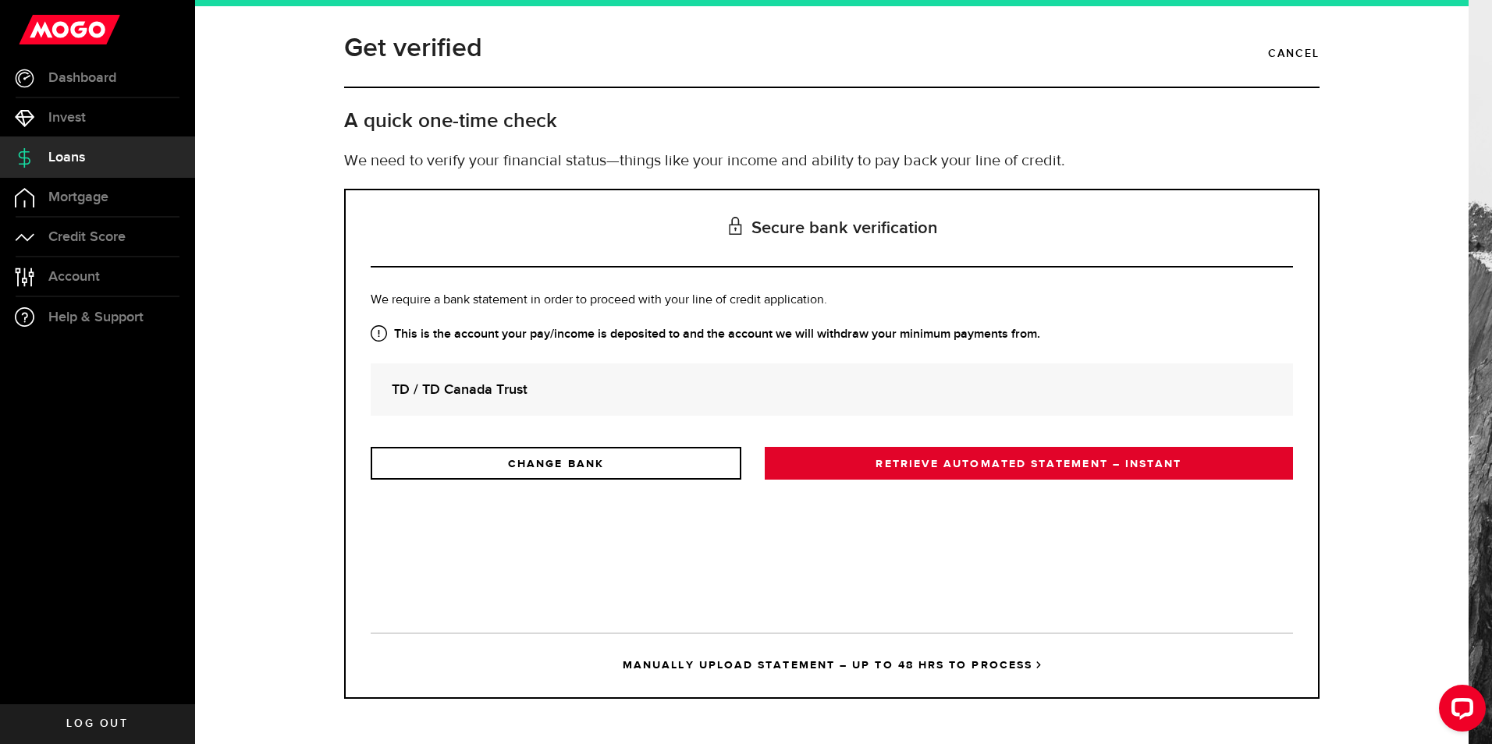
click at [986, 462] on link "RETRIEVE AUTOMATED STATEMENT – INSTANT" at bounding box center [1029, 463] width 528 height 33
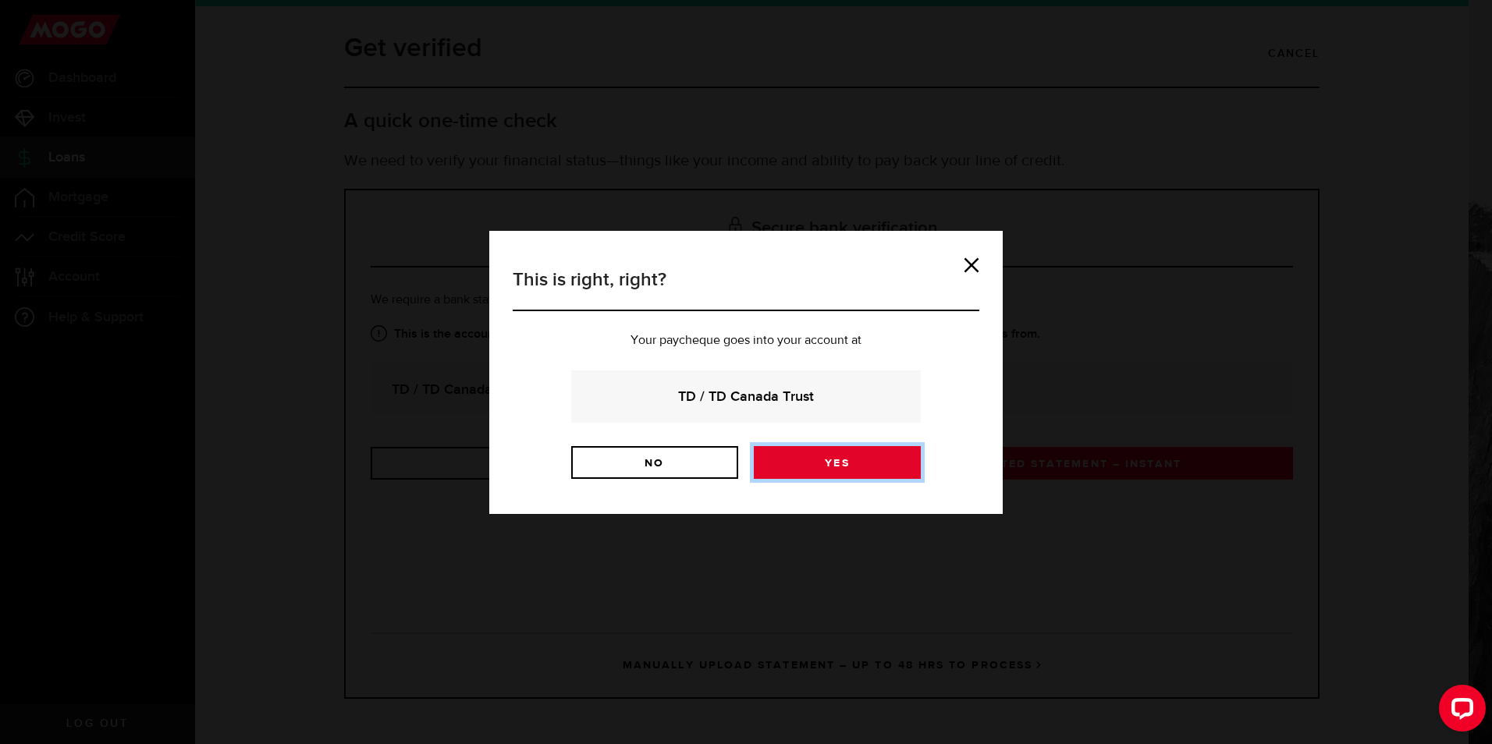
click at [821, 469] on link "Yes" at bounding box center [837, 462] width 167 height 33
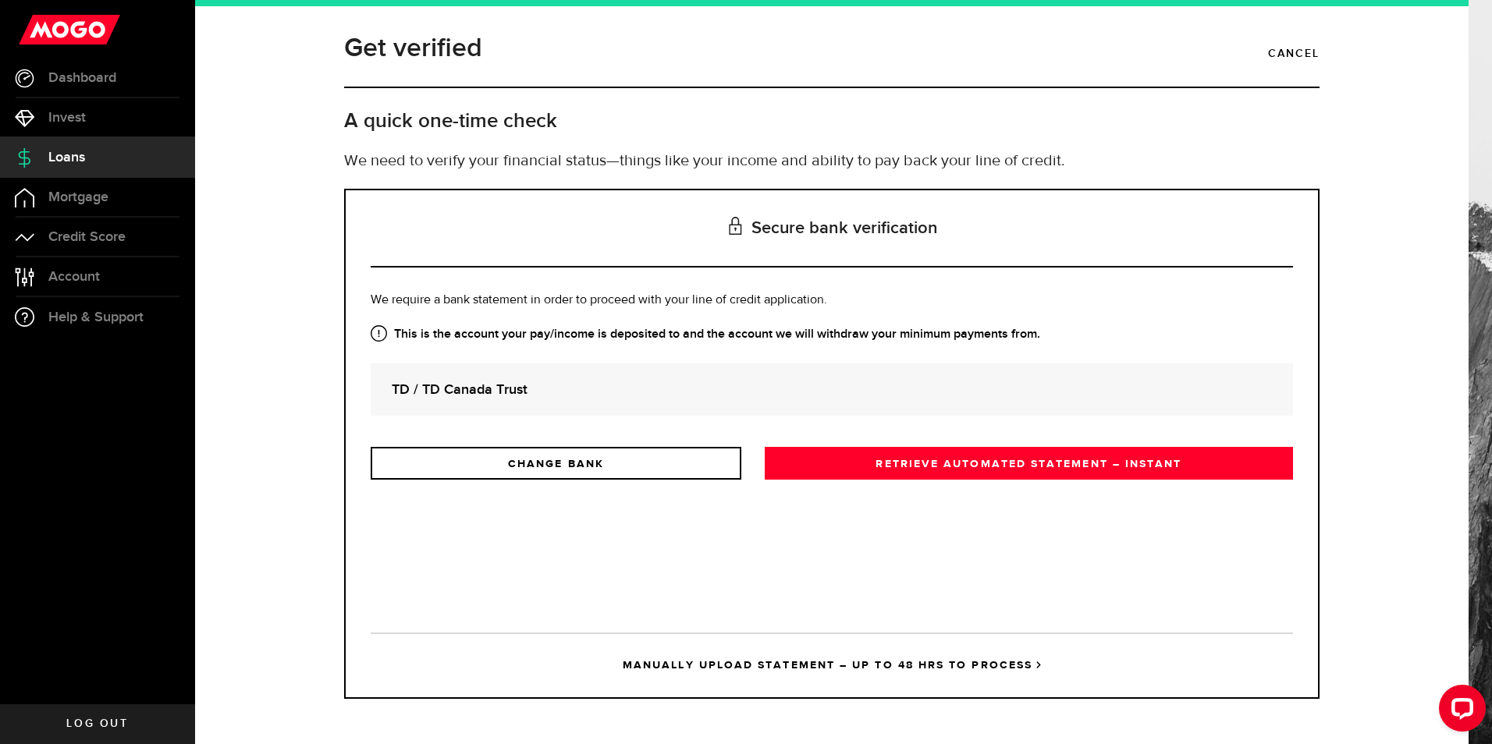
click at [833, 667] on link "MANUALLY UPLOAD STATEMENT – UP TO 48 HRS TO PROCESS" at bounding box center [832, 665] width 922 height 65
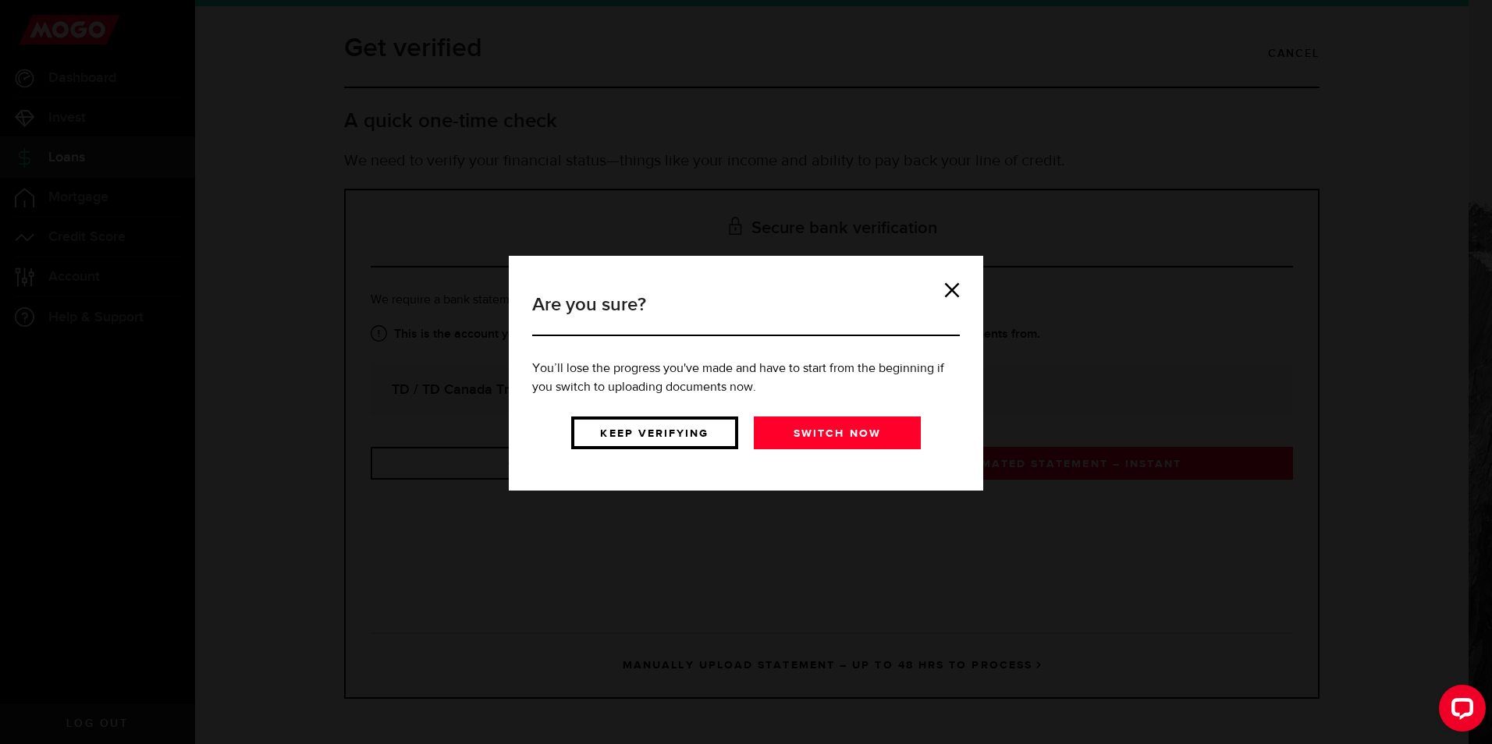
click at [655, 438] on link "Keep verifying" at bounding box center [654, 433] width 167 height 33
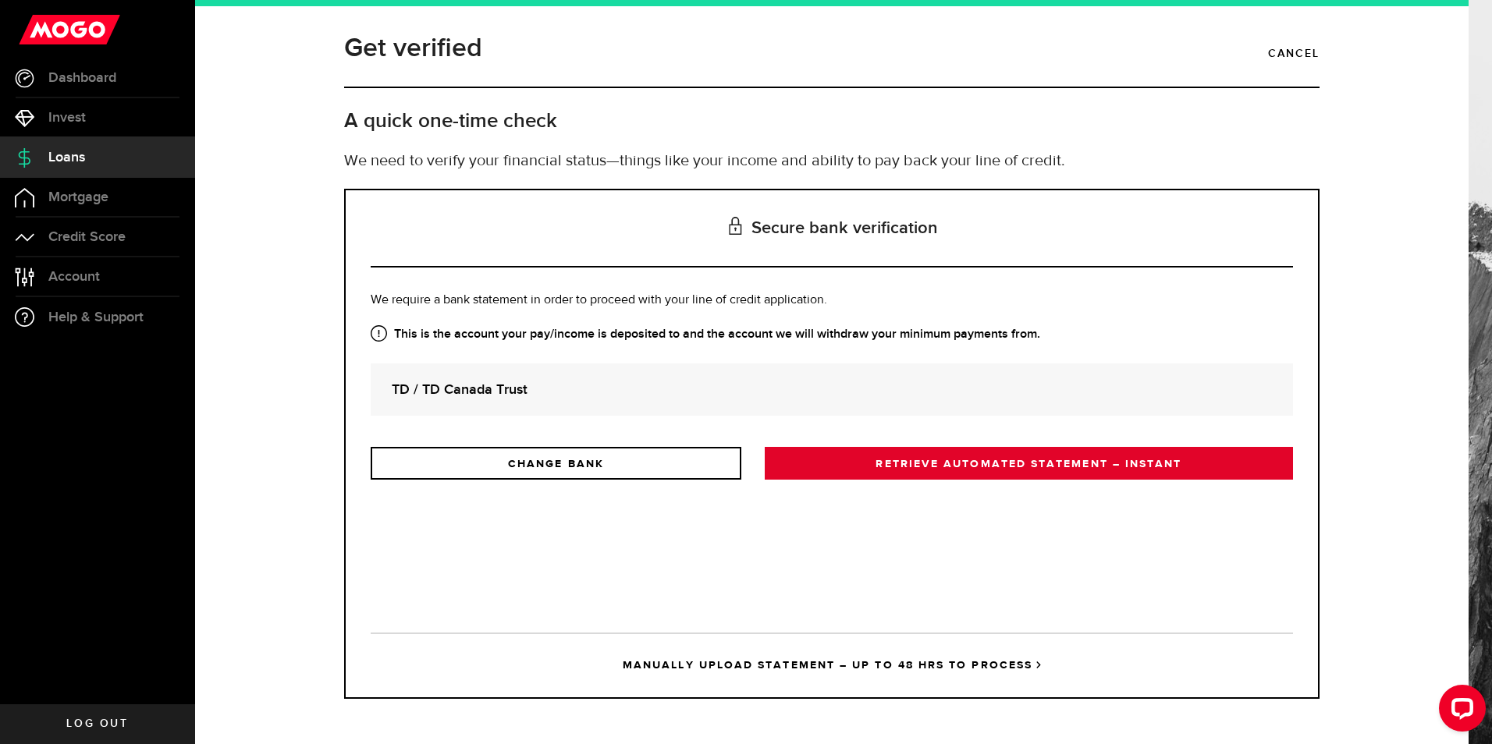
click at [949, 470] on link "RETRIEVE AUTOMATED STATEMENT – INSTANT" at bounding box center [1029, 463] width 528 height 33
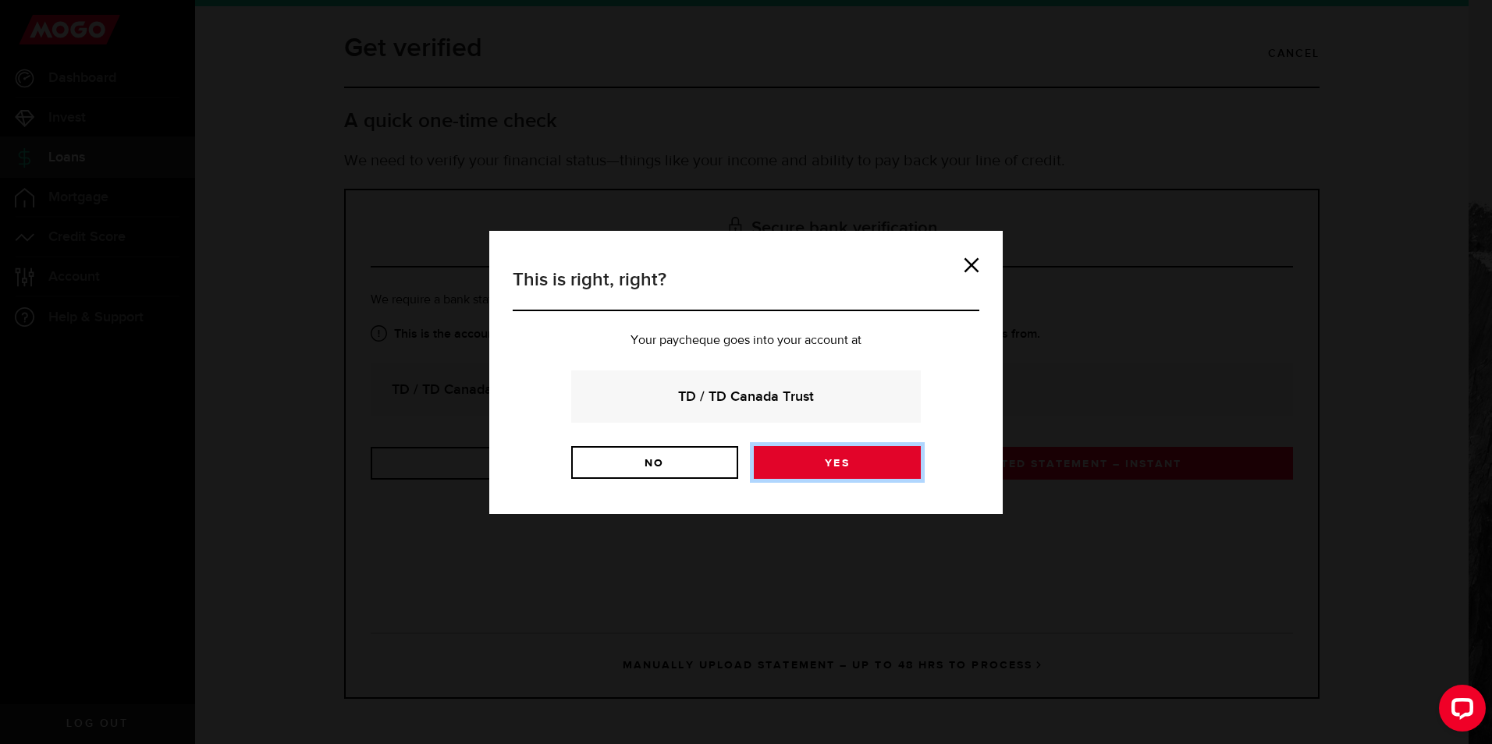
click at [894, 477] on link "Yes" at bounding box center [837, 462] width 167 height 33
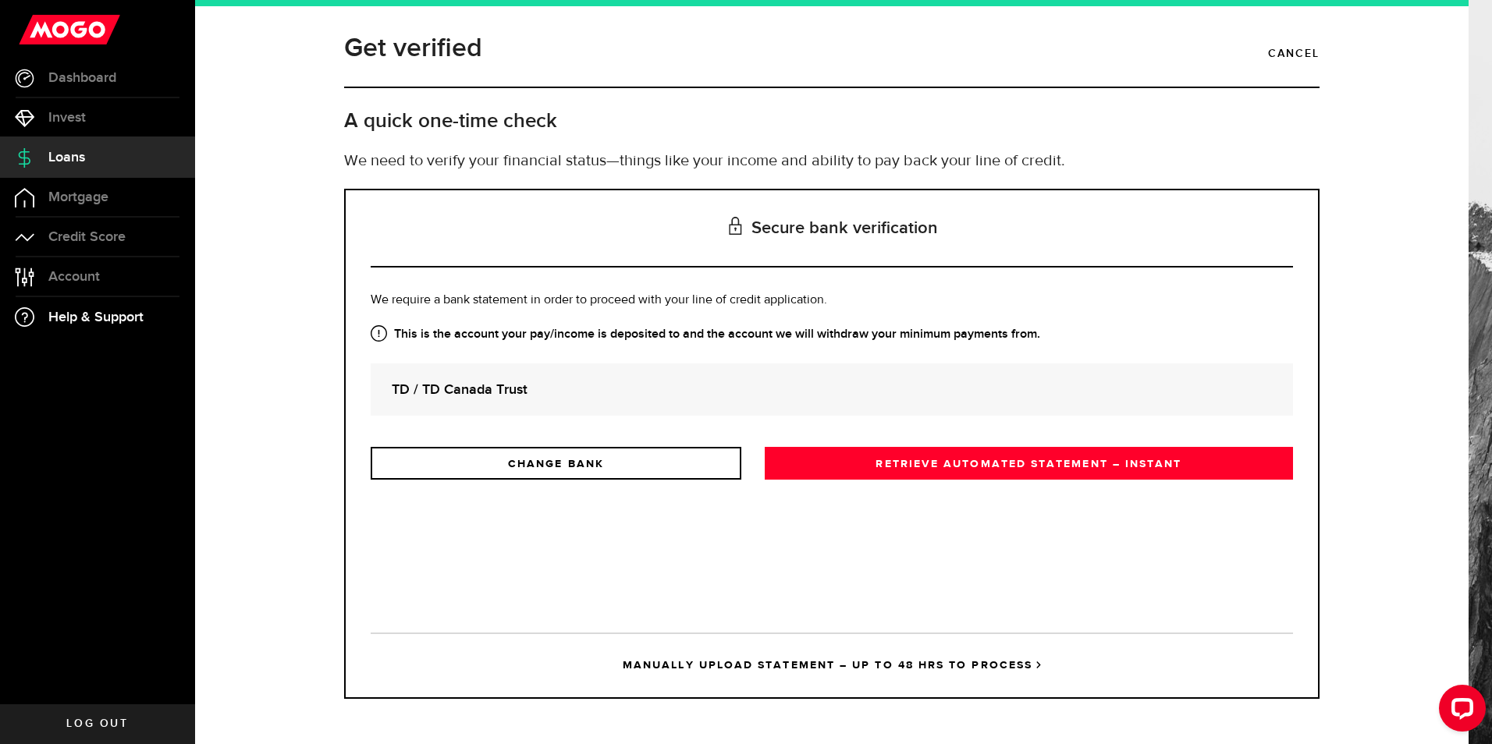
click at [128, 311] on span "Help & Support" at bounding box center [95, 318] width 95 height 14
click at [1038, 570] on div "Is this the bank account you want us to get your bank statements from? We requi…" at bounding box center [832, 450] width 922 height 318
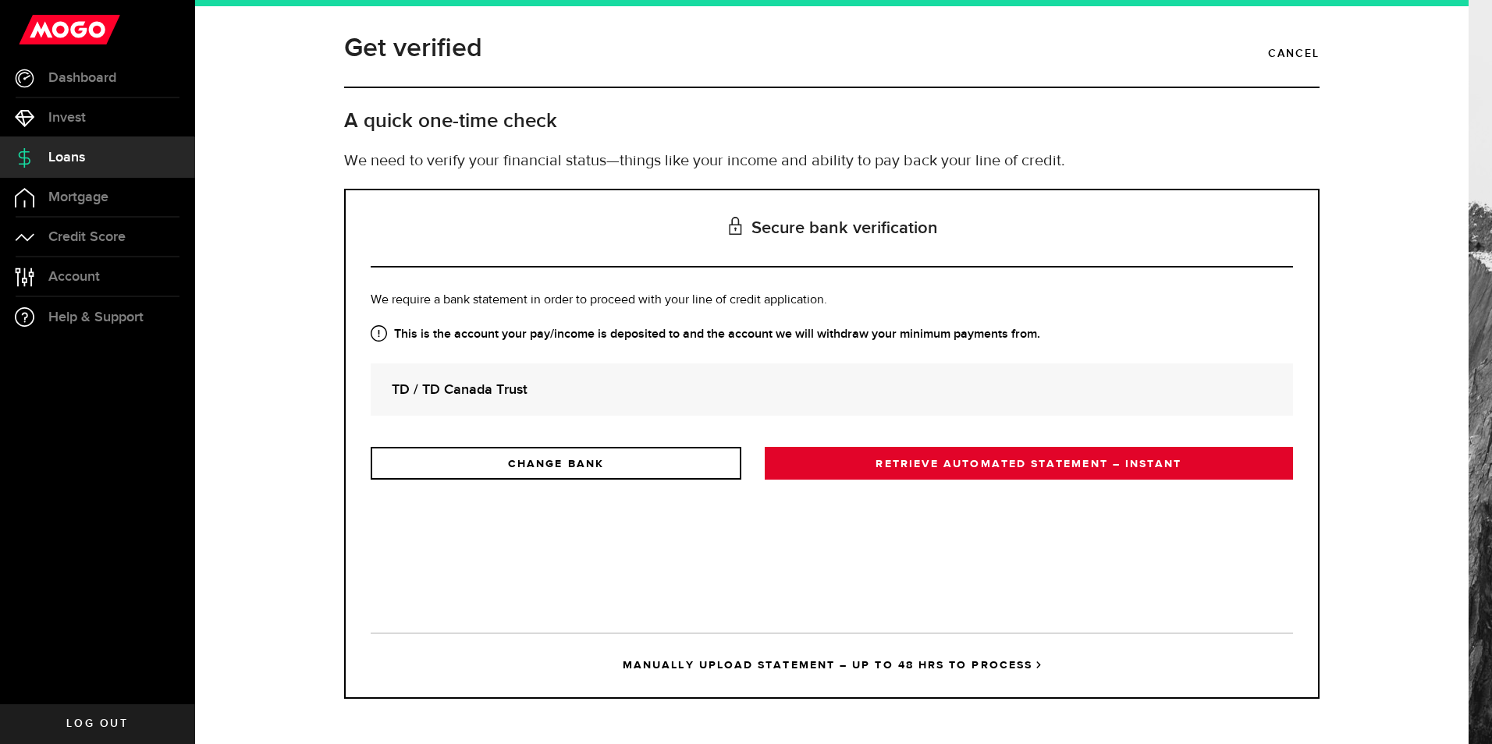
click at [1091, 468] on link "RETRIEVE AUTOMATED STATEMENT – INSTANT" at bounding box center [1029, 463] width 528 height 33
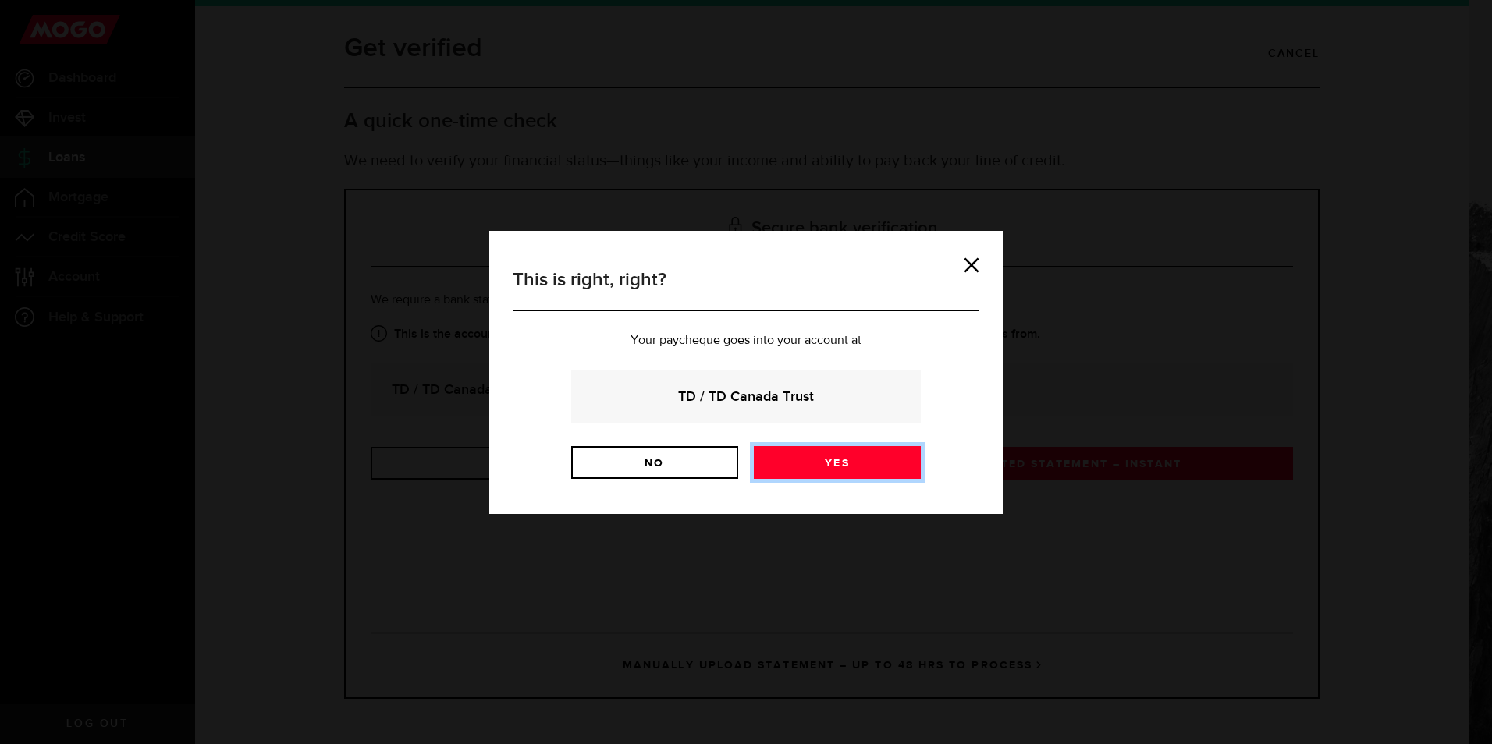
click at [871, 466] on link "Yes" at bounding box center [837, 462] width 167 height 33
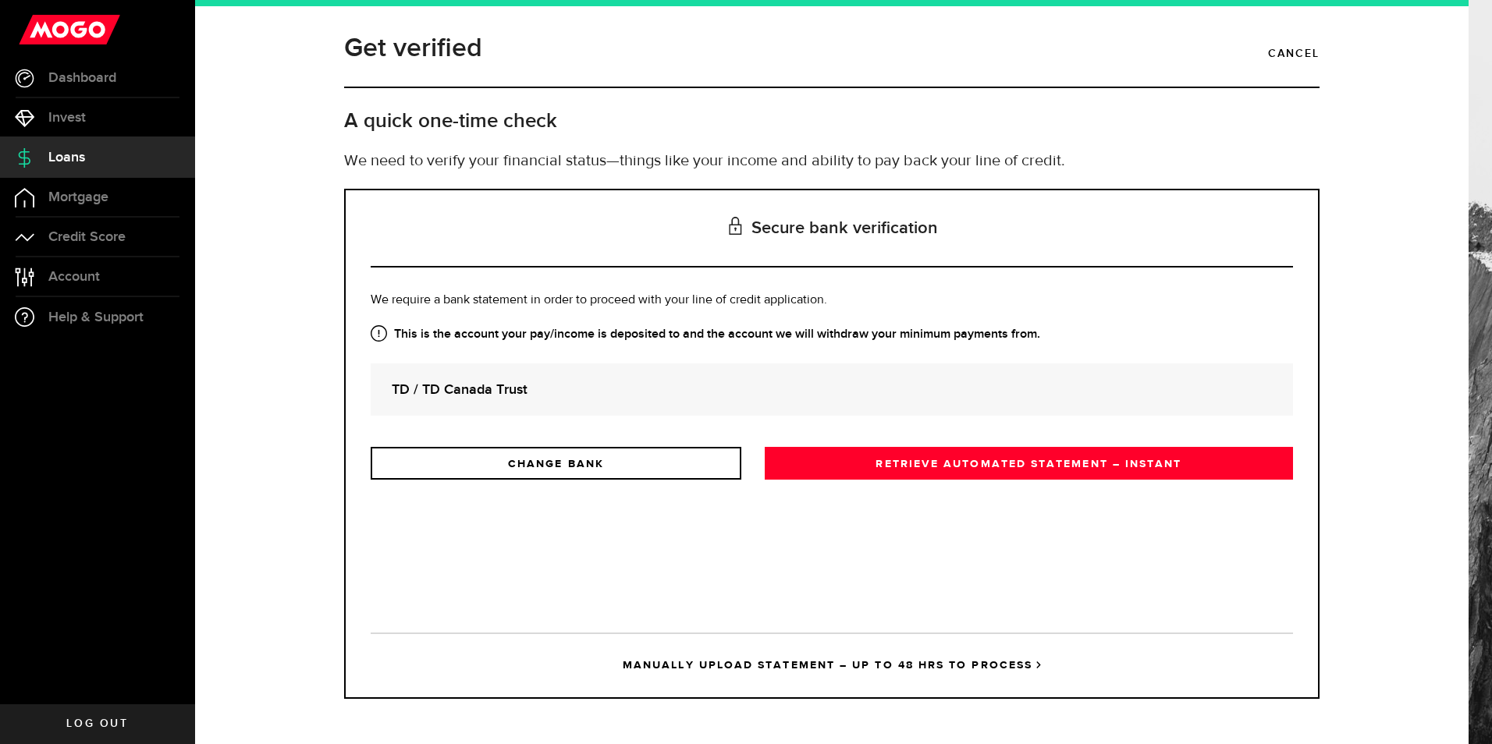
click at [780, 665] on link "MANUALLY UPLOAD STATEMENT – UP TO 48 HRS TO PROCESS" at bounding box center [832, 665] width 922 height 65
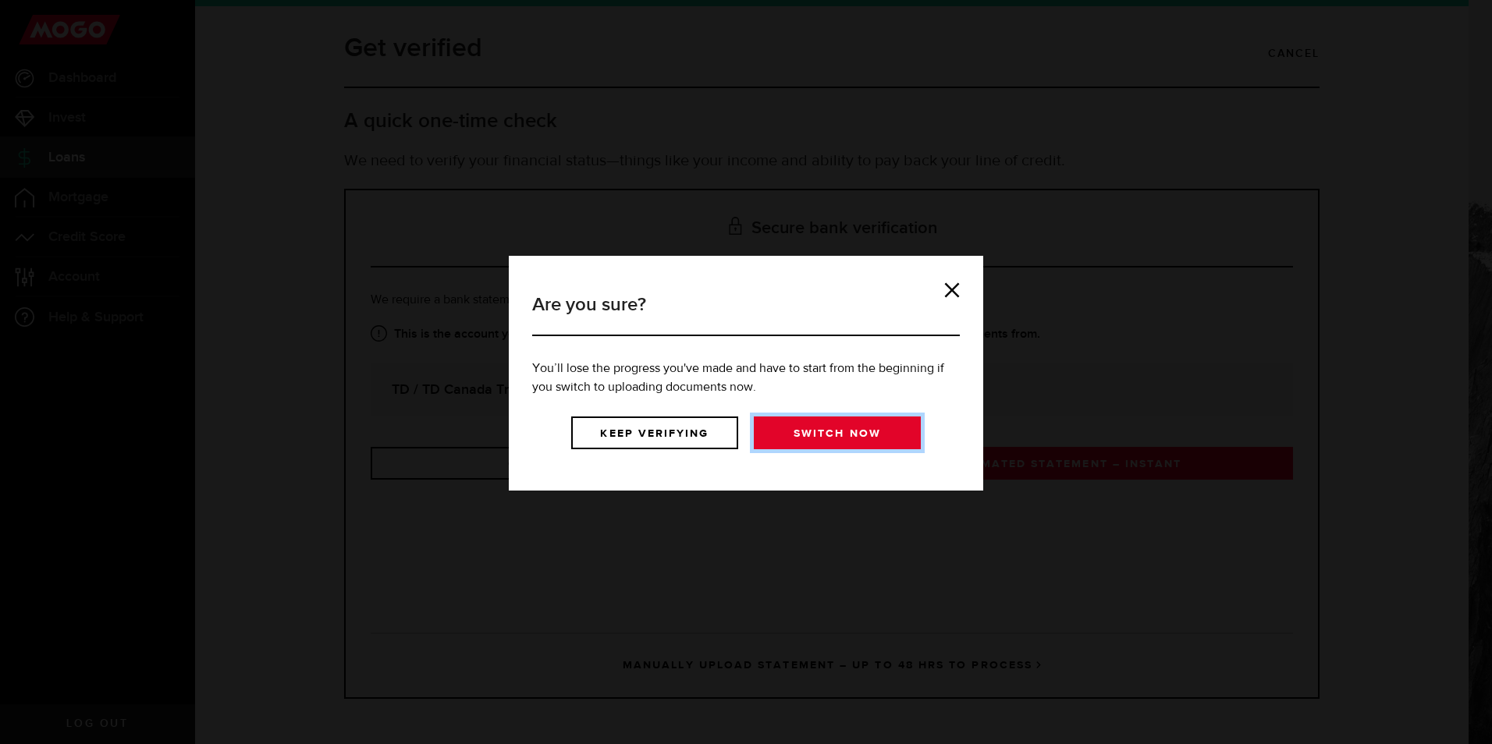
click at [803, 438] on link "Switch now" at bounding box center [837, 433] width 167 height 33
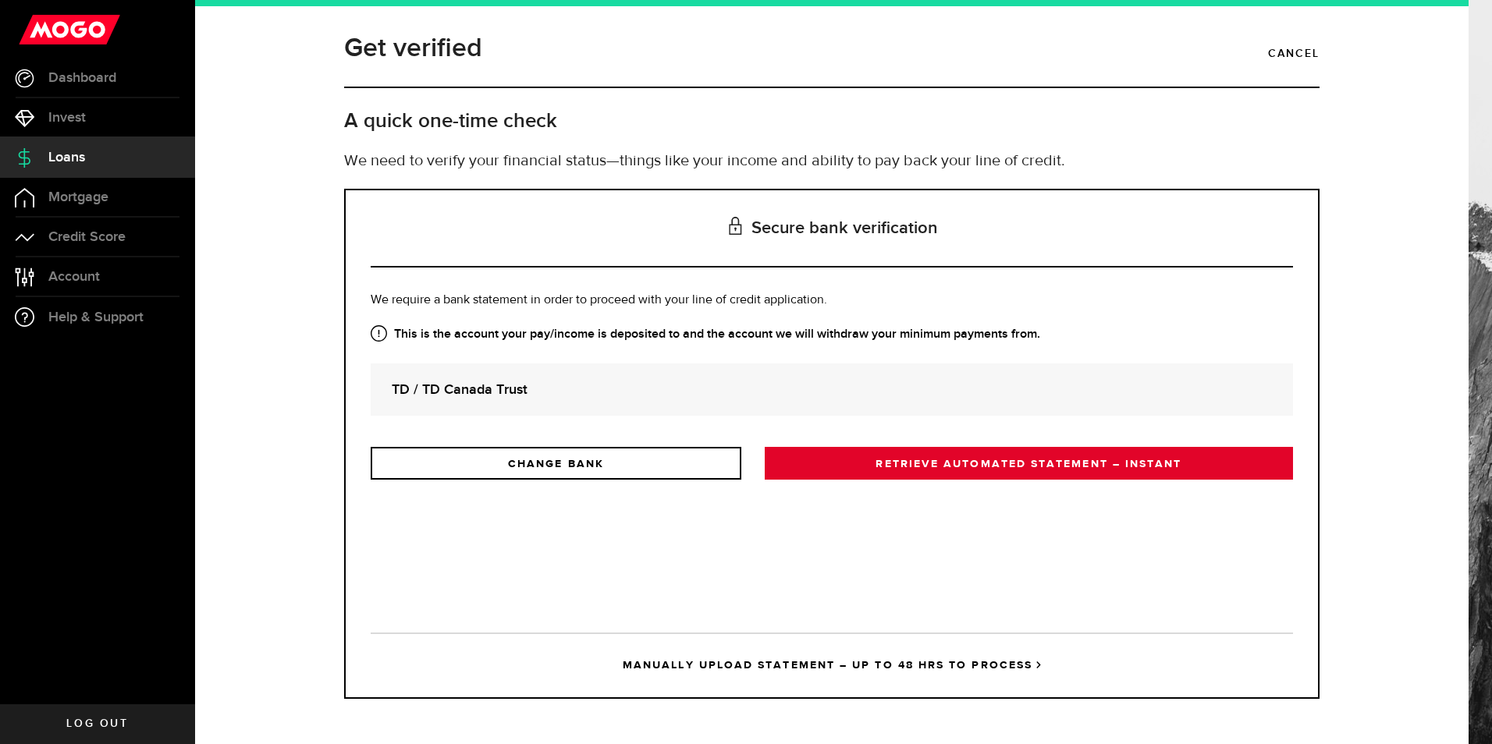
click at [864, 473] on link "RETRIEVE AUTOMATED STATEMENT – INSTANT" at bounding box center [1029, 463] width 528 height 33
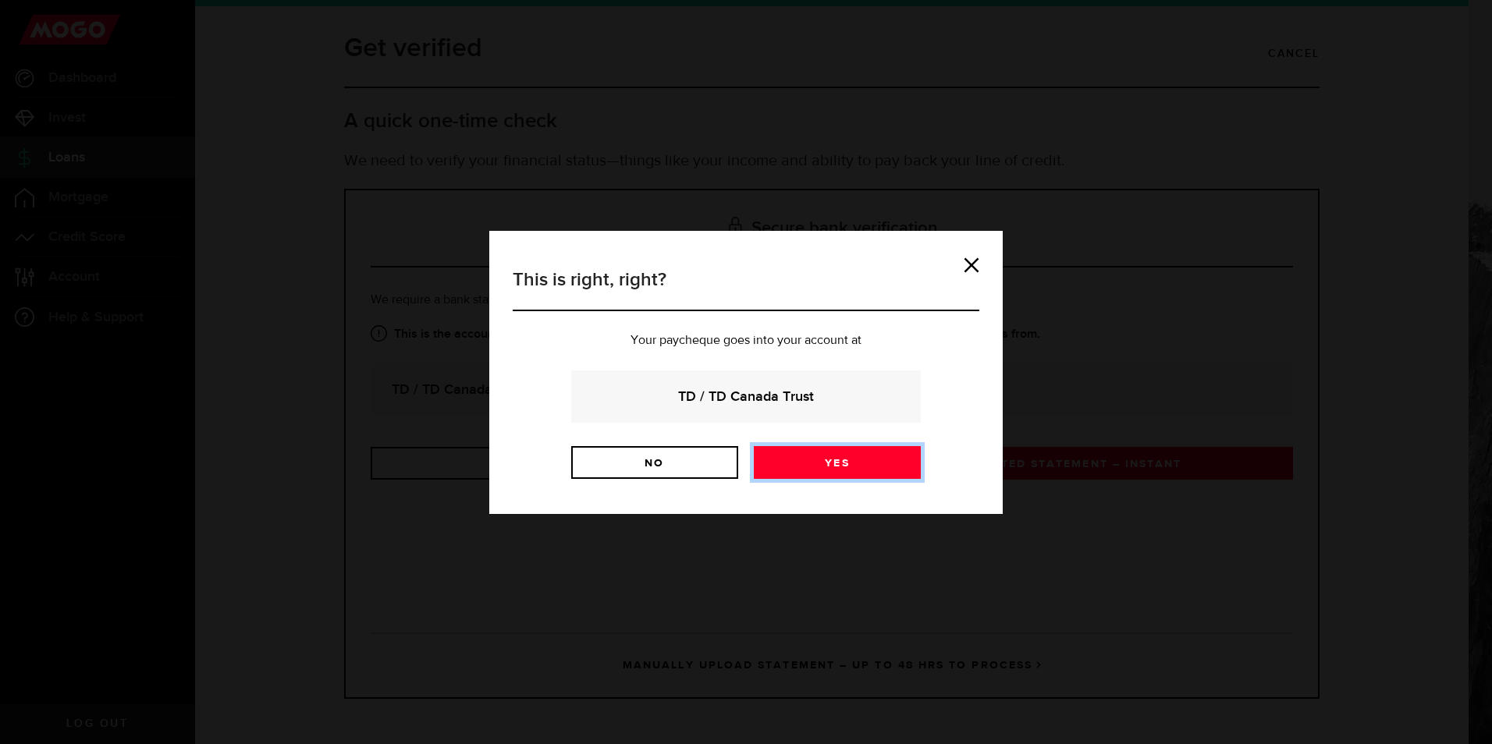
click at [864, 473] on link "Yes" at bounding box center [837, 462] width 167 height 33
